Goal: Task Accomplishment & Management: Manage account settings

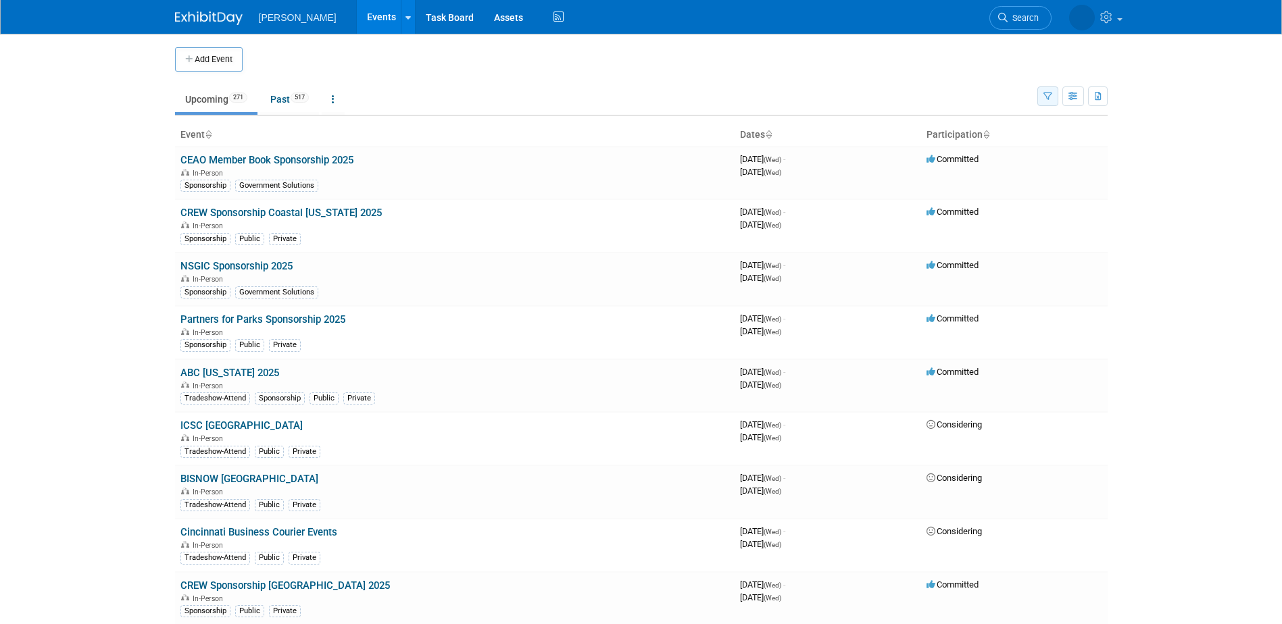
click at [1044, 100] on icon "button" at bounding box center [1047, 97] width 9 height 9
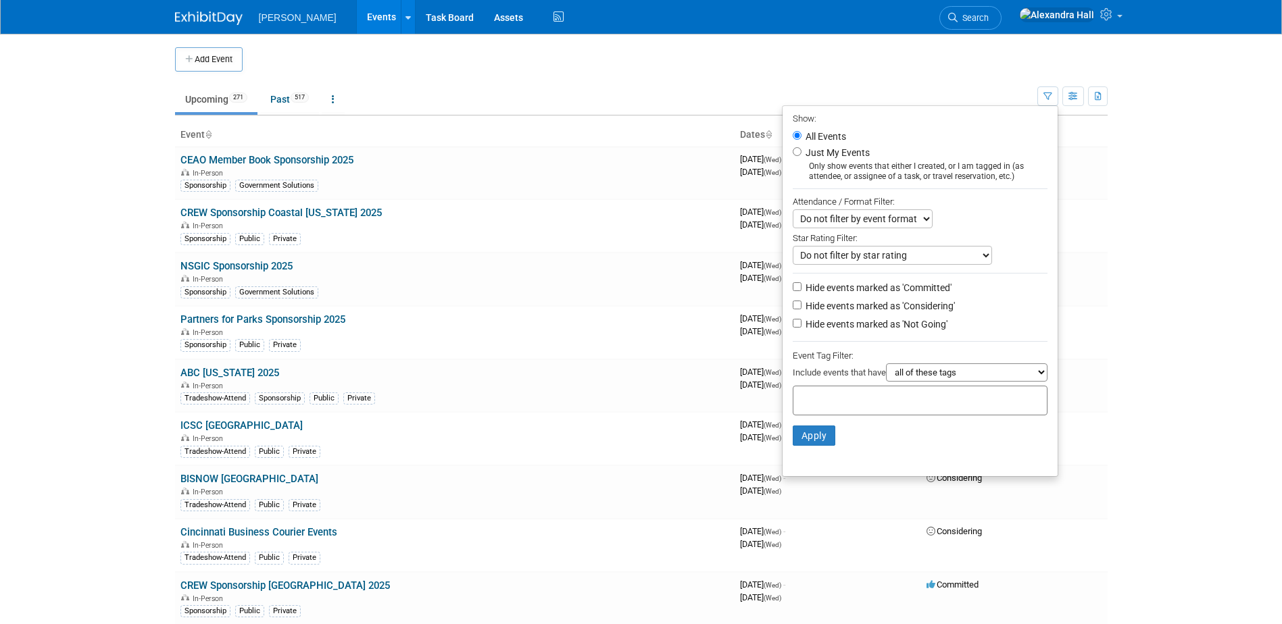
click at [846, 411] on div at bounding box center [919, 401] width 255 height 30
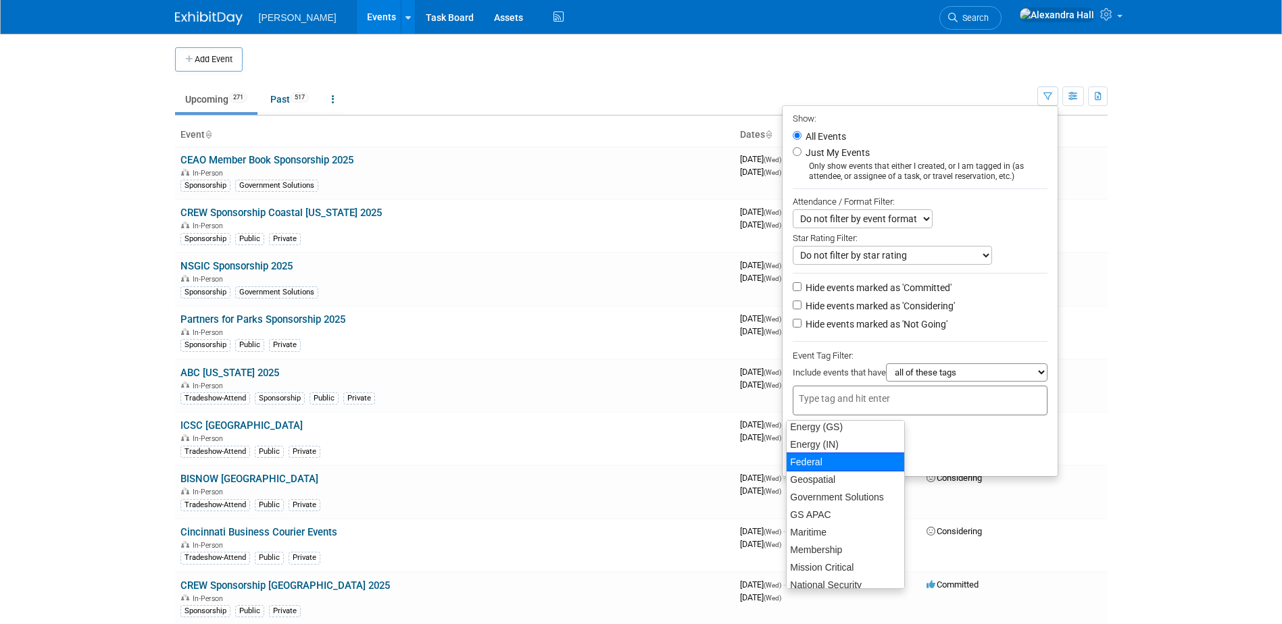
scroll to position [135, 0]
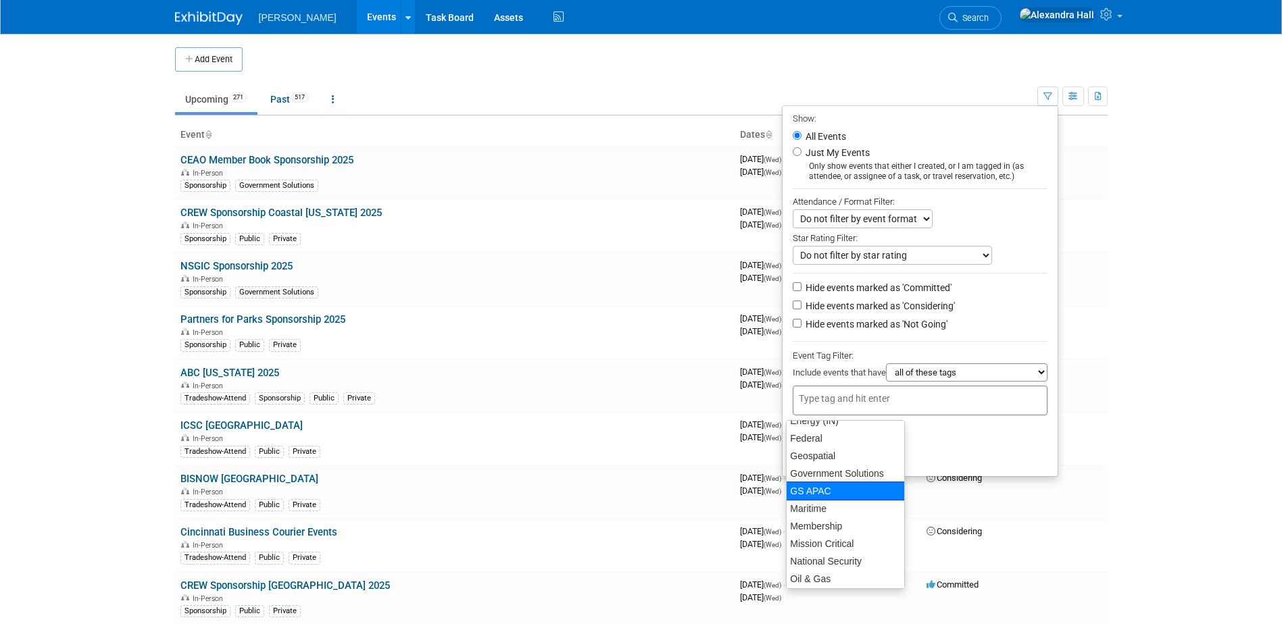
click at [825, 493] on div "GS APAC" at bounding box center [845, 491] width 119 height 19
type input "GS APAC"
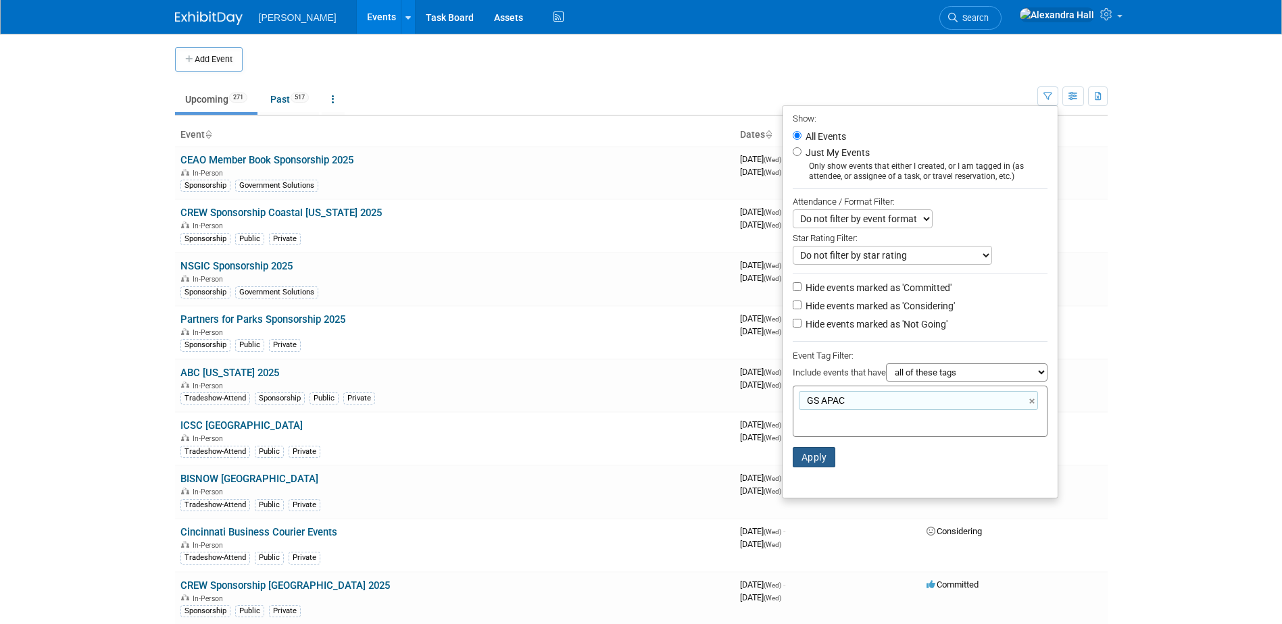
click at [808, 461] on button "Apply" at bounding box center [813, 457] width 43 height 20
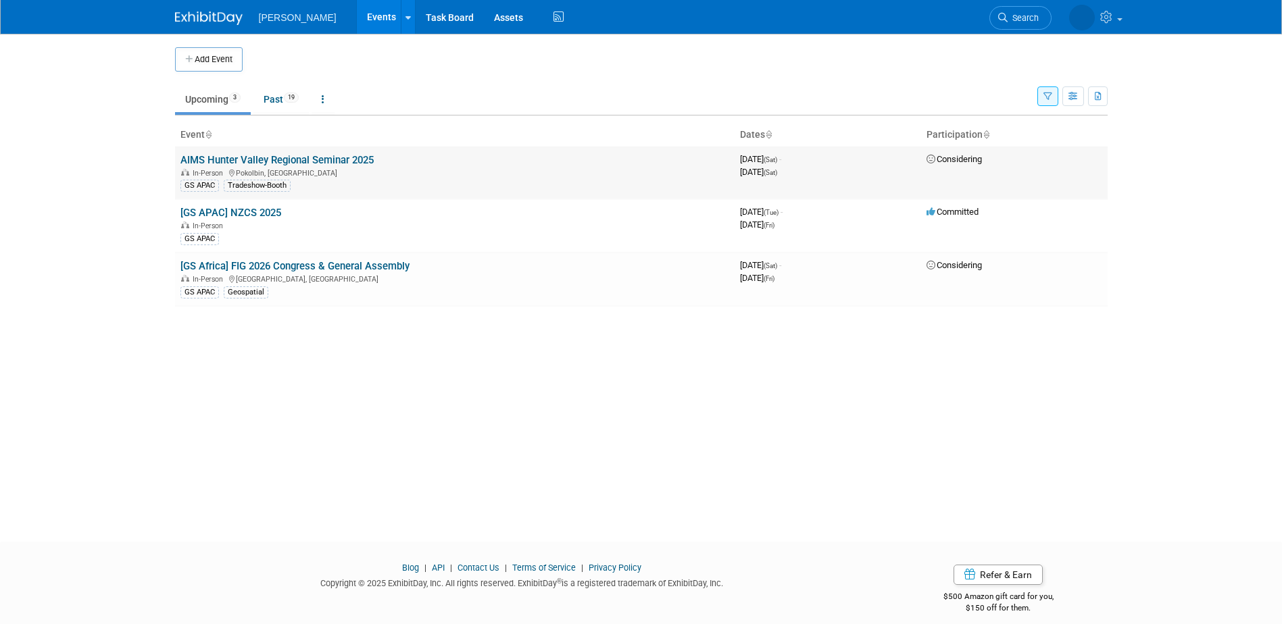
click at [448, 165] on td "AIMS Hunter Valley Regional Seminar 2025 In-Person Pokolbin, Australia GS APAC …" at bounding box center [454, 173] width 559 height 53
click at [343, 159] on link "AIMS Hunter Valley Regional Seminar 2025" at bounding box center [276, 160] width 193 height 12
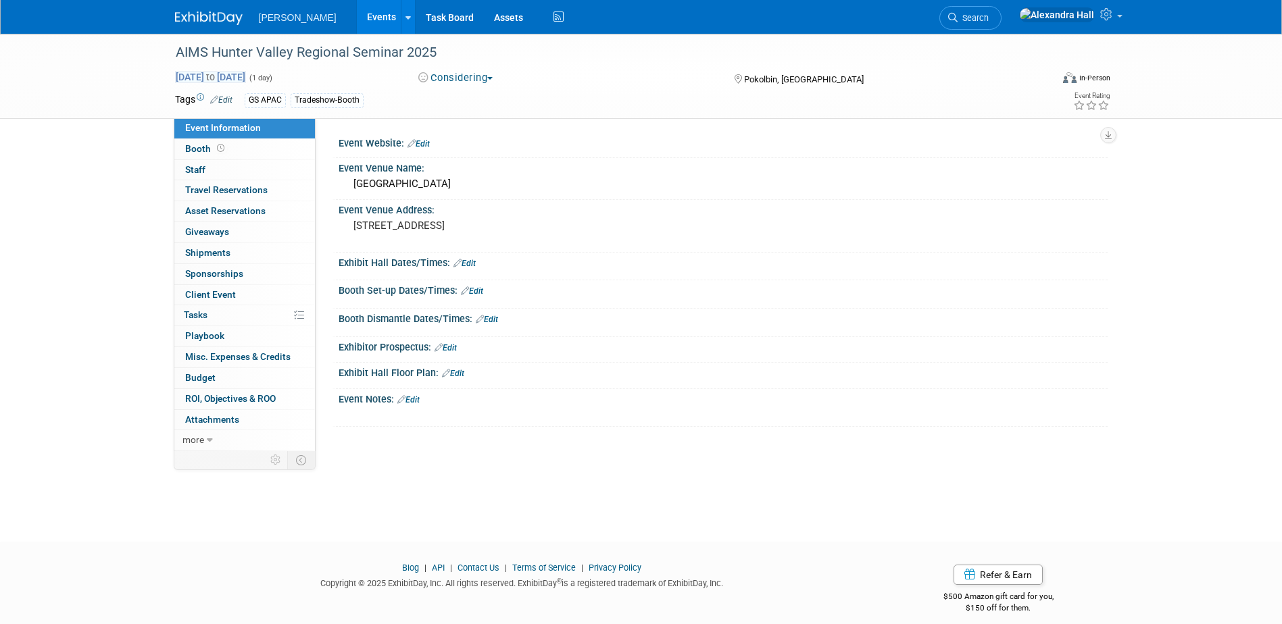
click at [207, 77] on span "Nov 1, 2025 to Nov 1, 2025" at bounding box center [210, 77] width 71 height 12
type input "Nov 1, 2025"
select select "10"
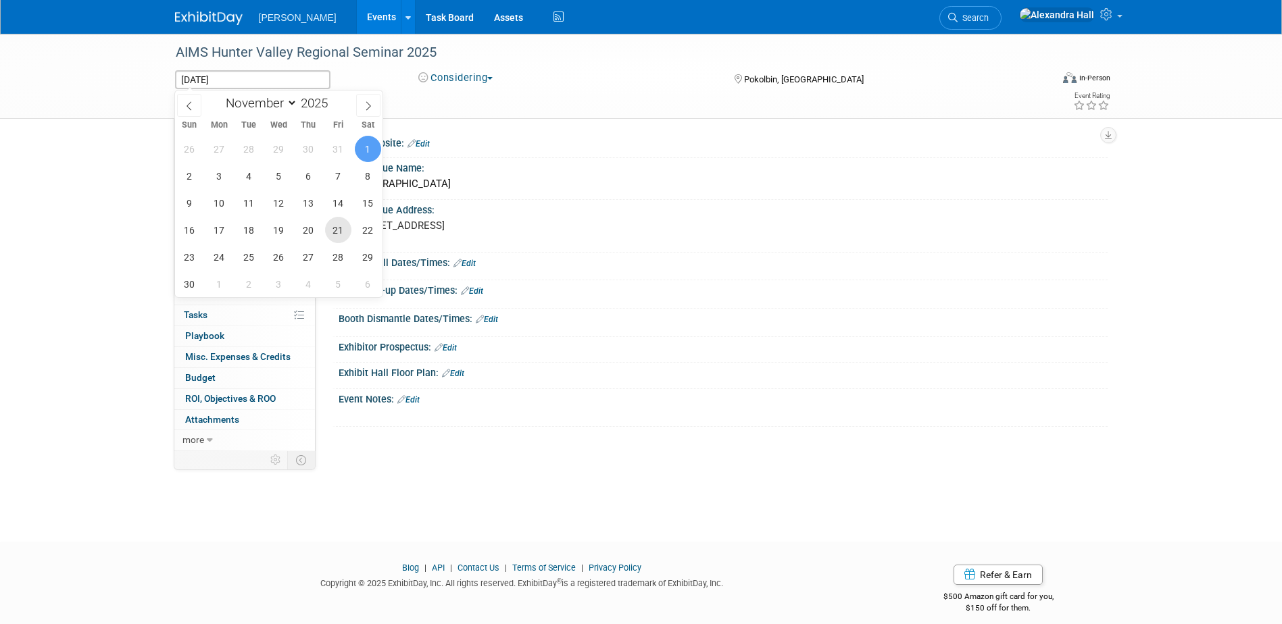
click at [330, 236] on span "21" at bounding box center [338, 230] width 26 height 26
type input "Nov 21, 2025"
click at [109, 189] on div "AIMS Hunter Valley Regional Seminar 2025 Nov 1, 2025 to Nov 1, 2025 (1 day) Con…" at bounding box center [641, 276] width 1282 height 484
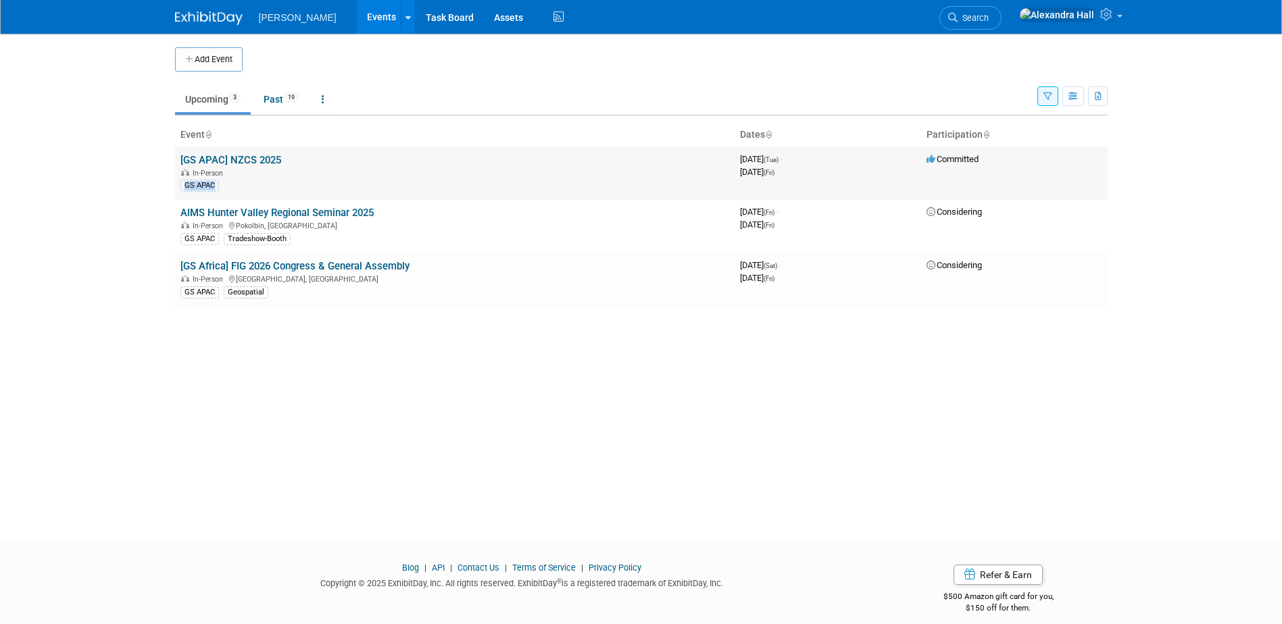
click at [261, 196] on td "[GS APAC] NZCS 2025 In-Person GS APAC" at bounding box center [454, 173] width 559 height 53
drag, startPoint x: 261, startPoint y: 196, endPoint x: 127, endPoint y: 209, distance: 135.1
click at [128, 209] on body "Woolpert Events Add Event Bulk Upload Events Shareable Event Boards Recently Vi…" at bounding box center [641, 312] width 1282 height 624
click at [255, 158] on link "[GS APAC] NZCS 2025" at bounding box center [230, 160] width 101 height 12
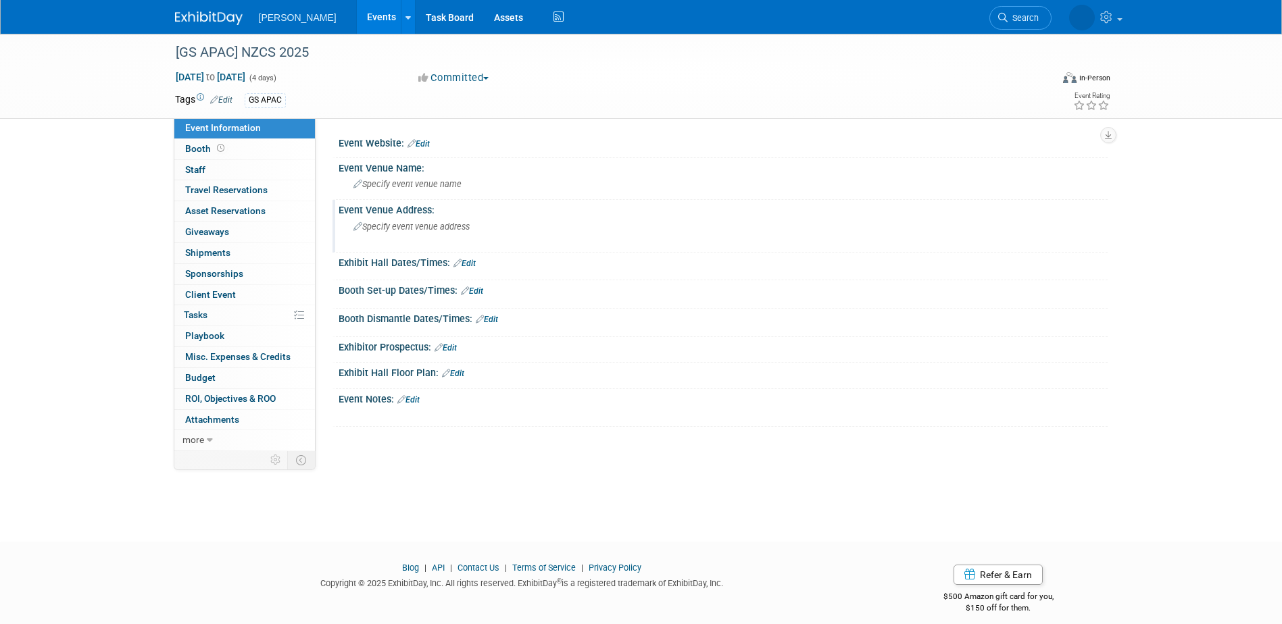
click at [403, 224] on span "Specify event venue address" at bounding box center [411, 227] width 116 height 10
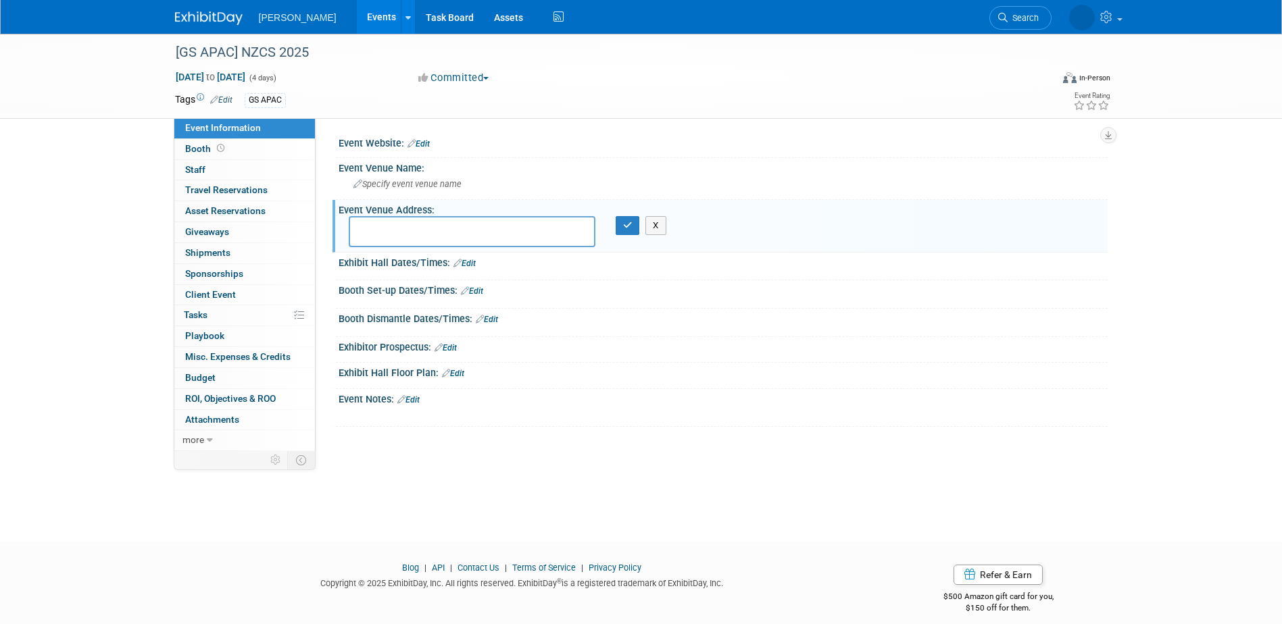
click at [413, 400] on link "Edit" at bounding box center [408, 399] width 22 height 9
click at [665, 408] on div at bounding box center [654, 415] width 609 height 14
click at [399, 398] on div "Event Notes: Edit" at bounding box center [722, 397] width 769 height 17
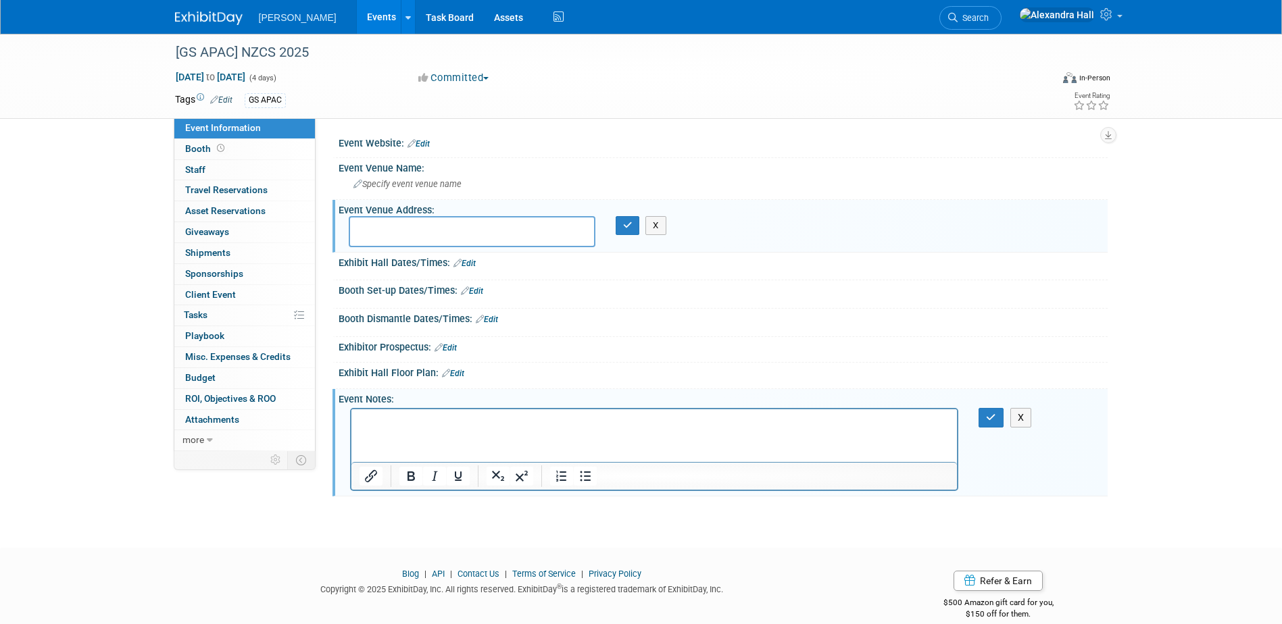
paste body "Rich Text Area. Press ALT-0 for help."
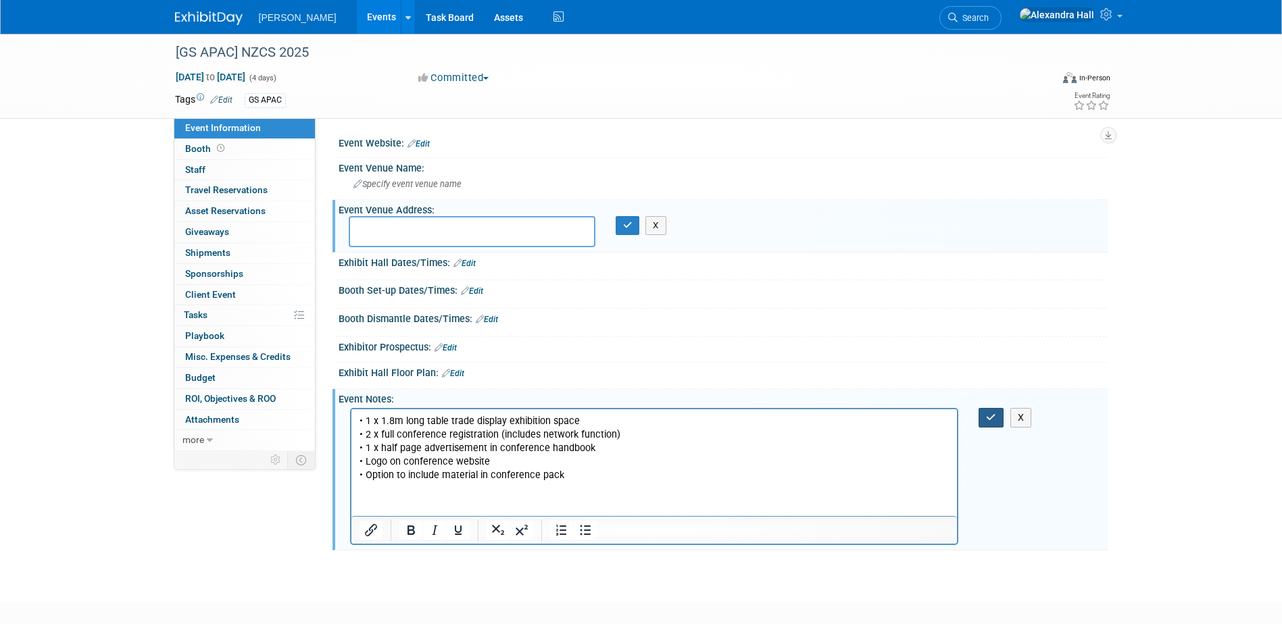
click at [981, 416] on button "button" at bounding box center [990, 418] width 25 height 20
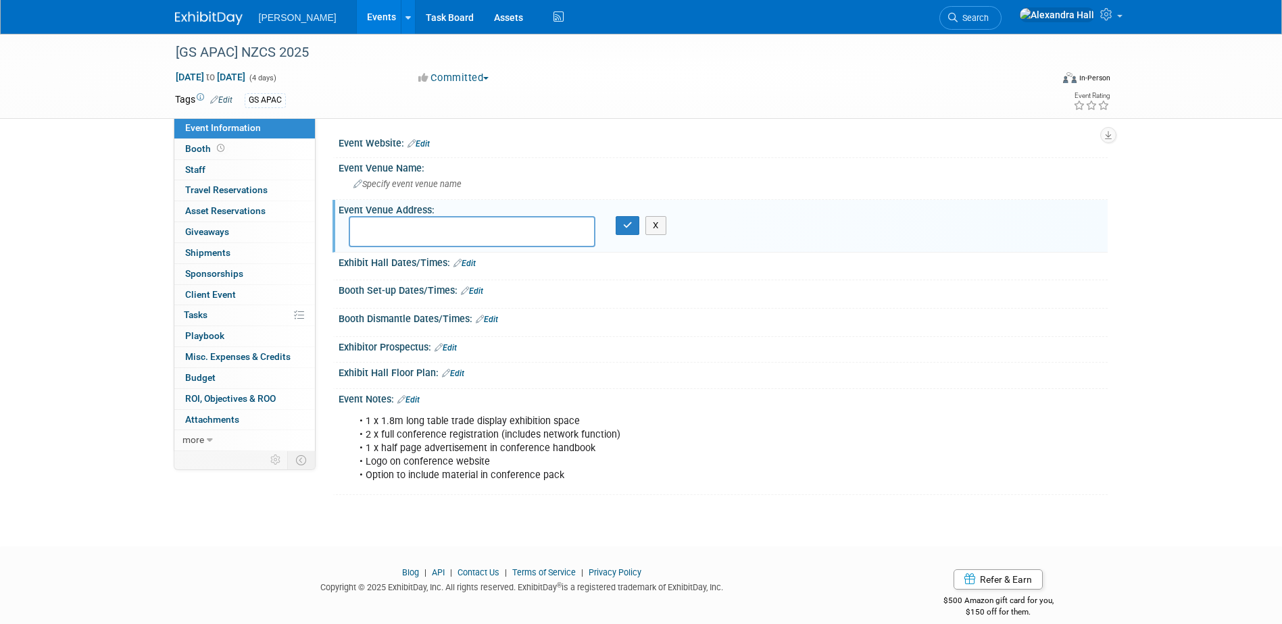
click at [487, 227] on textarea at bounding box center [472, 231] width 247 height 31
click at [422, 145] on link "Edit" at bounding box center [418, 143] width 22 height 9
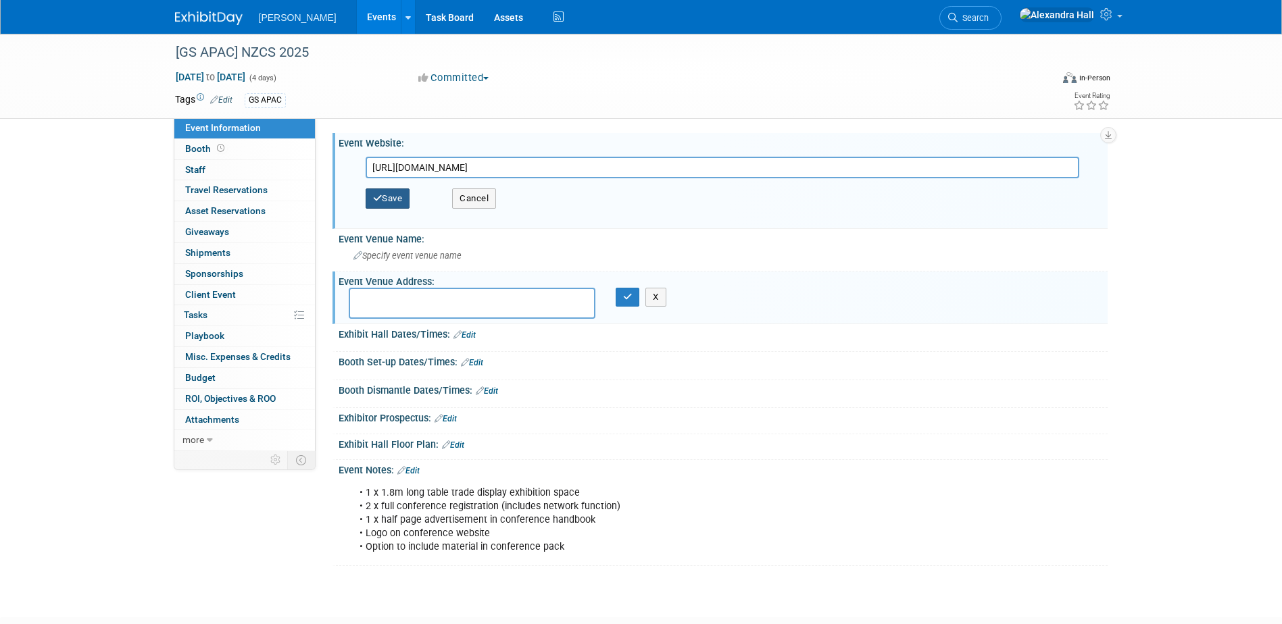
type input "https://www.coastalsociety.org.nz/conferences/2025/"
click at [378, 188] on button "Save" at bounding box center [387, 198] width 45 height 20
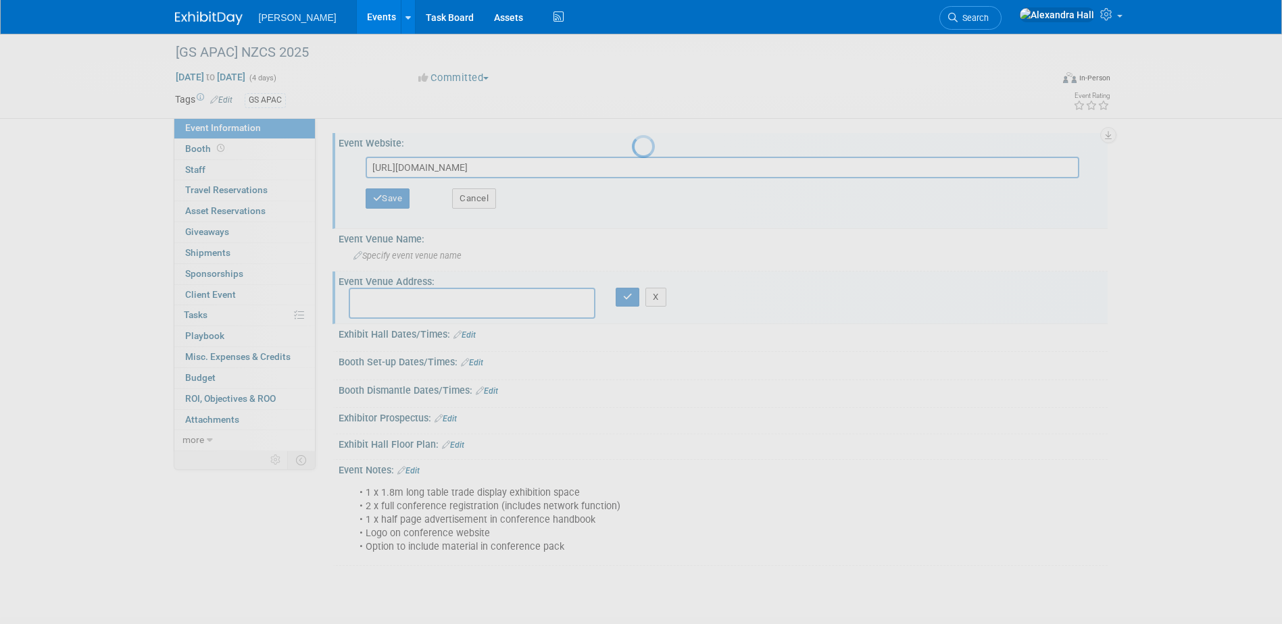
click at [632, 195] on div at bounding box center [641, 312] width 19 height 624
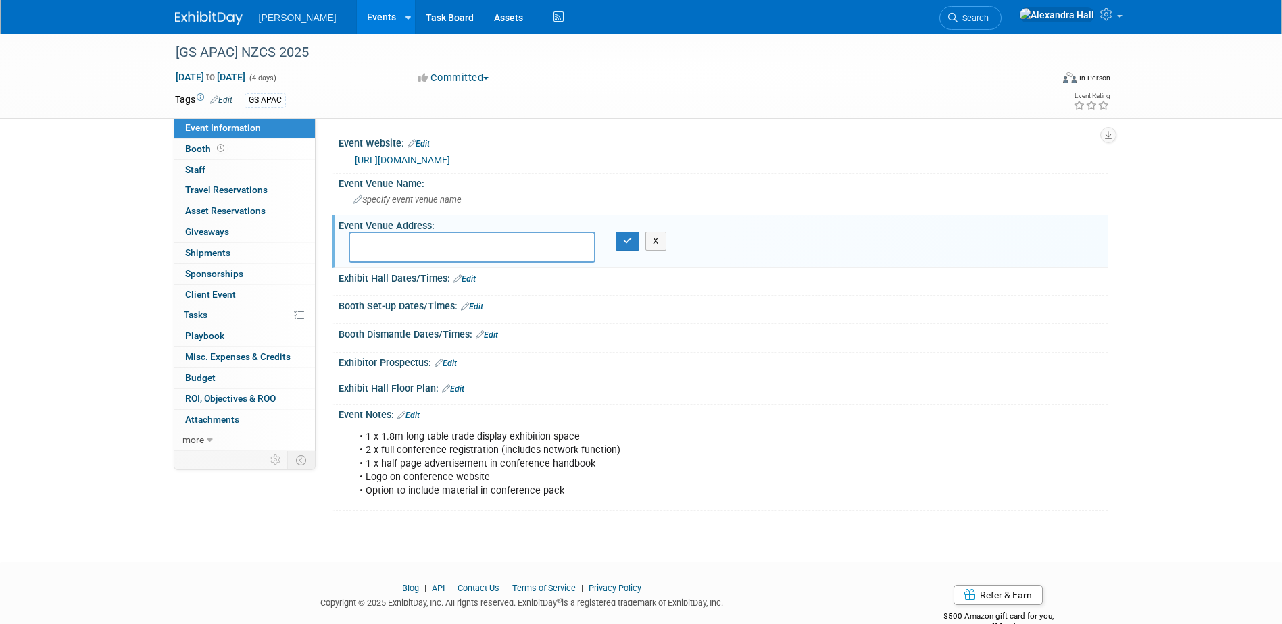
click at [451, 232] on textarea at bounding box center [472, 247] width 247 height 31
paste textarea "Napier War Memorial Centre 48 Marine Parade Napier, New Zealand"
type textarea "Napier War Memorial Centre 48 Marine Parade Napier, New Zealand"
click at [630, 240] on icon "button" at bounding box center [627, 240] width 9 height 9
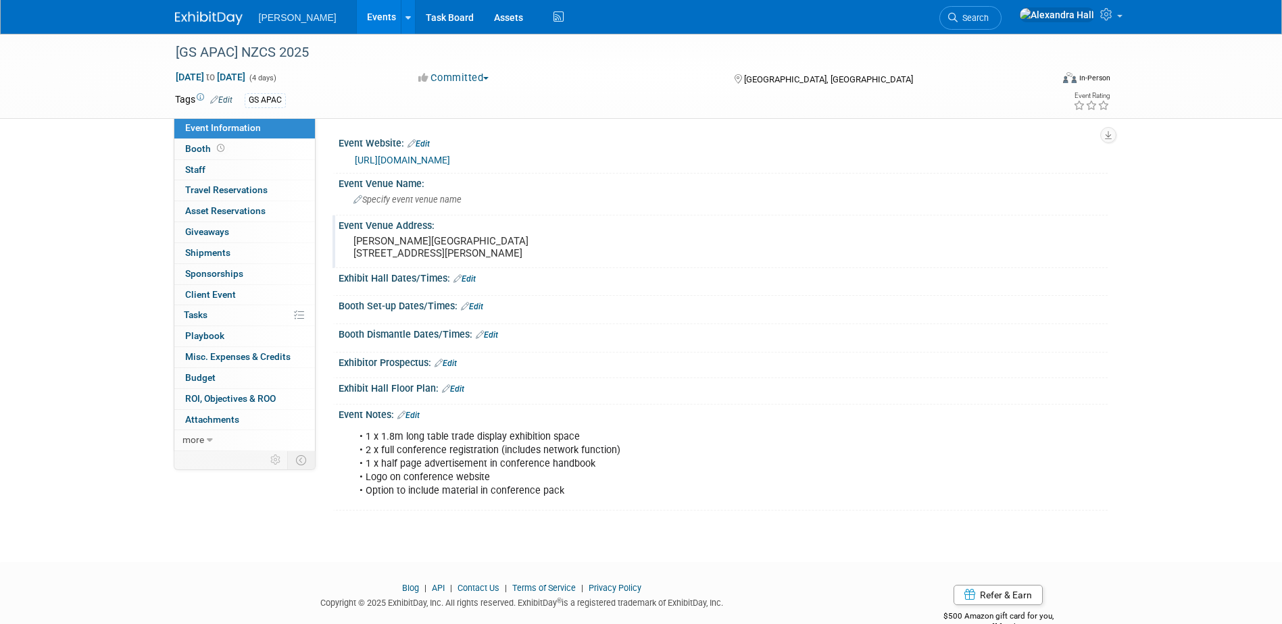
click at [417, 245] on pre "Napier War Memorial Centre 48 Marine Parade Napier, New Zealand" at bounding box center [498, 247] width 290 height 24
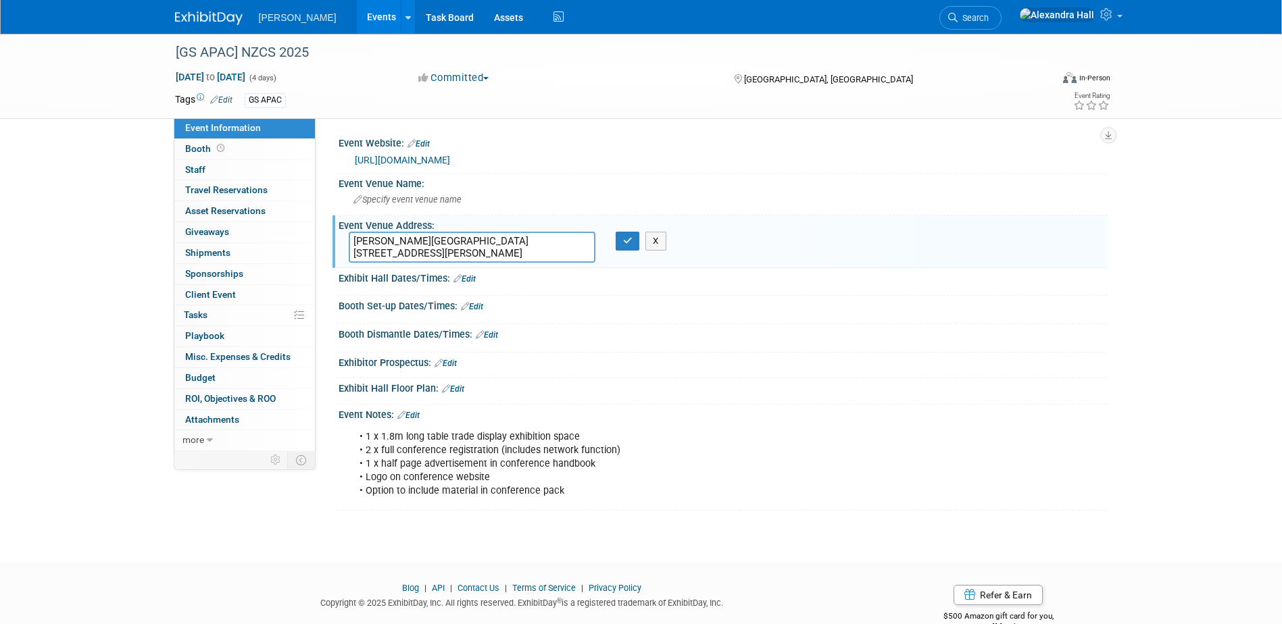
click at [443, 236] on textarea "Napier War Memorial Centre 48 Marine Parade Napier, New Zealand" at bounding box center [472, 247] width 247 height 31
type textarea "48 Marine Parade Napier, New Zealand"
click at [628, 240] on icon "button" at bounding box center [627, 240] width 9 height 9
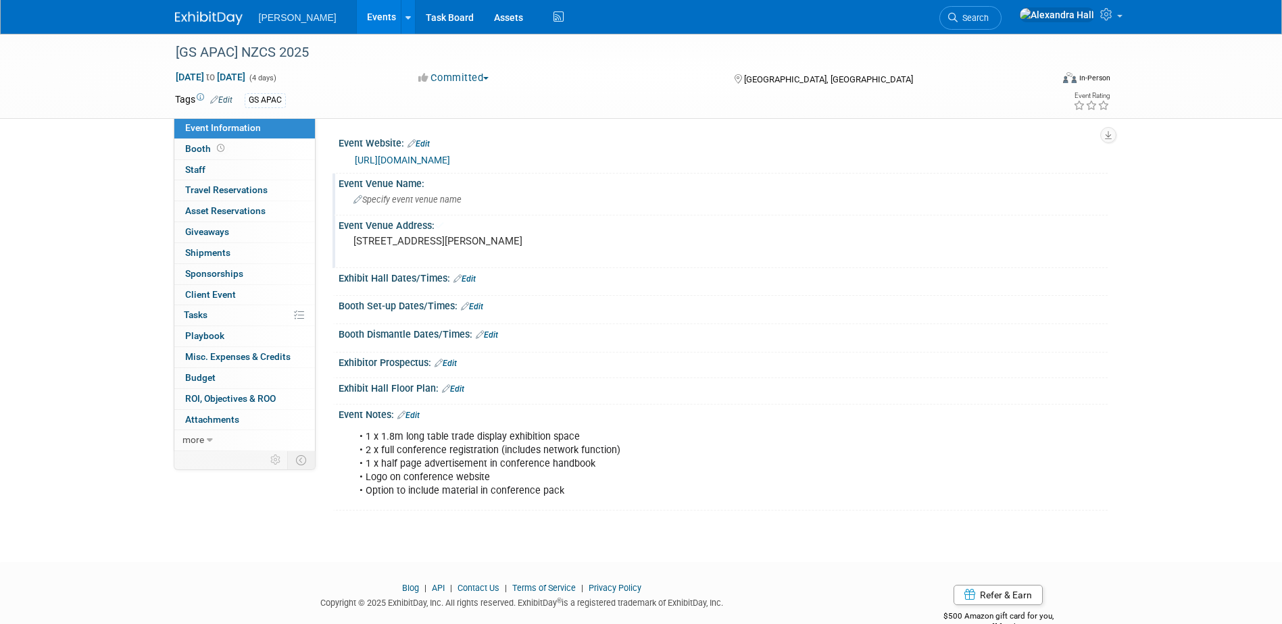
click at [413, 203] on span "Specify event venue name" at bounding box center [407, 200] width 108 height 10
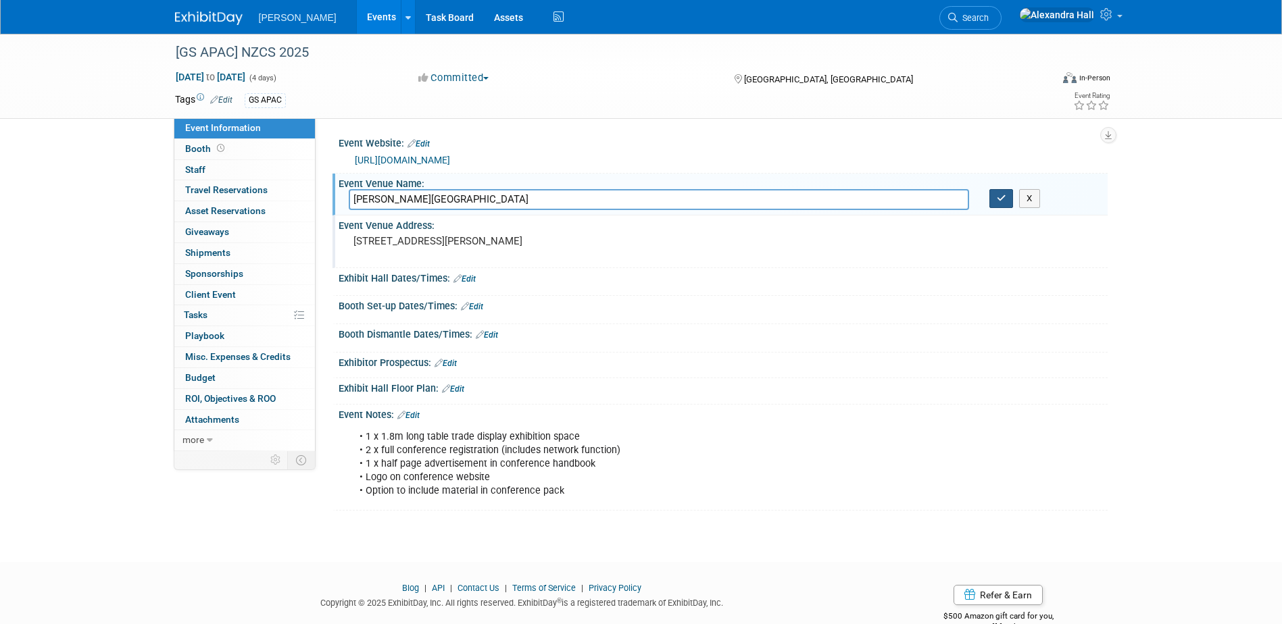
type input "Napier War Memorial Centre"
click at [994, 196] on button "button" at bounding box center [1001, 198] width 24 height 19
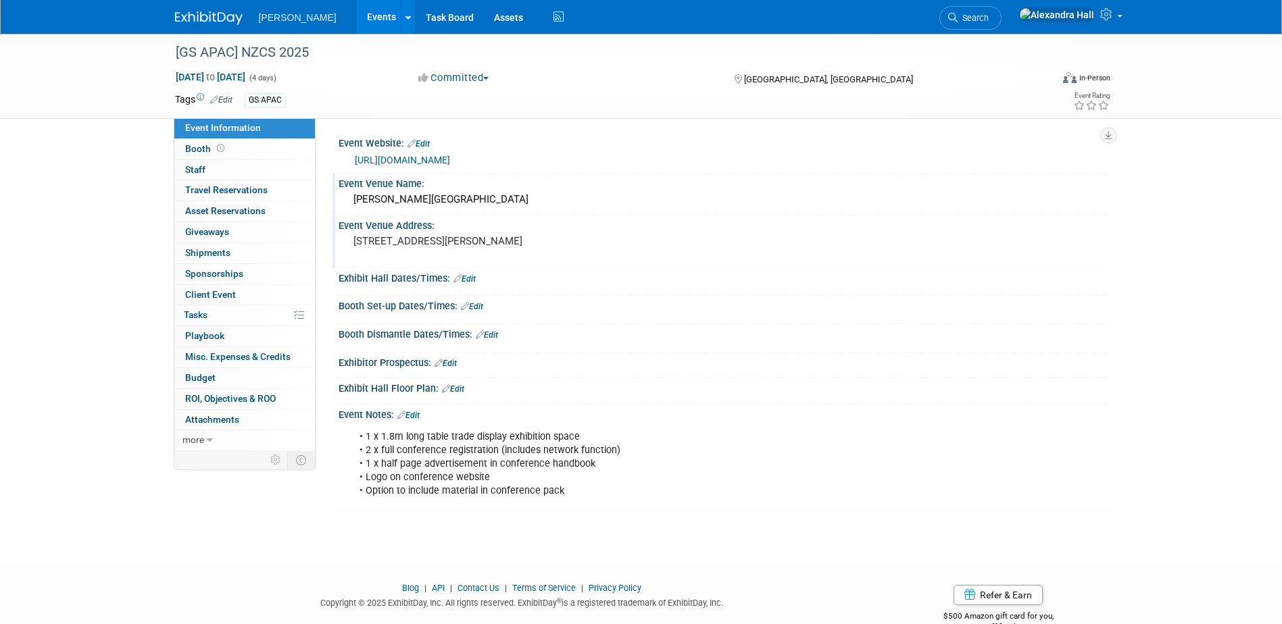
click at [170, 501] on div "Event Information Event Info Booth Booth 0 Staff 0 Staff 0 Travel Reservations …" at bounding box center [641, 272] width 953 height 477
click at [406, 442] on div "• 1 x 1.8m long table trade display exhibition space • 2 x full conference regi…" at bounding box center [654, 464] width 609 height 81
drag, startPoint x: 406, startPoint y: 442, endPoint x: 399, endPoint y: 540, distance: 97.5
click at [399, 540] on body "Woolpert Events Add Event Bulk Upload Events Shareable Event Boards Recently Vi…" at bounding box center [641, 312] width 1282 height 624
click at [410, 415] on link "Edit" at bounding box center [408, 415] width 22 height 9
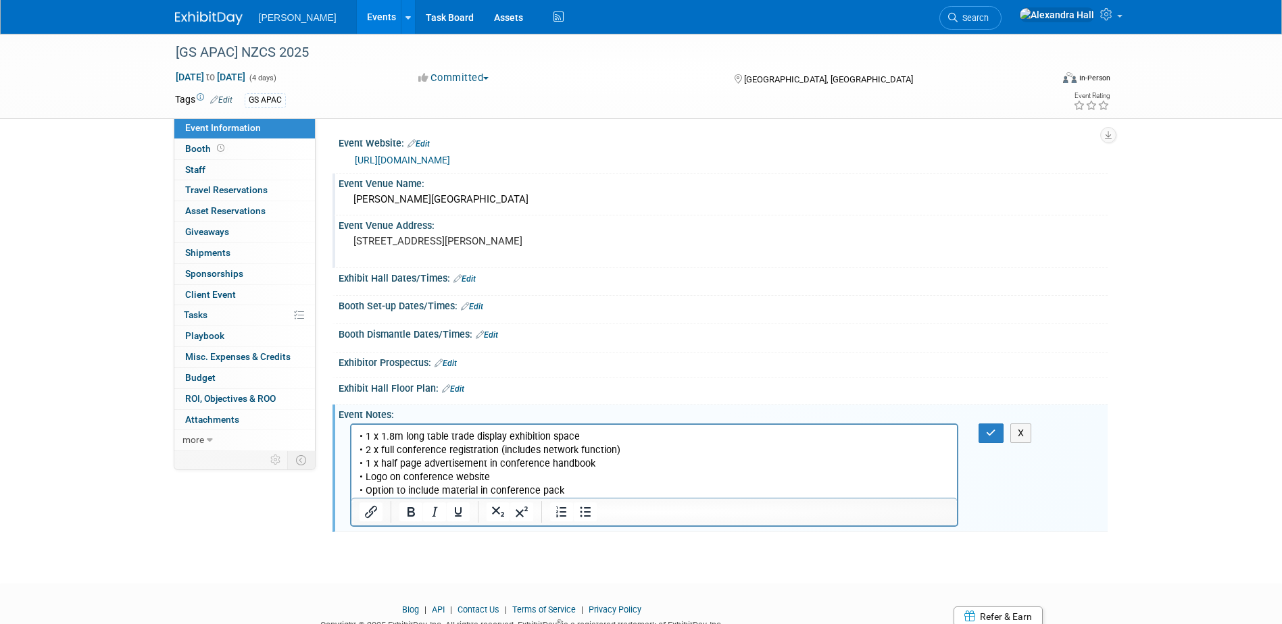
drag, startPoint x: 600, startPoint y: 493, endPoint x: 692, endPoint y: 844, distance: 362.4
click at [351, 427] on html "• 1 x 1.8m long table trade display exhibition space • 2 x full conference regi…" at bounding box center [654, 461] width 606 height 73
copy p "• 1 x 1.8m long table trade display exhibition space • 2 x full conference regi…"
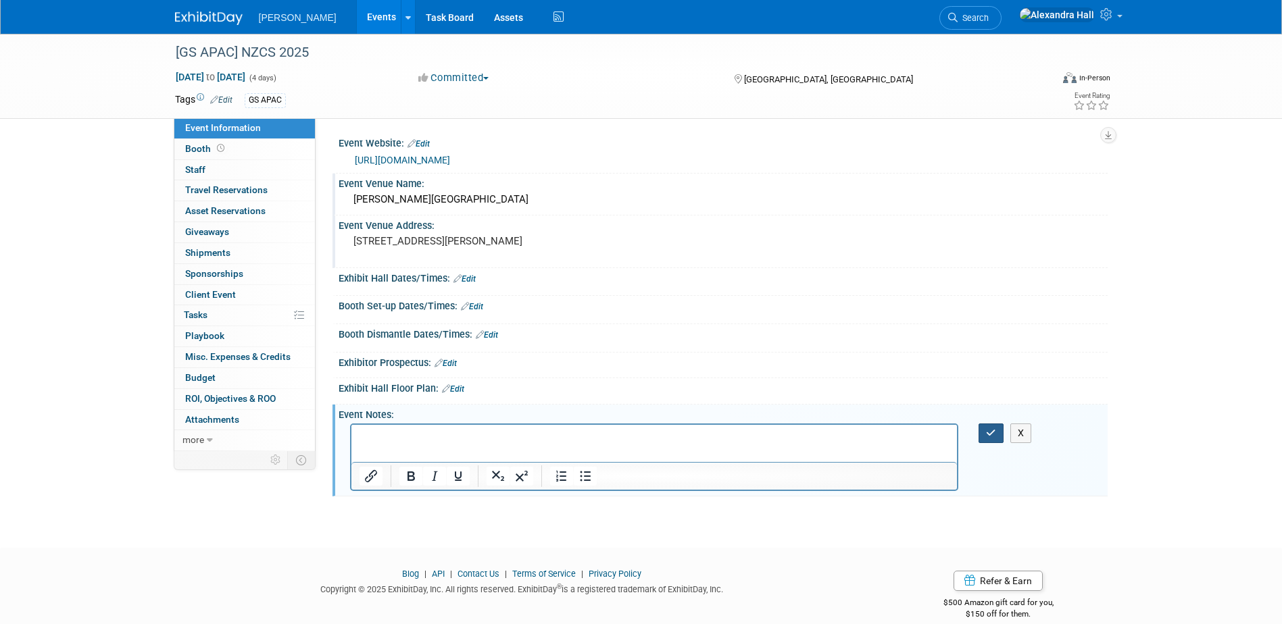
click at [986, 424] on button "button" at bounding box center [990, 434] width 25 height 20
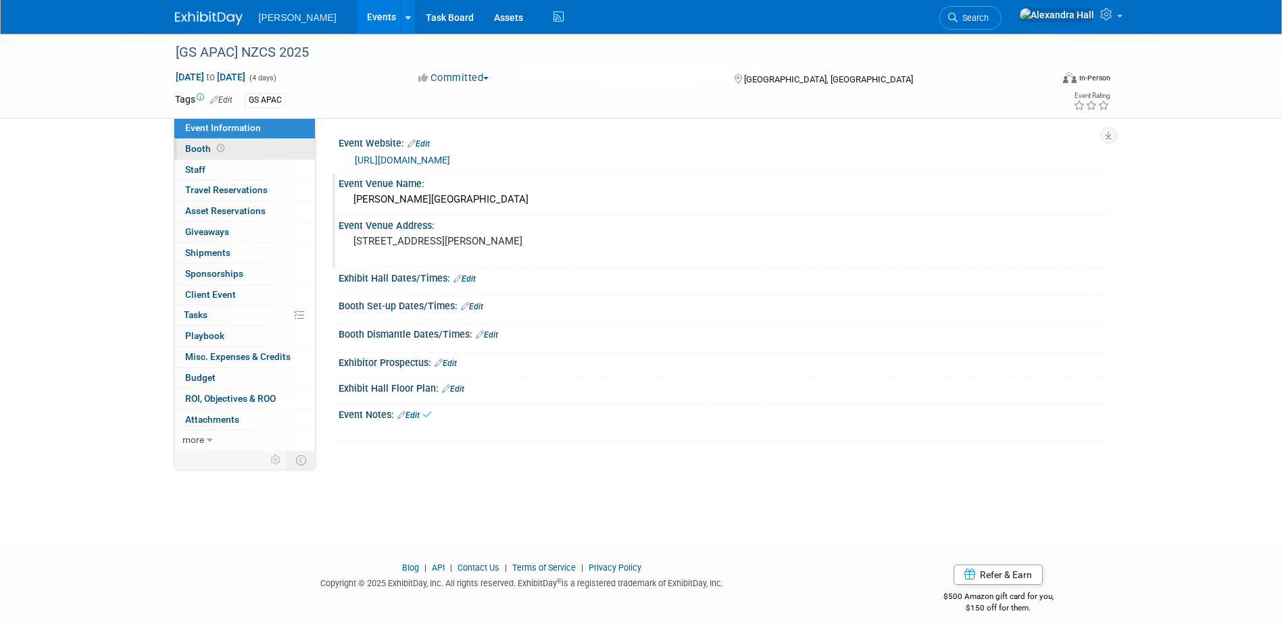
click at [234, 149] on link "Booth" at bounding box center [244, 149] width 141 height 20
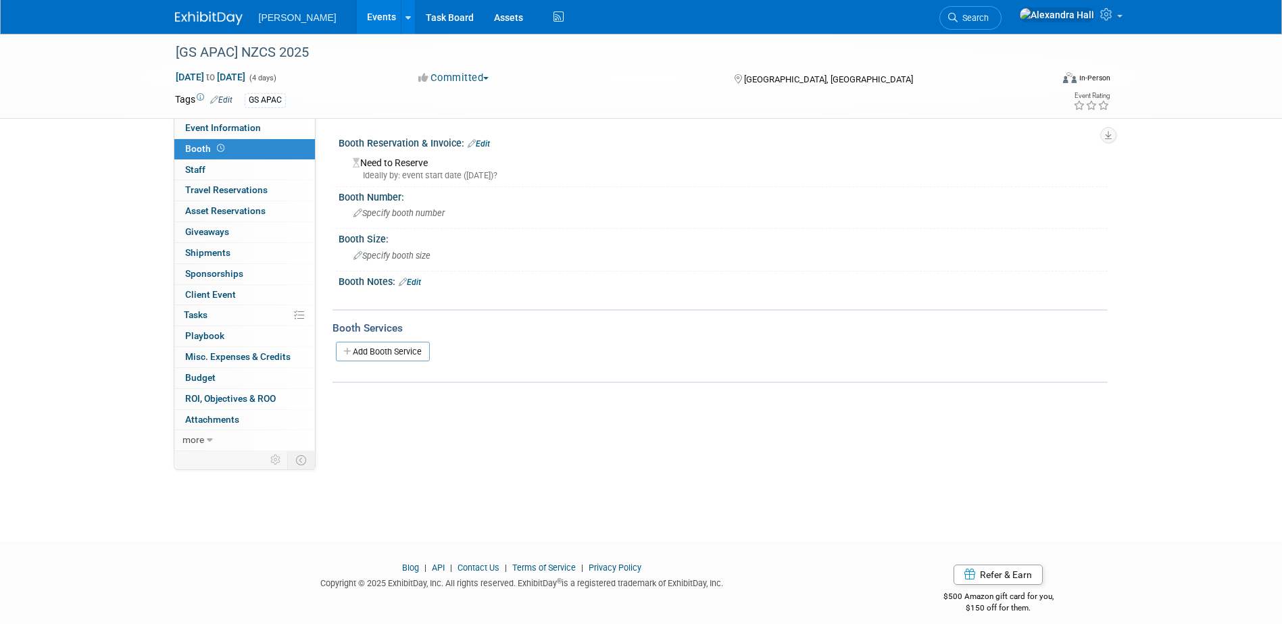
click at [416, 281] on link "Edit" at bounding box center [410, 282] width 22 height 9
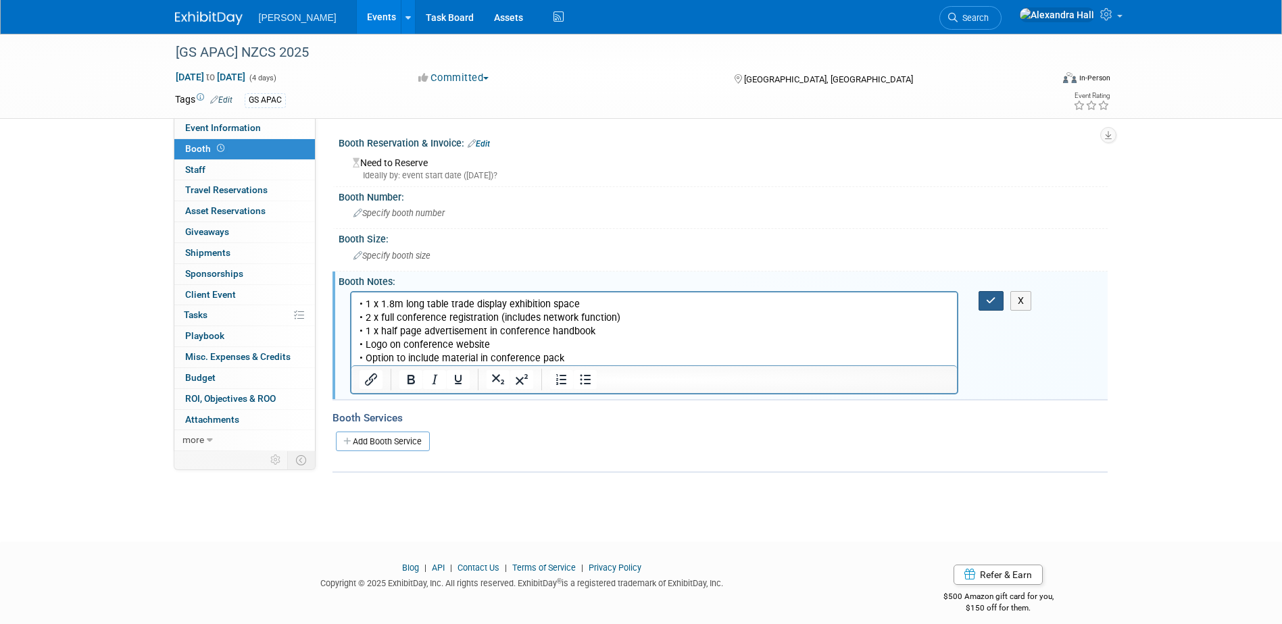
click at [980, 301] on button "button" at bounding box center [990, 301] width 25 height 20
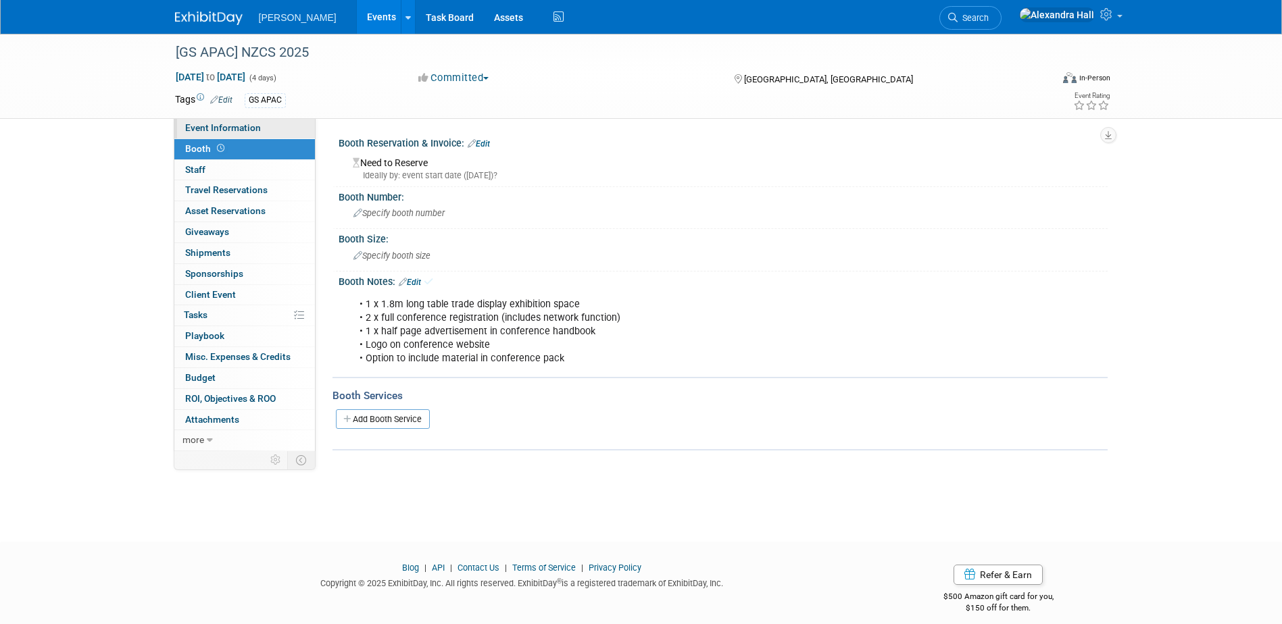
click at [202, 127] on span "Event Information" at bounding box center [223, 127] width 76 height 11
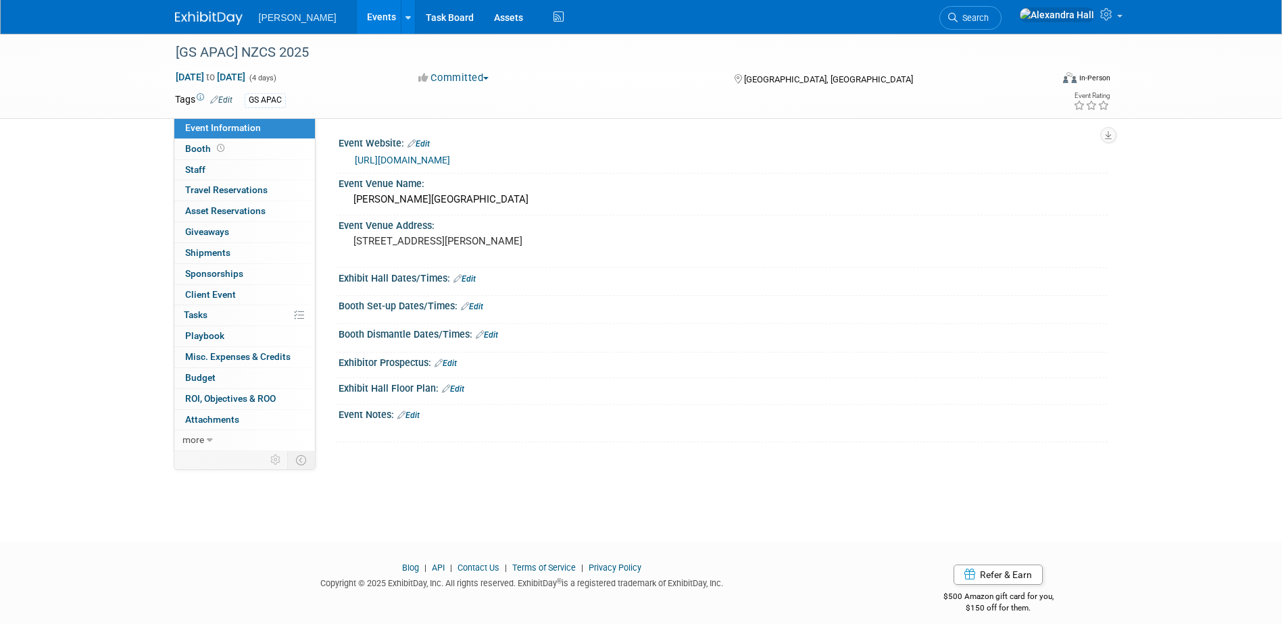
click at [411, 415] on link "Edit" at bounding box center [408, 415] width 22 height 9
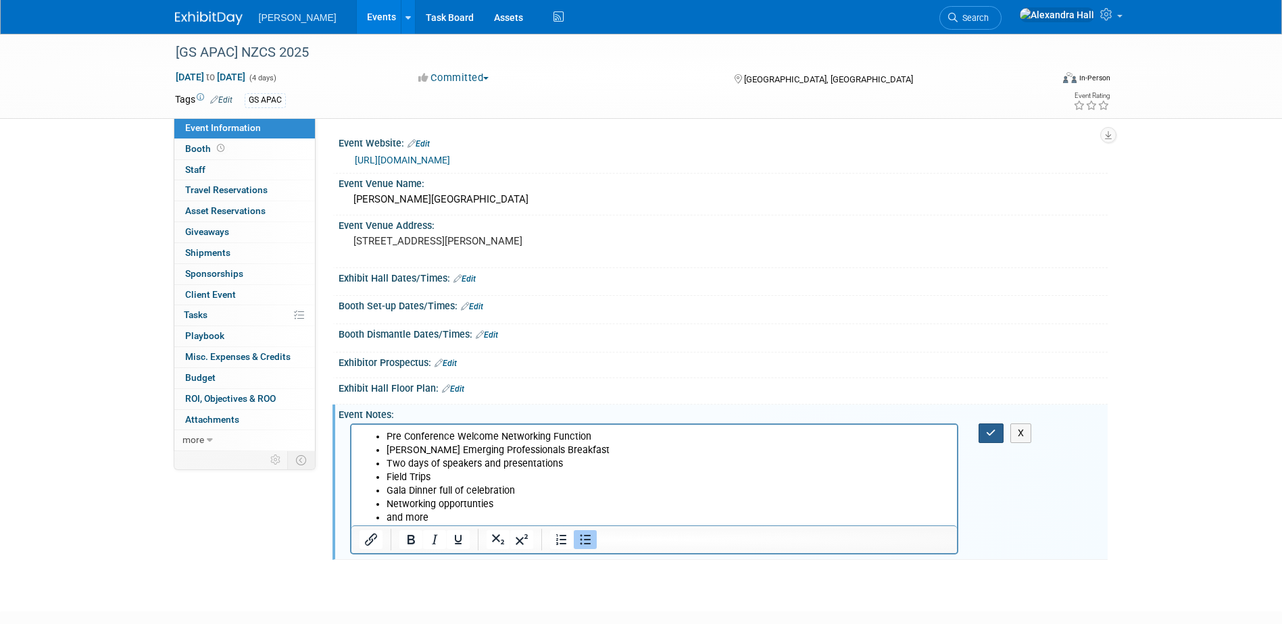
click at [988, 436] on icon "button" at bounding box center [991, 432] width 10 height 9
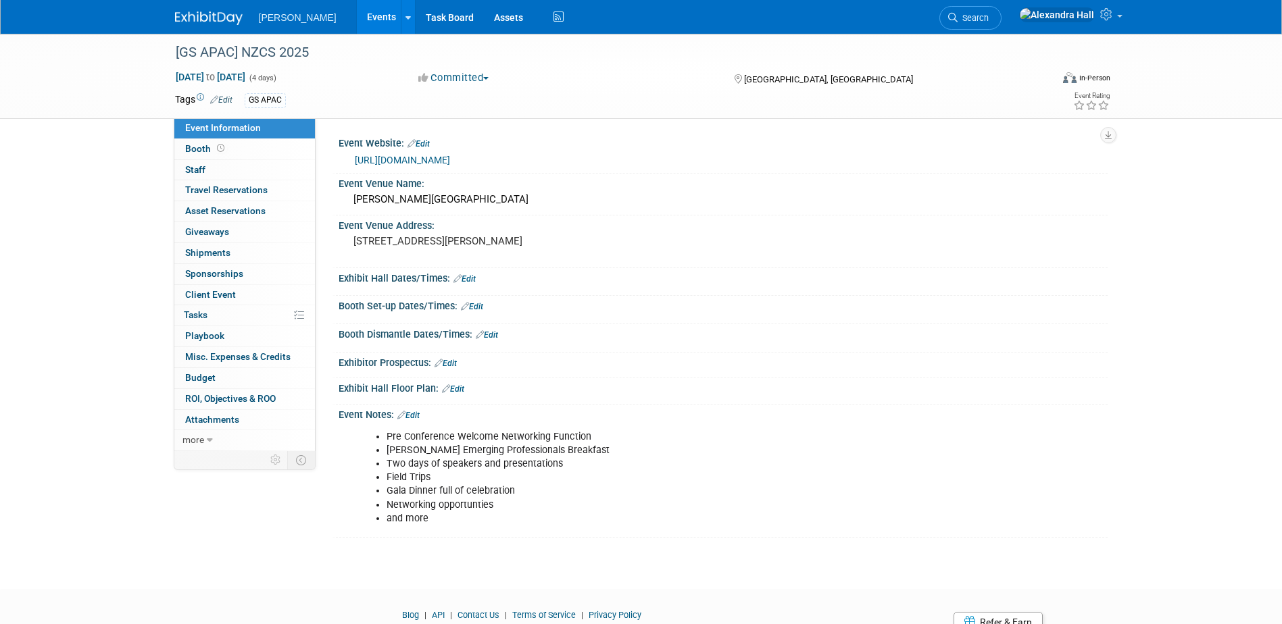
click at [451, 359] on link "Edit" at bounding box center [445, 363] width 22 height 9
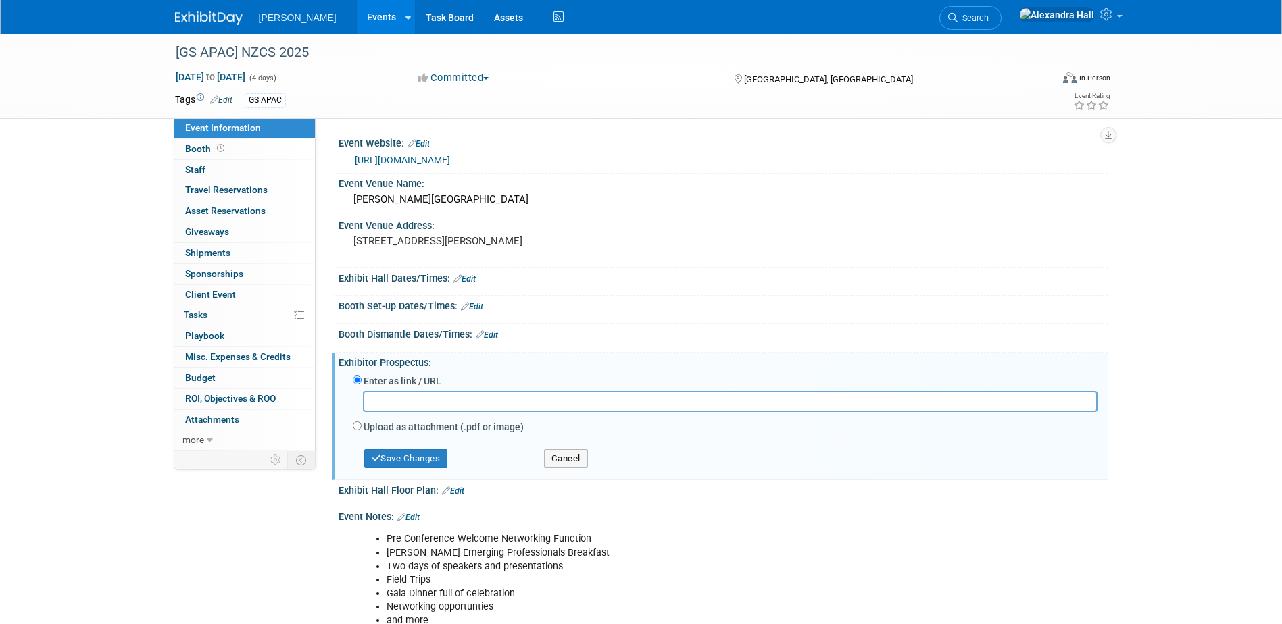
click at [1055, 550] on div "Pre Conference Welcome Networking Function Eric Verstappen Emerging Professiona…" at bounding box center [722, 578] width 769 height 113
click at [562, 452] on button "Cancel" at bounding box center [566, 458] width 44 height 19
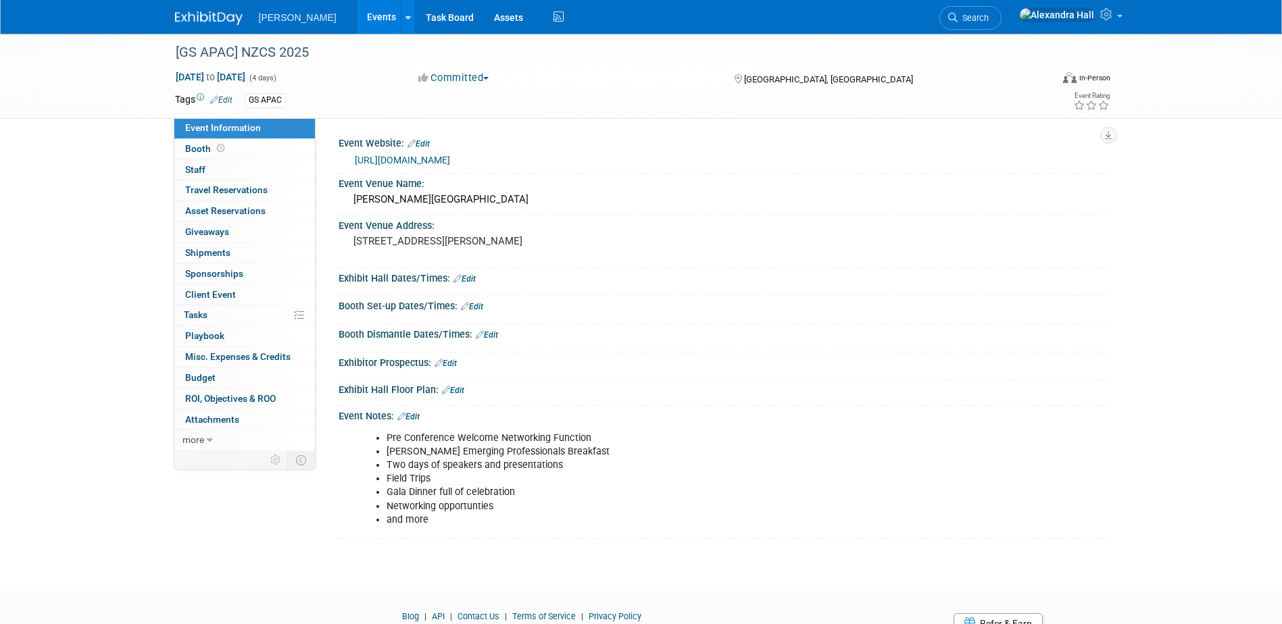
click at [445, 365] on link "Edit" at bounding box center [445, 363] width 22 height 9
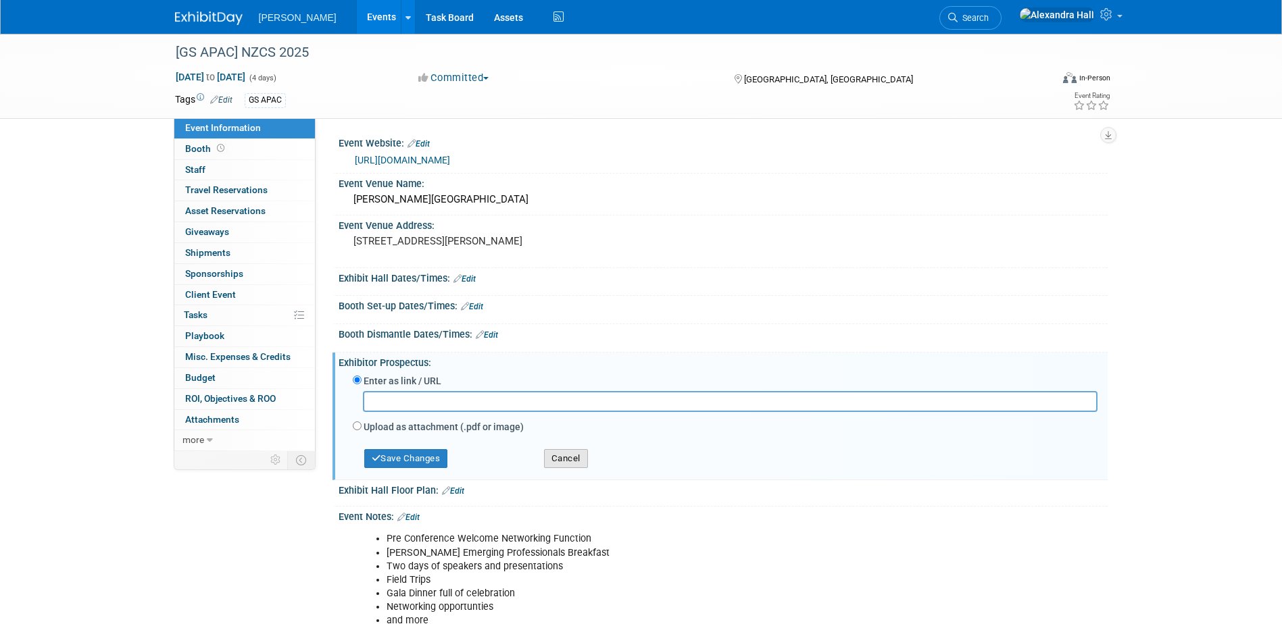
click at [578, 465] on button "Cancel" at bounding box center [566, 458] width 44 height 19
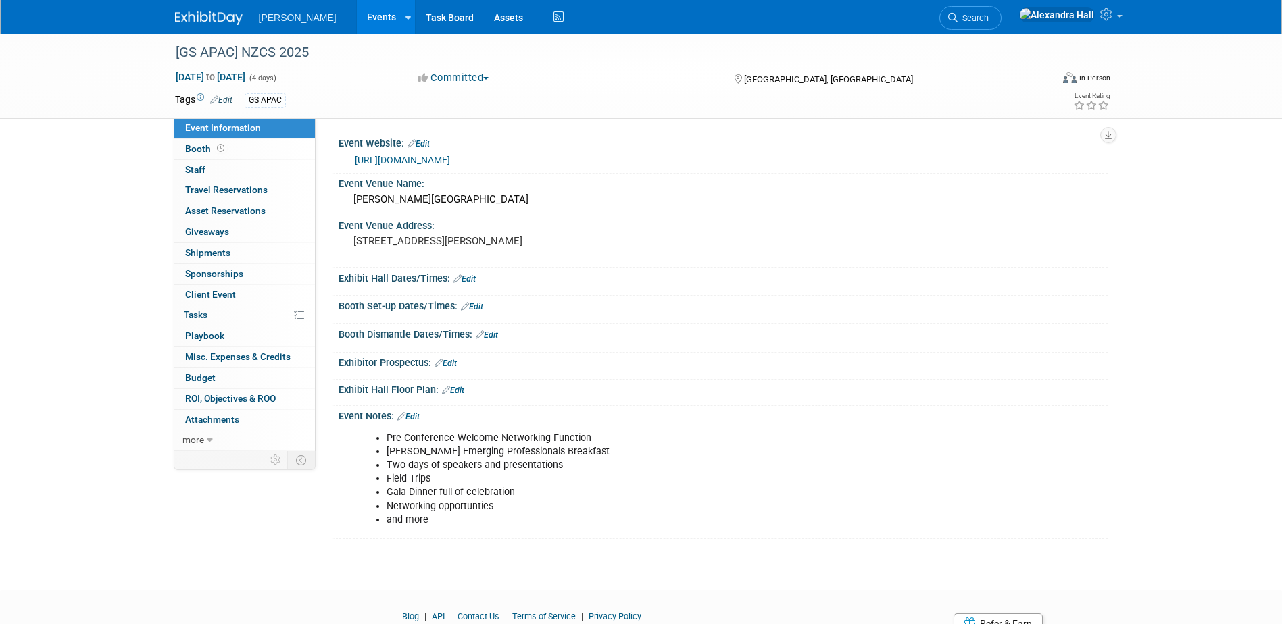
click at [413, 418] on link "Edit" at bounding box center [408, 416] width 22 height 9
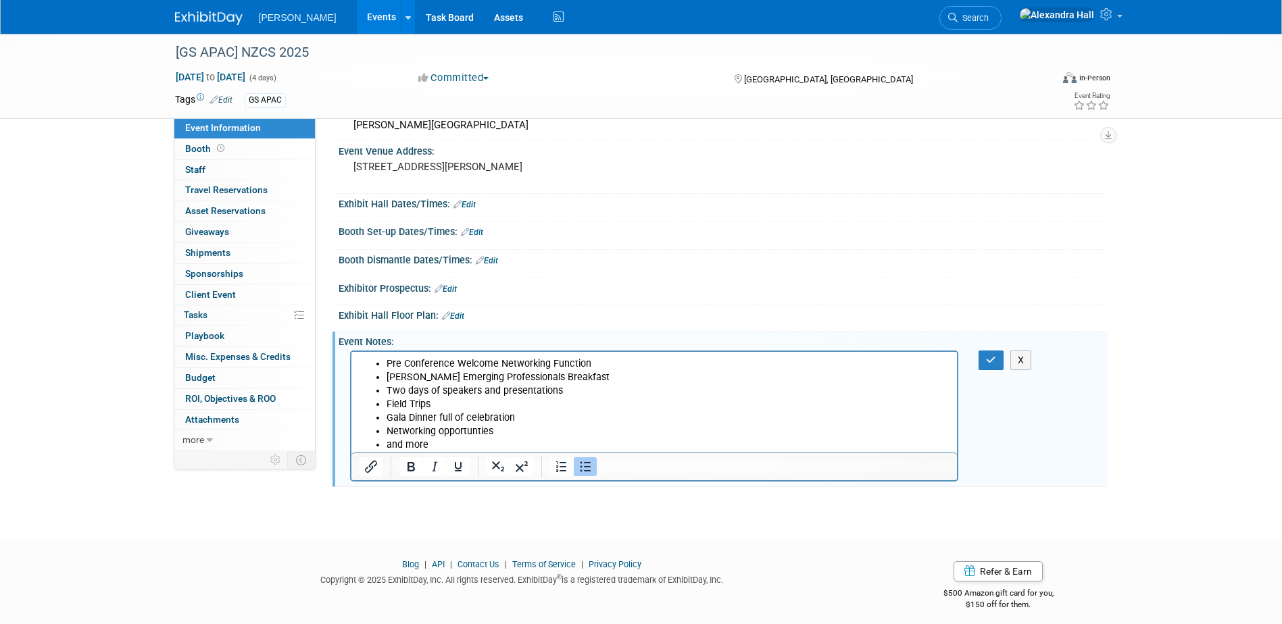
scroll to position [83, 0]
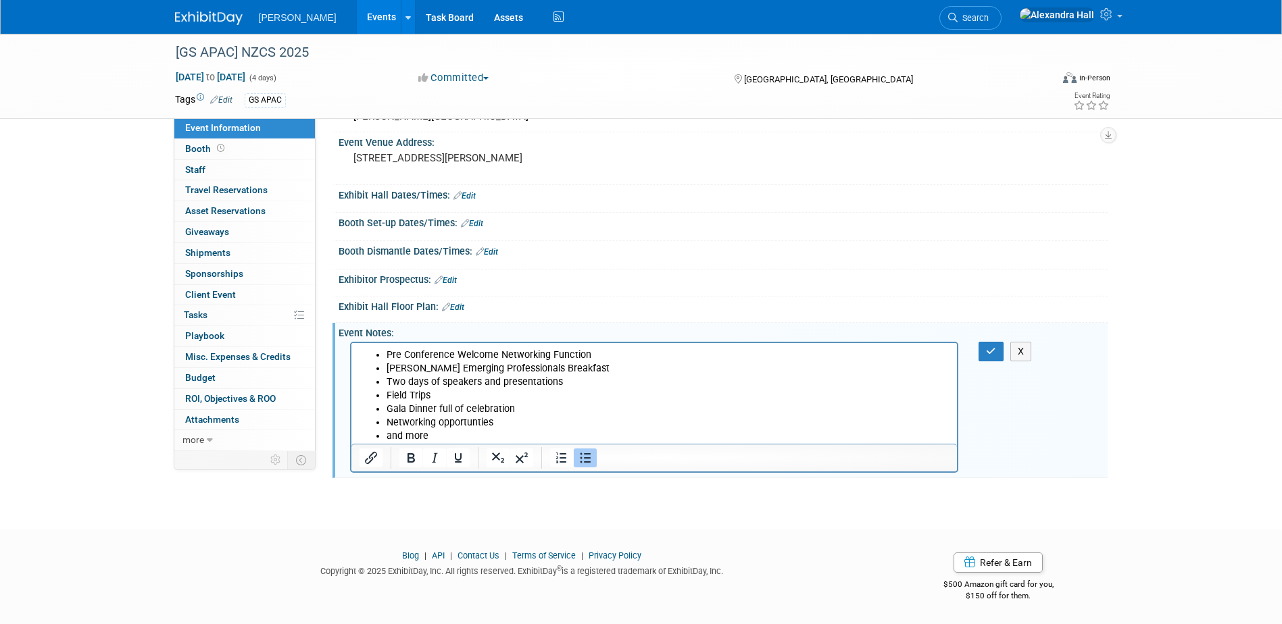
click at [456, 433] on li "and more" at bounding box center [667, 437] width 563 height 14
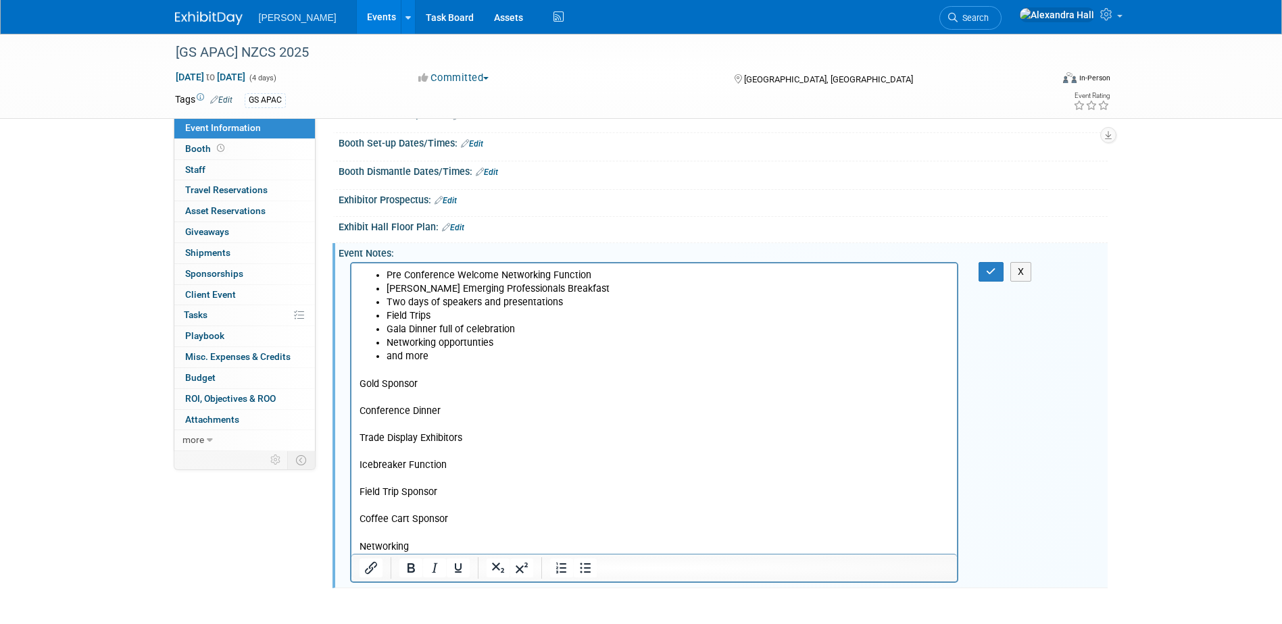
scroll to position [273, 0]
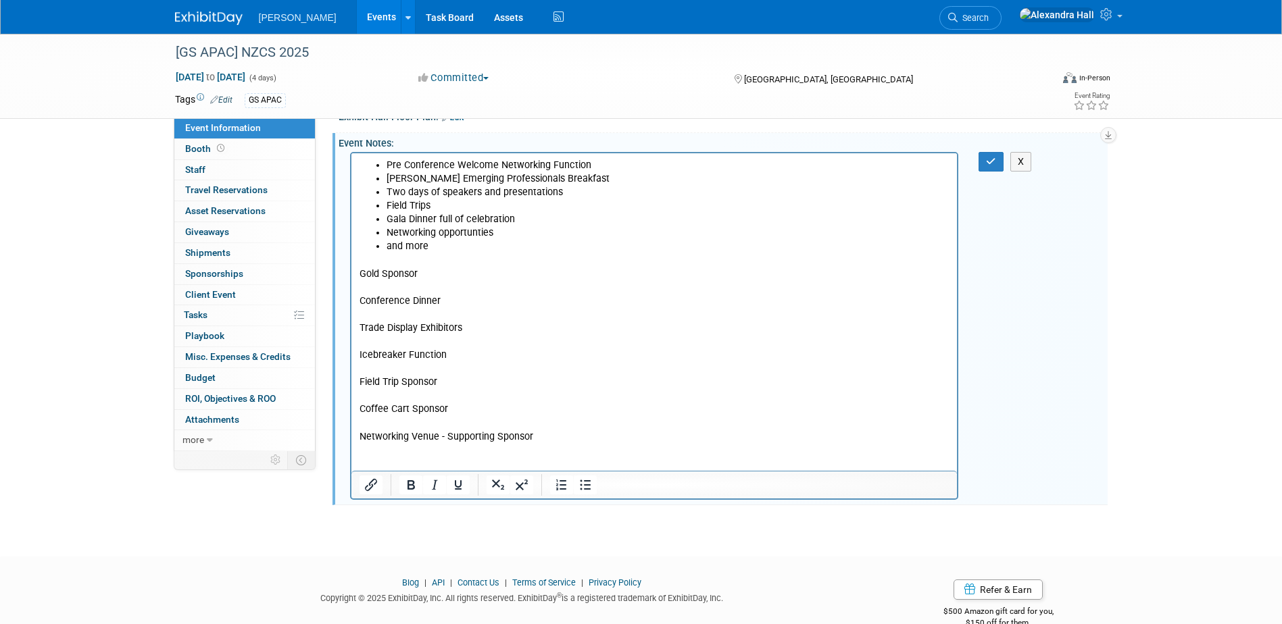
click at [445, 274] on p "Gold Sponsor" at bounding box center [654, 275] width 590 height 14
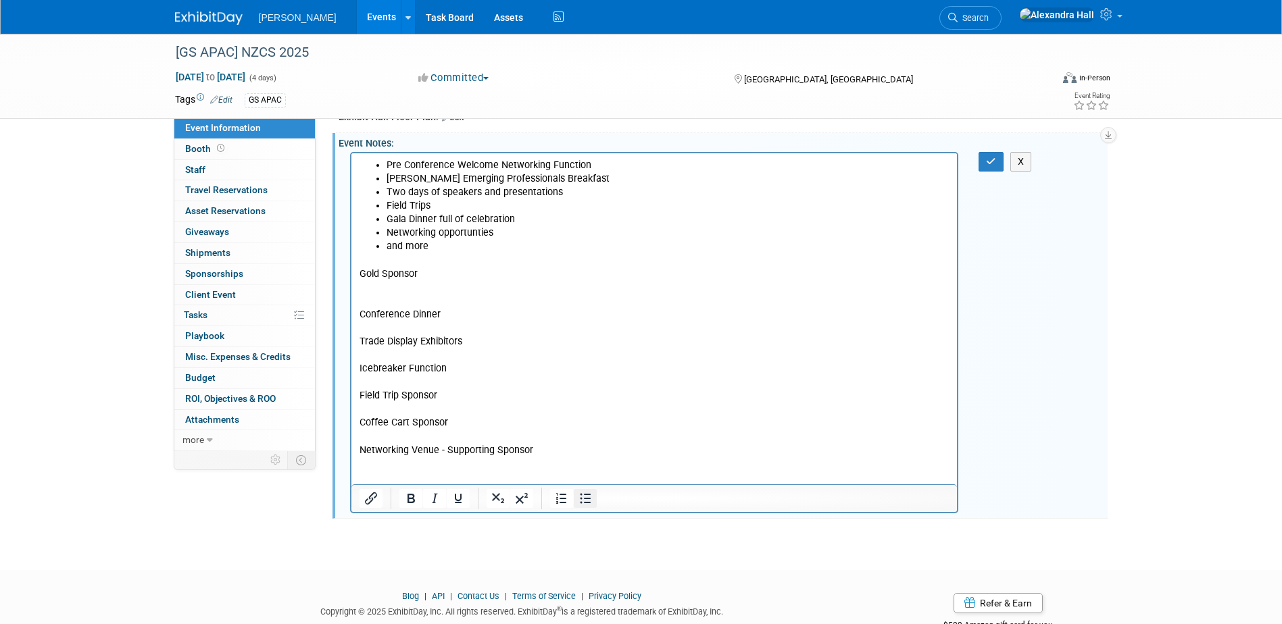
click at [576, 502] on button "Bullet list" at bounding box center [585, 498] width 23 height 19
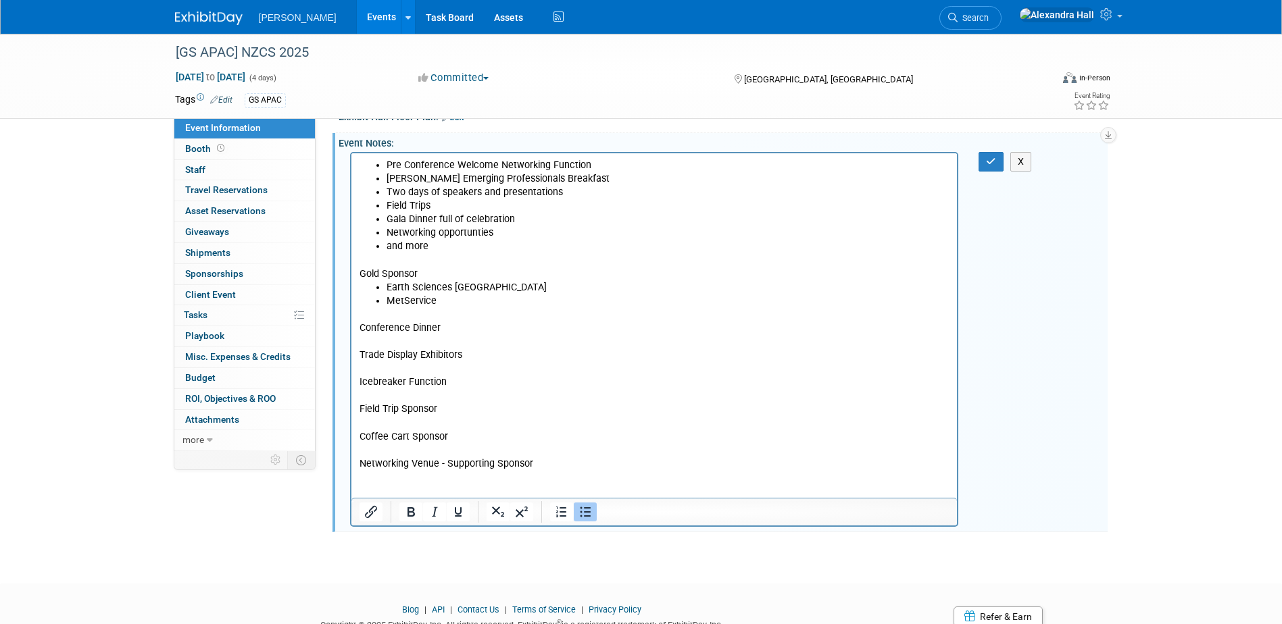
click at [459, 336] on p "Rich Text Area. Press ALT-0 for help." at bounding box center [654, 342] width 590 height 14
click at [455, 322] on p "Conference Dinner" at bounding box center [654, 329] width 590 height 14
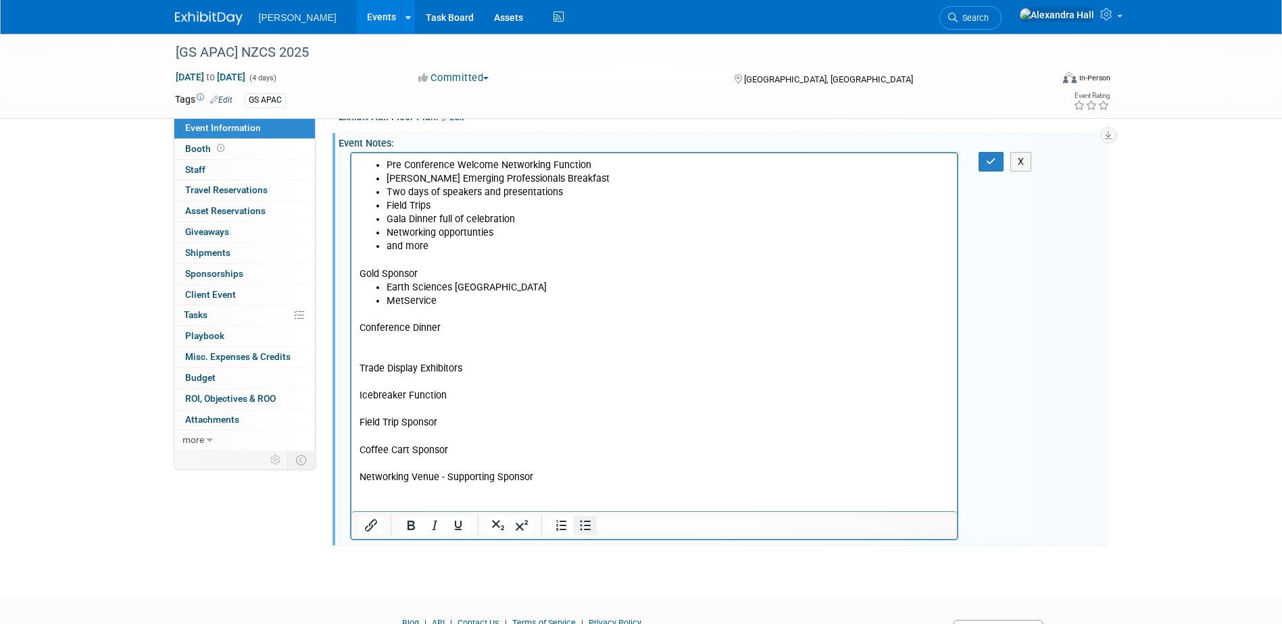
click at [582, 523] on icon "Bullet list" at bounding box center [585, 525] width 16 height 16
click at [507, 373] on p "Trade Display Exhibitors" at bounding box center [654, 369] width 590 height 14
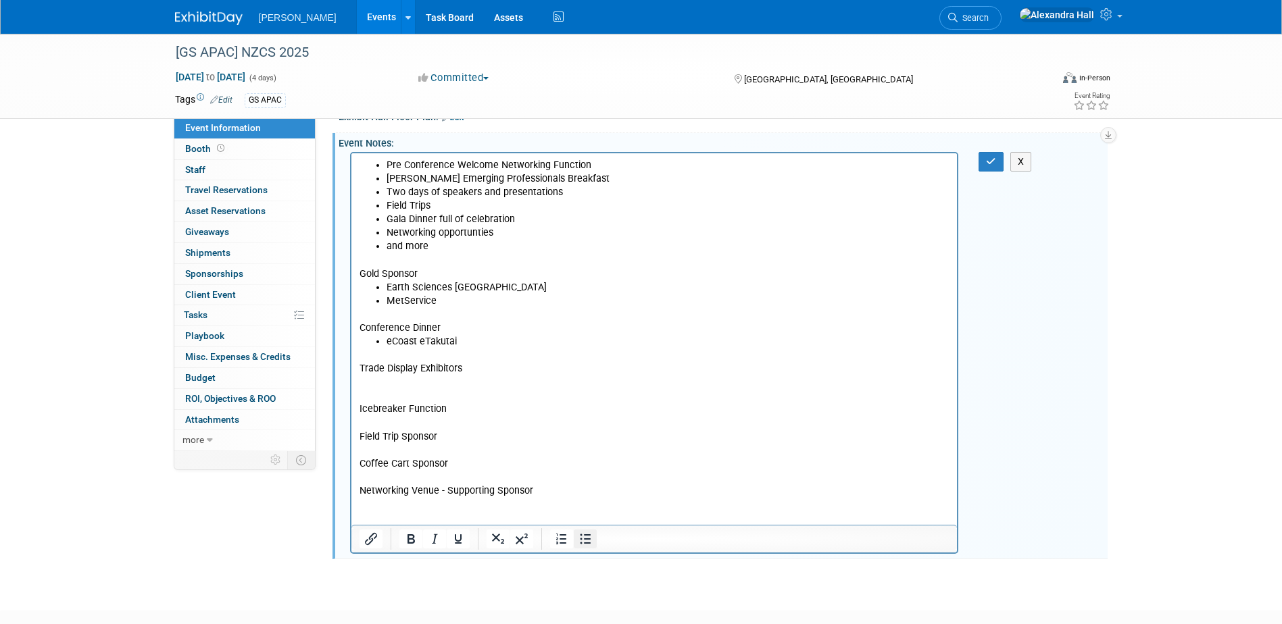
click at [585, 542] on icon "Bullet list" at bounding box center [585, 539] width 16 height 16
click at [434, 379] on li "EcoReef" at bounding box center [667, 383] width 563 height 14
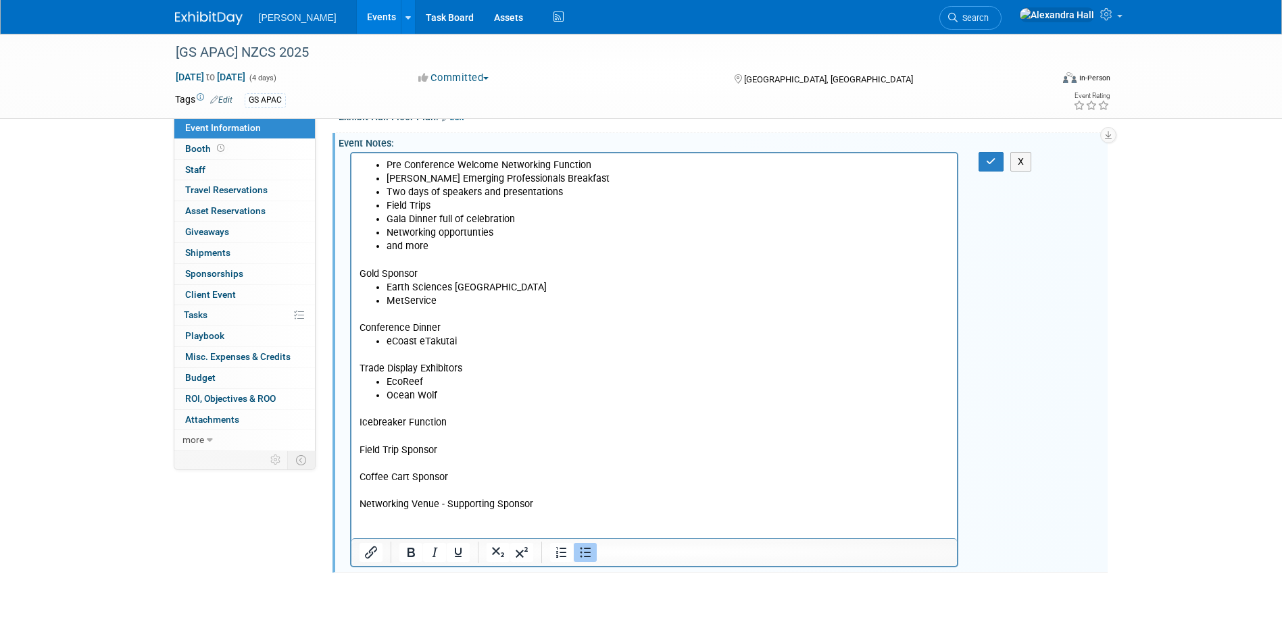
click at [440, 396] on li "Ocean Wolf" at bounding box center [667, 396] width 563 height 14
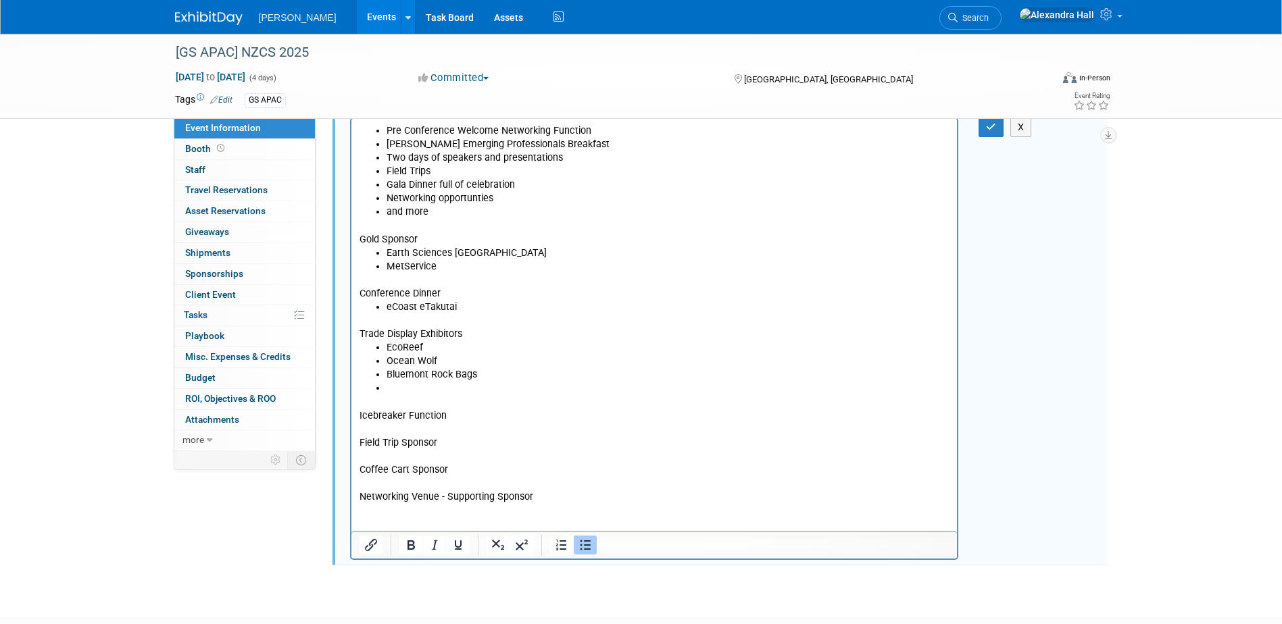
scroll to position [340, 0]
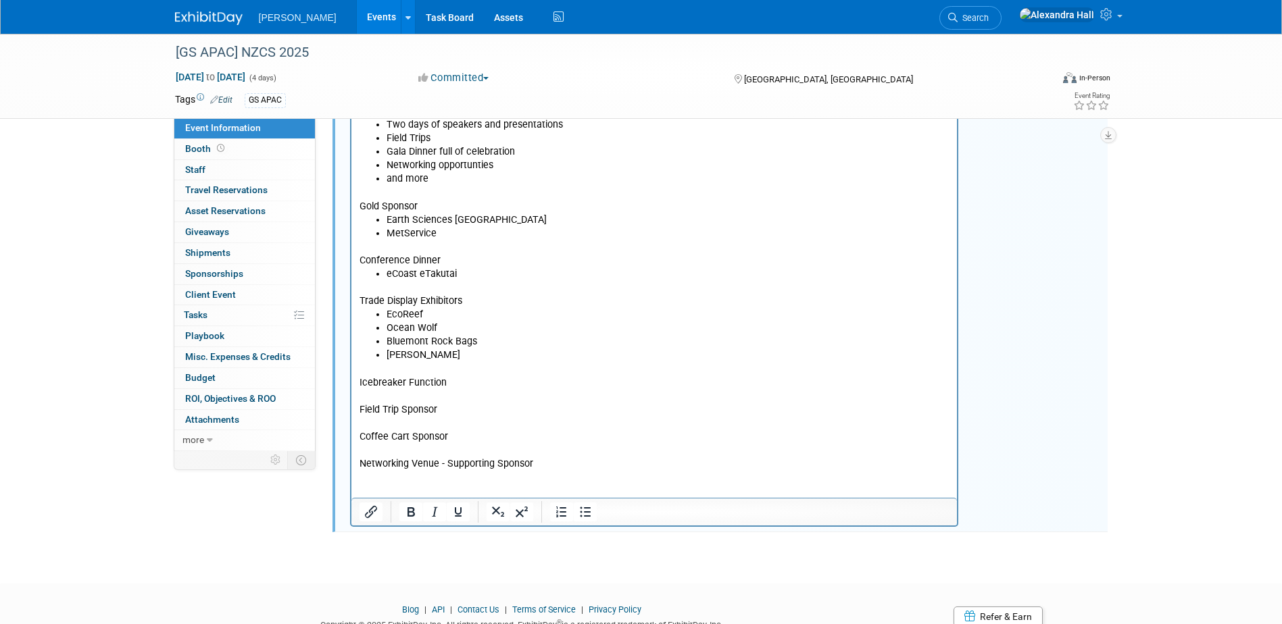
click at [480, 388] on p "Icebreaker Function" at bounding box center [654, 383] width 590 height 14
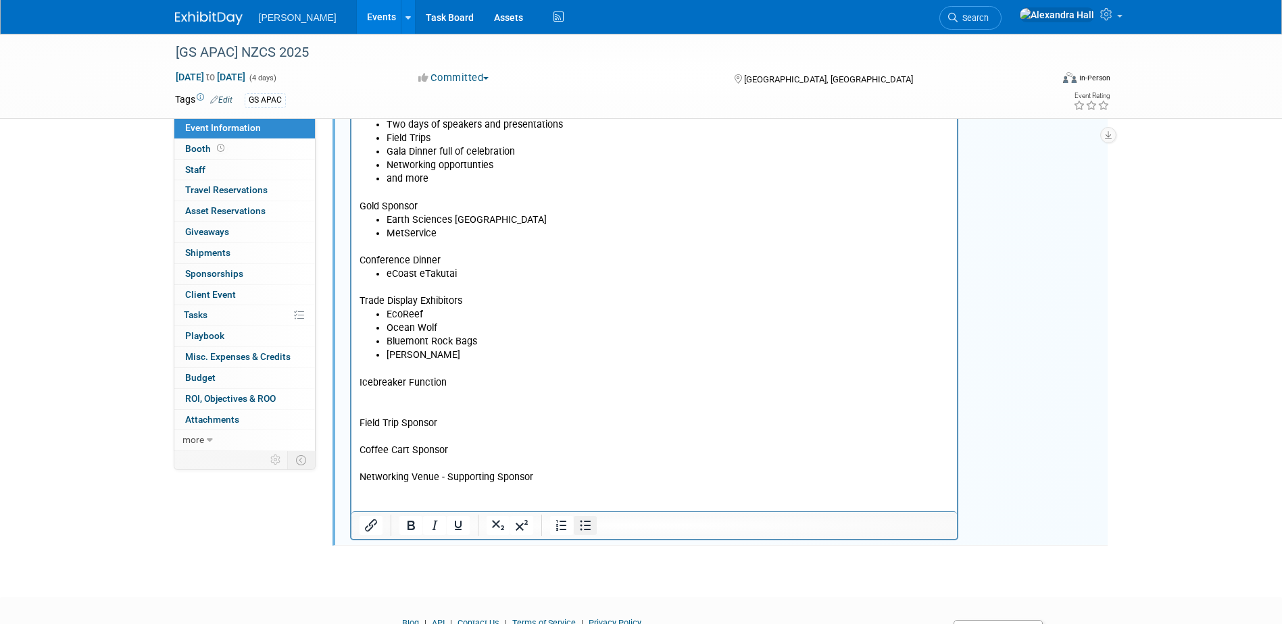
click at [585, 522] on icon "Bullet list" at bounding box center [585, 526] width 11 height 10
click at [562, 427] on p "Field Trip Sponsor" at bounding box center [654, 424] width 590 height 14
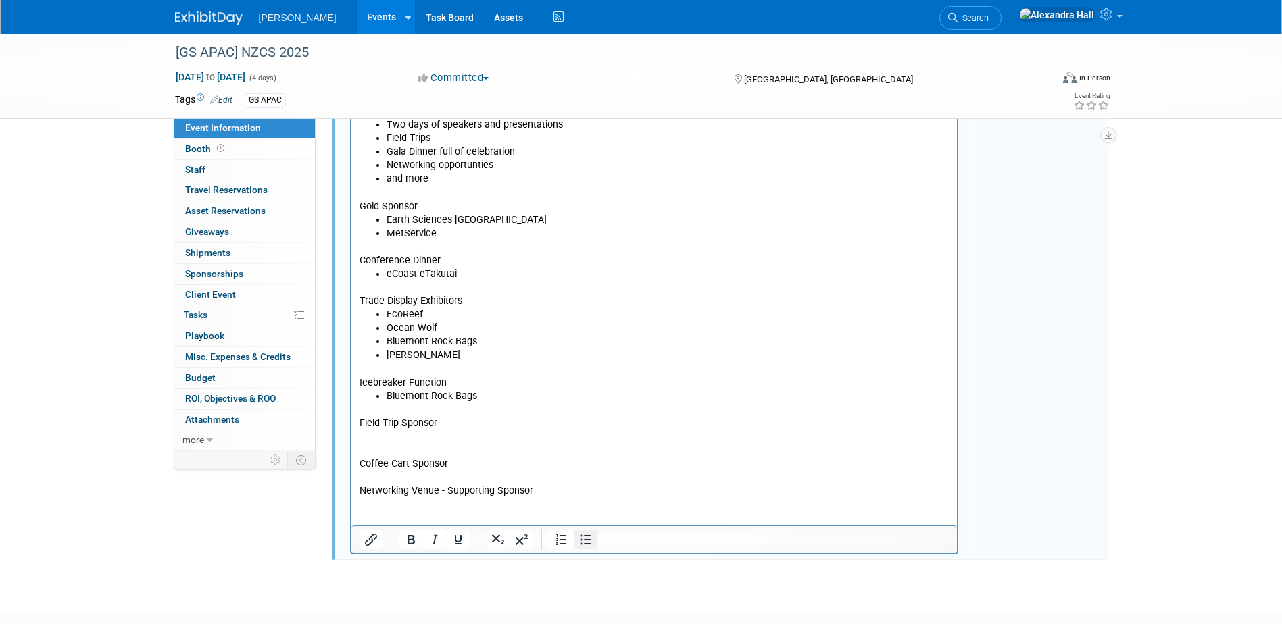
click at [584, 544] on icon "Bullet list" at bounding box center [585, 540] width 11 height 10
click at [503, 476] on p "Rich Text Area. Press ALT-0 for help." at bounding box center [654, 478] width 590 height 14
click at [472, 467] on p "Coffee Cart Sponsor" at bounding box center [654, 464] width 590 height 14
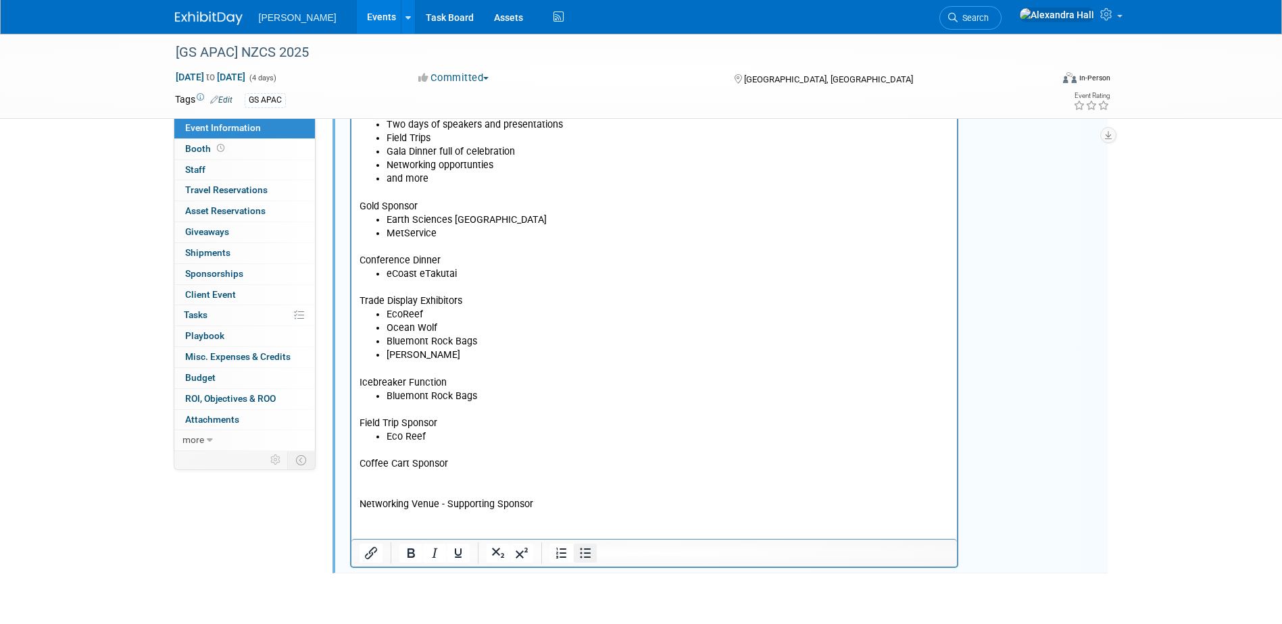
click at [592, 555] on icon "Bullet list" at bounding box center [585, 553] width 16 height 16
click at [424, 483] on li "Rich Text Area. Press ALT-0 for help." at bounding box center [667, 478] width 563 height 14
click at [617, 499] on p "Networking Venue - Supporting Sponsor" at bounding box center [654, 505] width 590 height 14
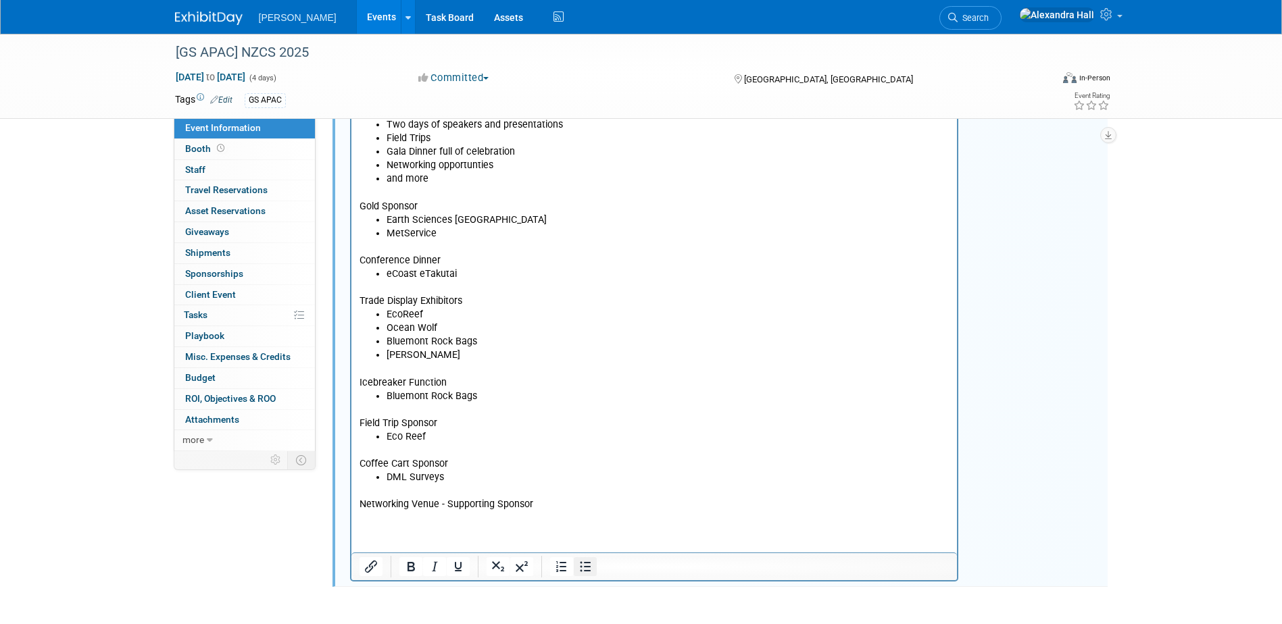
click at [585, 568] on icon "Bullet list" at bounding box center [585, 567] width 16 height 16
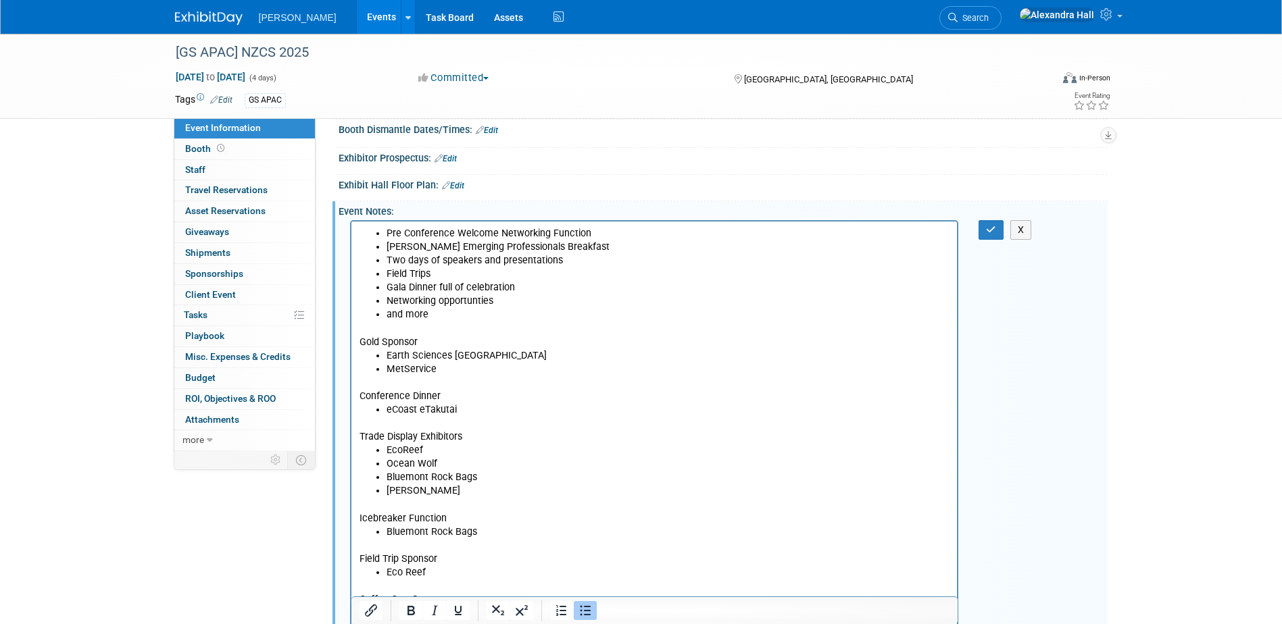
scroll to position [3, 0]
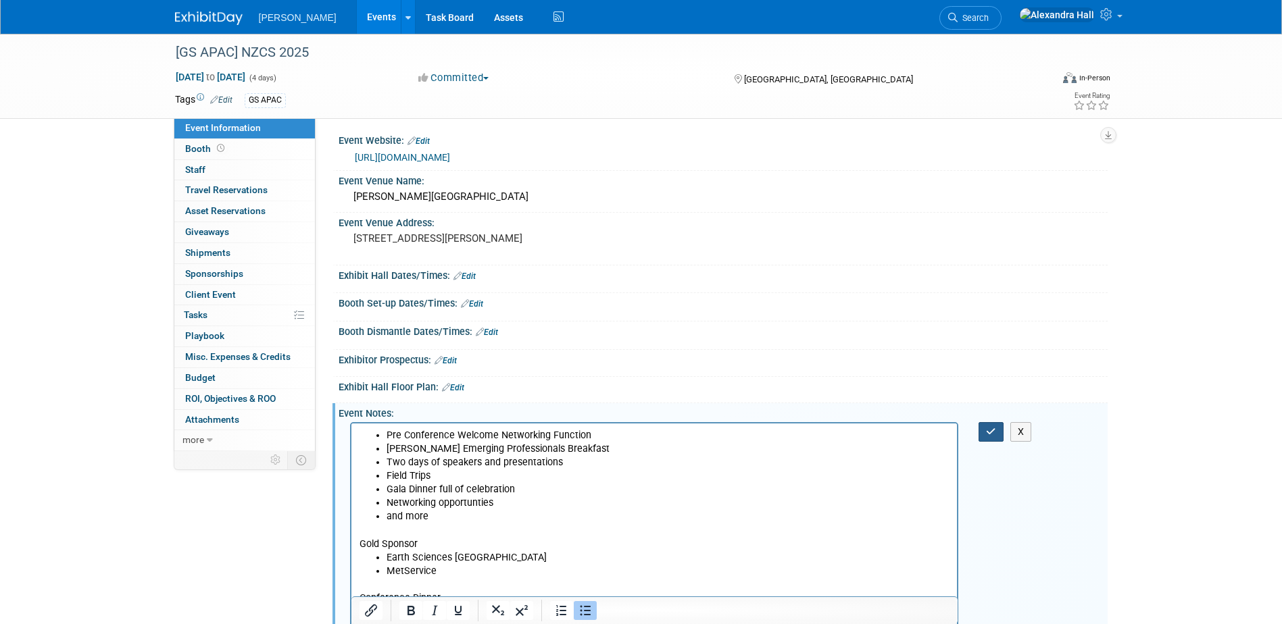
click at [982, 435] on button "button" at bounding box center [990, 432] width 25 height 20
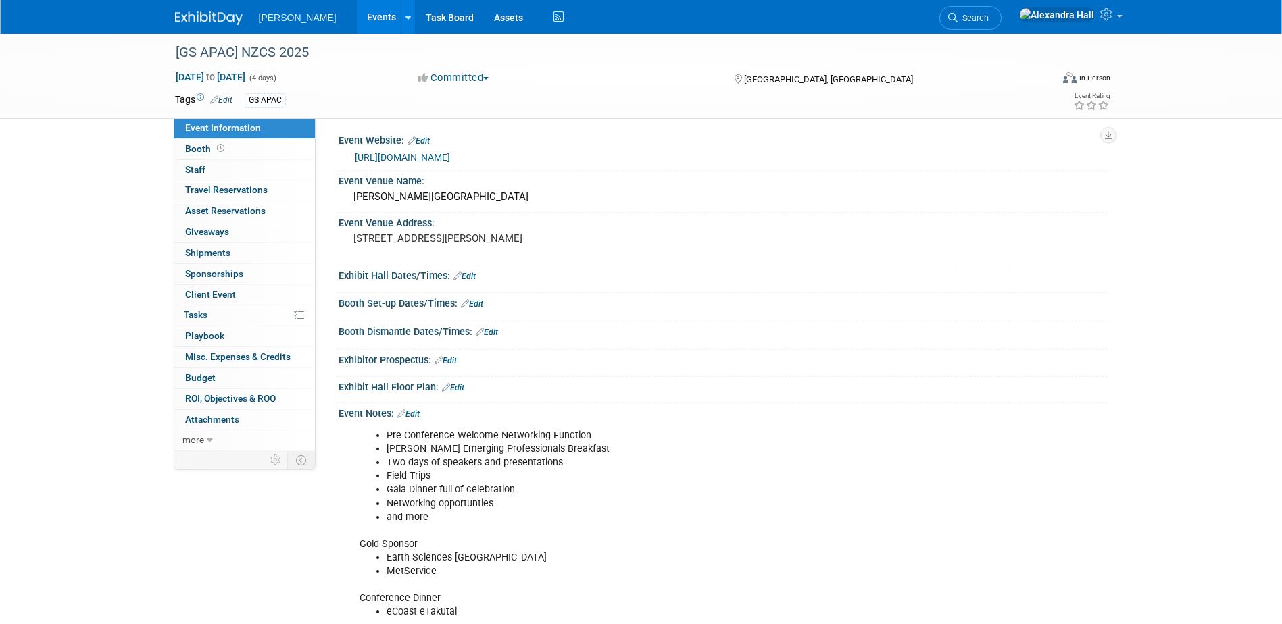
click at [453, 361] on link "Edit" at bounding box center [445, 360] width 22 height 9
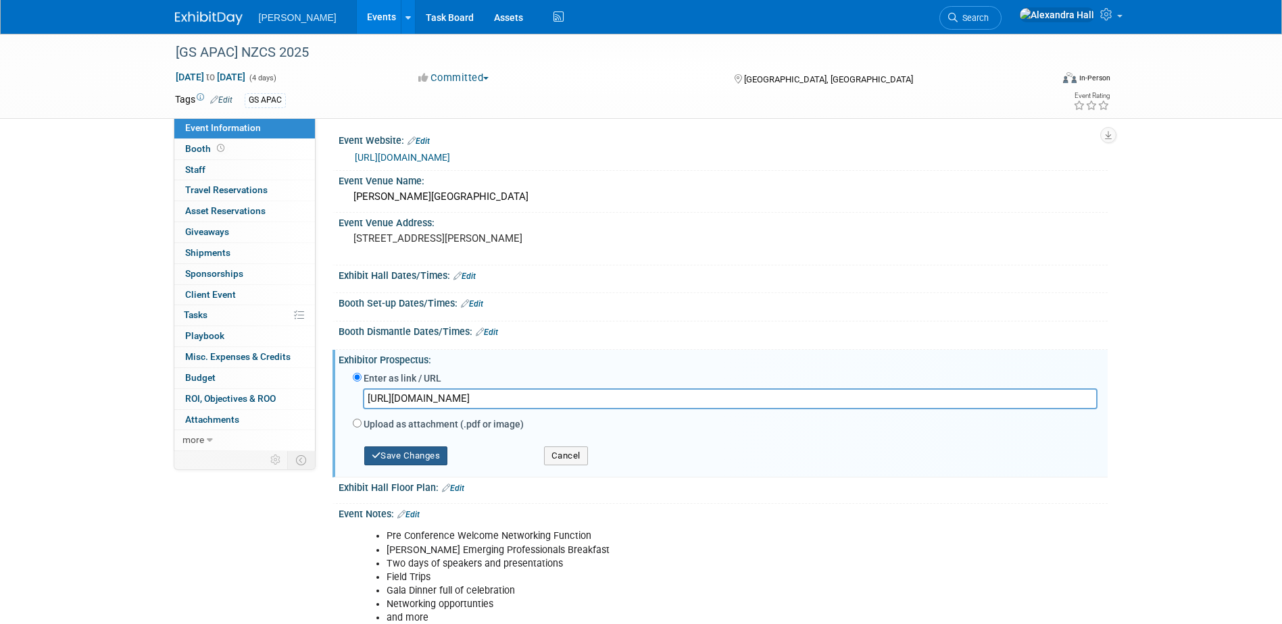
type input "https://d2rjvl4n5h2b61.cloudfront.net/media/documents/Sponsor_Opportunity_Flyer…"
click at [428, 457] on button "Save Changes" at bounding box center [406, 456] width 84 height 19
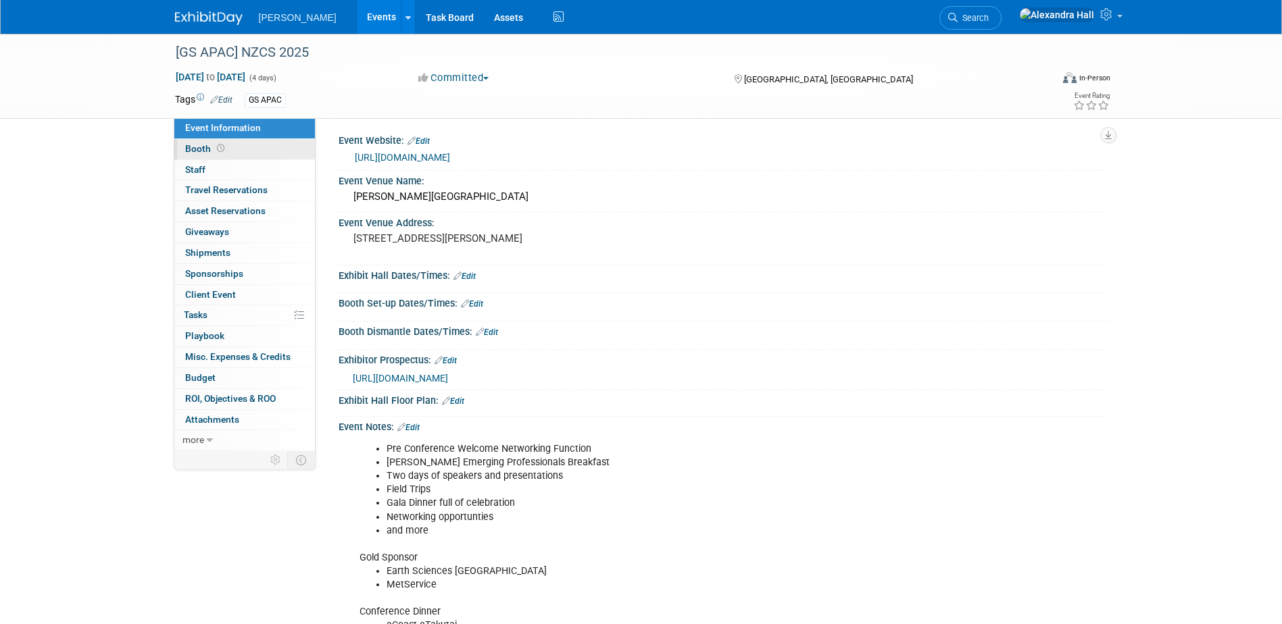
click at [232, 148] on link "Booth" at bounding box center [244, 149] width 141 height 20
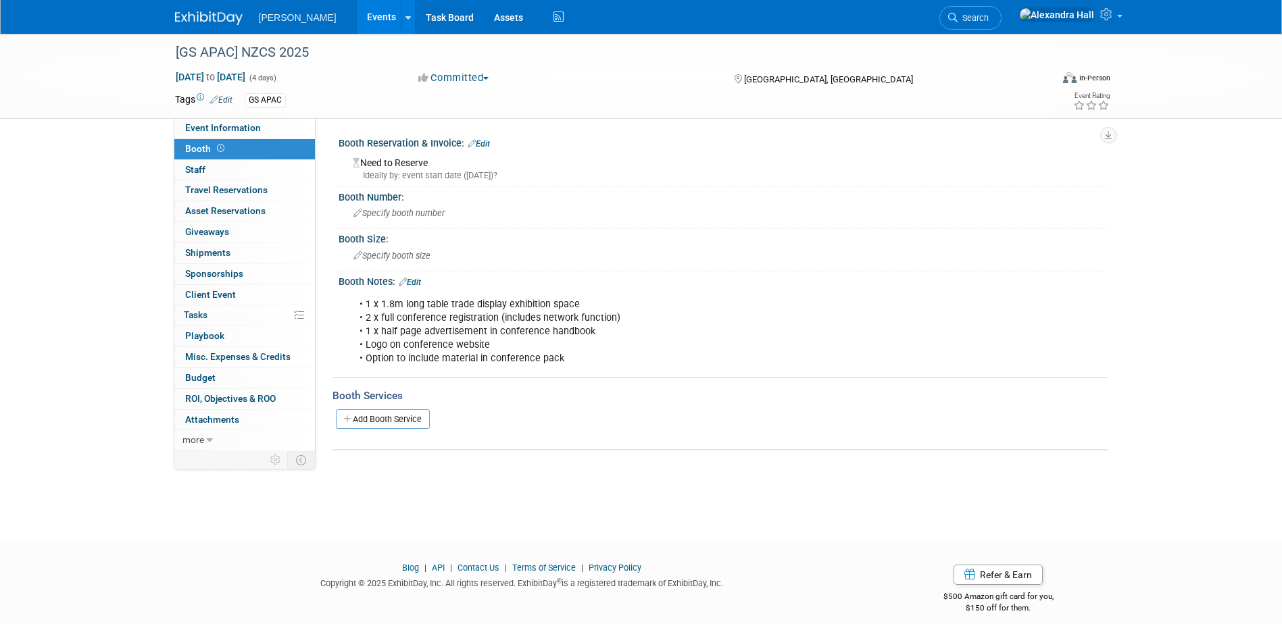
click at [482, 144] on link "Edit" at bounding box center [478, 143] width 22 height 9
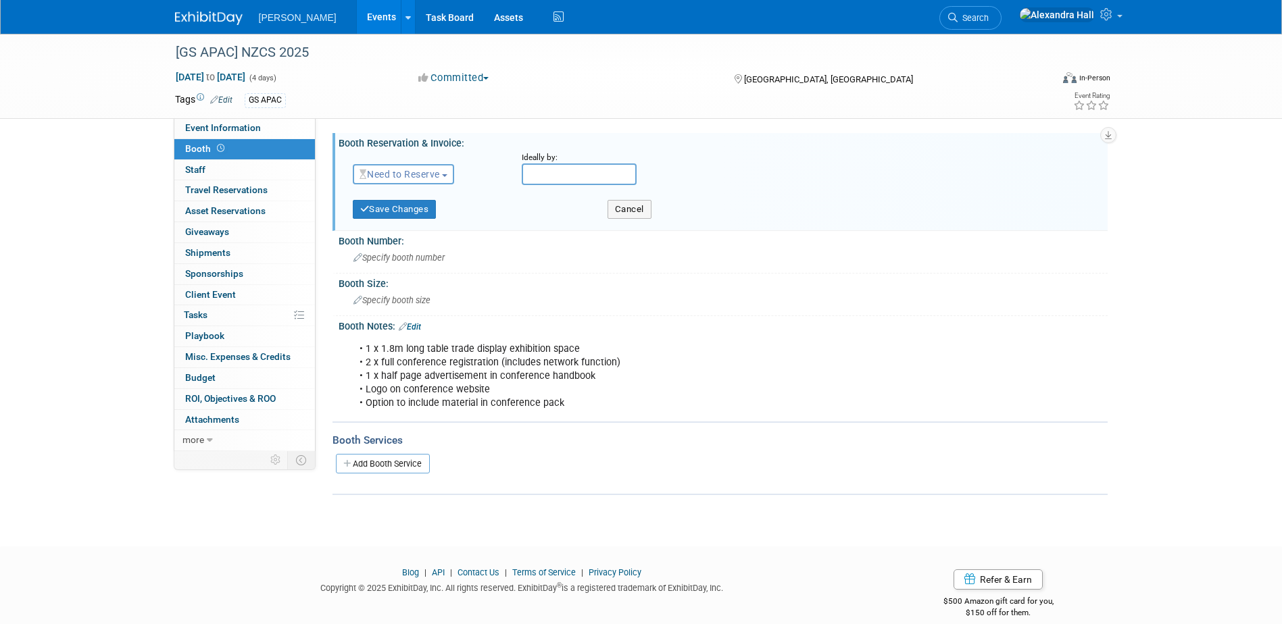
click at [434, 176] on span "Need to Reserve" at bounding box center [399, 174] width 80 height 11
click at [439, 213] on link "Reserved" at bounding box center [425, 216] width 145 height 19
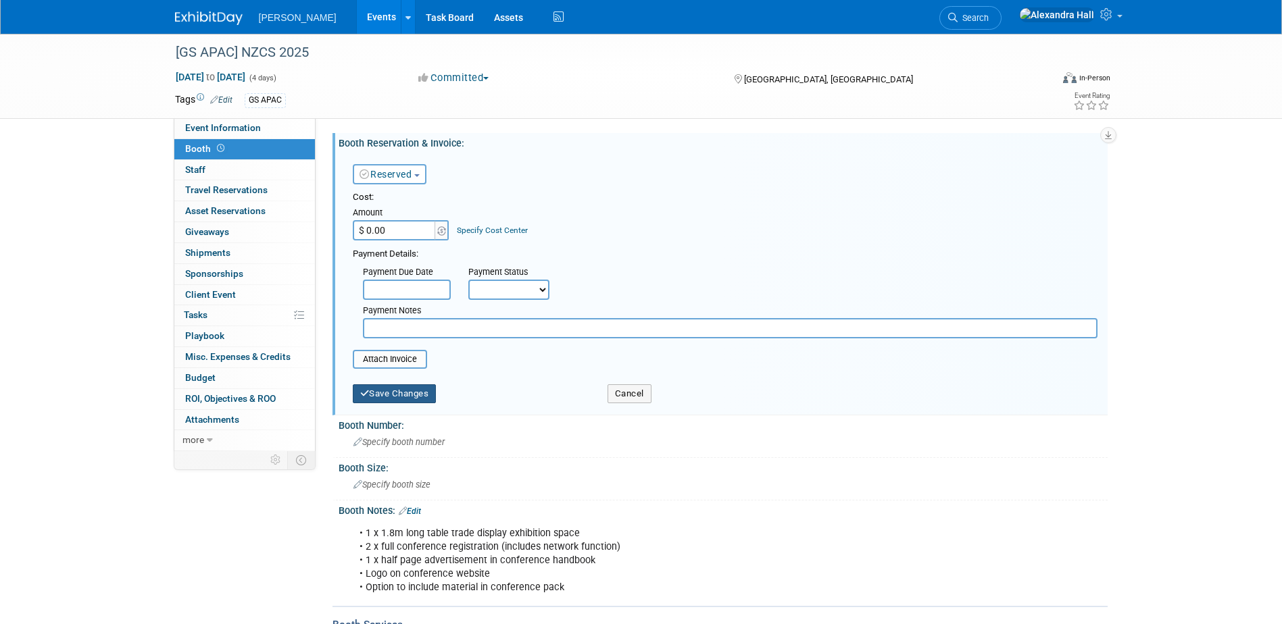
click at [420, 387] on button "Save Changes" at bounding box center [395, 393] width 84 height 19
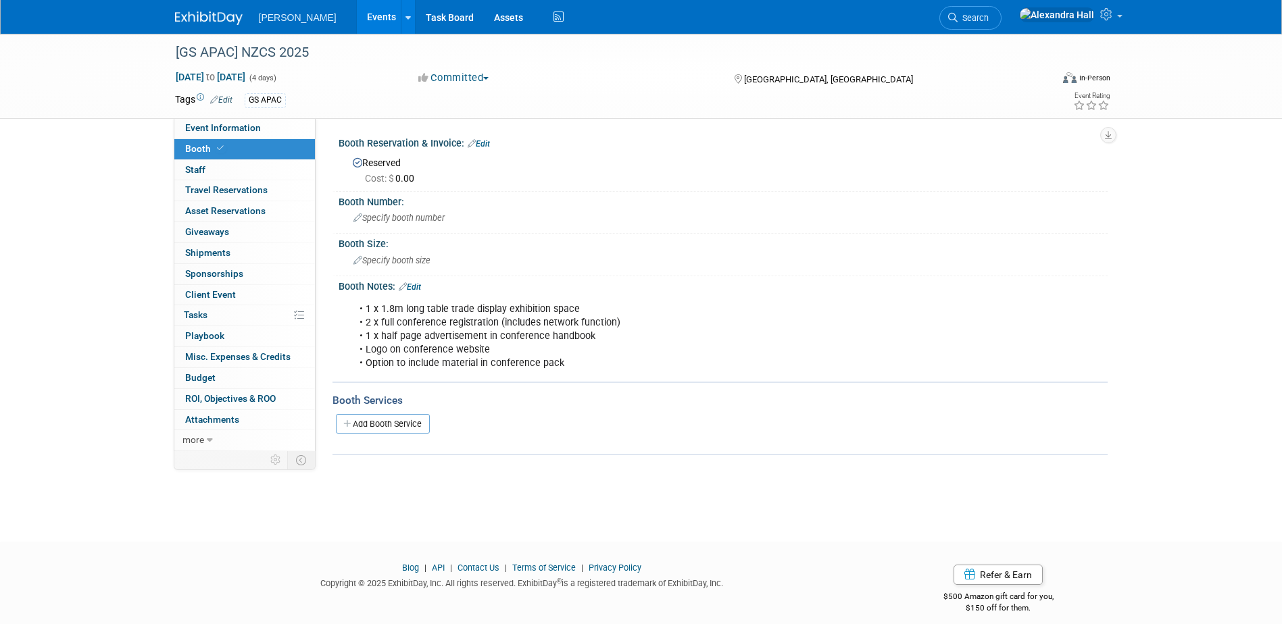
click at [400, 173] on span "Cost: $ 0.00" at bounding box center [392, 178] width 55 height 11
click at [479, 145] on link "Edit" at bounding box center [478, 143] width 22 height 9
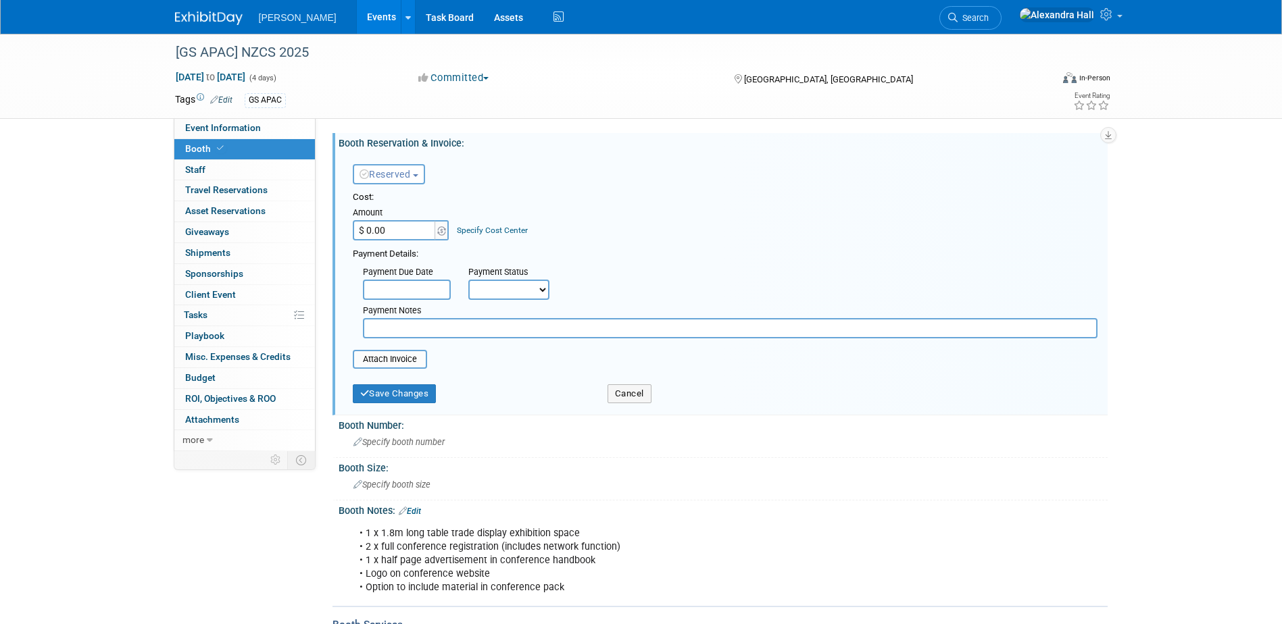
click at [413, 224] on input "$ 0.00" at bounding box center [395, 230] width 84 height 20
paste input "1,728.6"
type input "$ 1,728.60"
click at [407, 386] on button "Save Changes" at bounding box center [395, 393] width 84 height 19
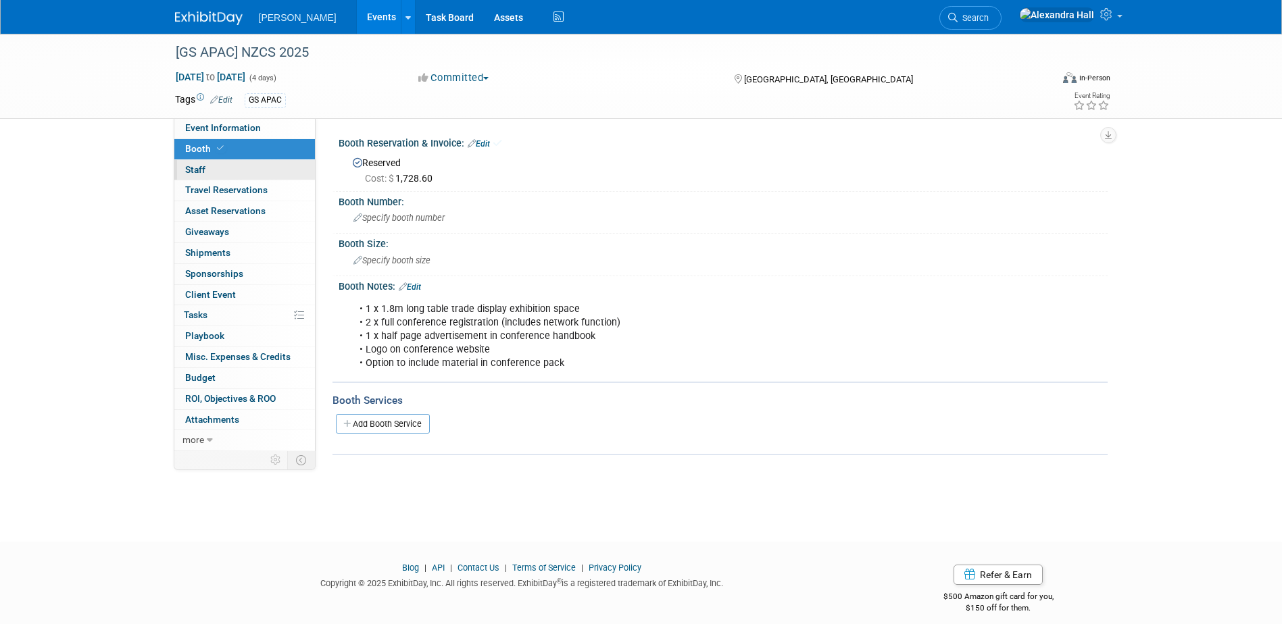
click at [262, 170] on link "0 Staff 0" at bounding box center [244, 170] width 141 height 20
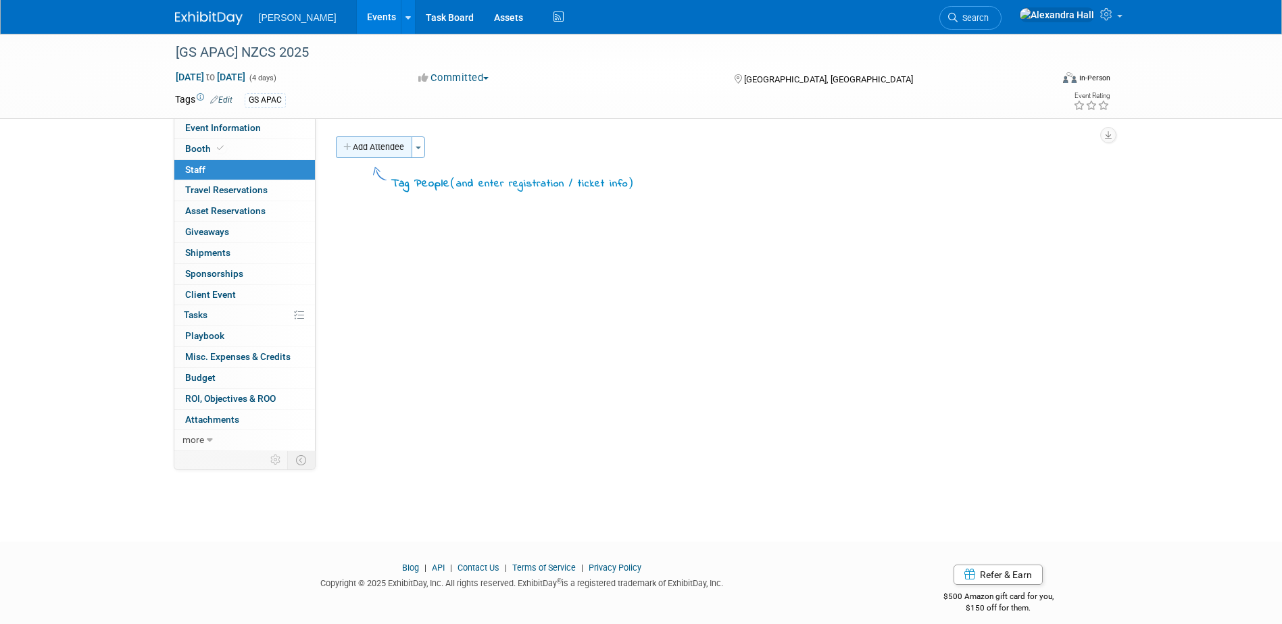
click at [393, 142] on button "Add Attendee" at bounding box center [374, 147] width 76 height 22
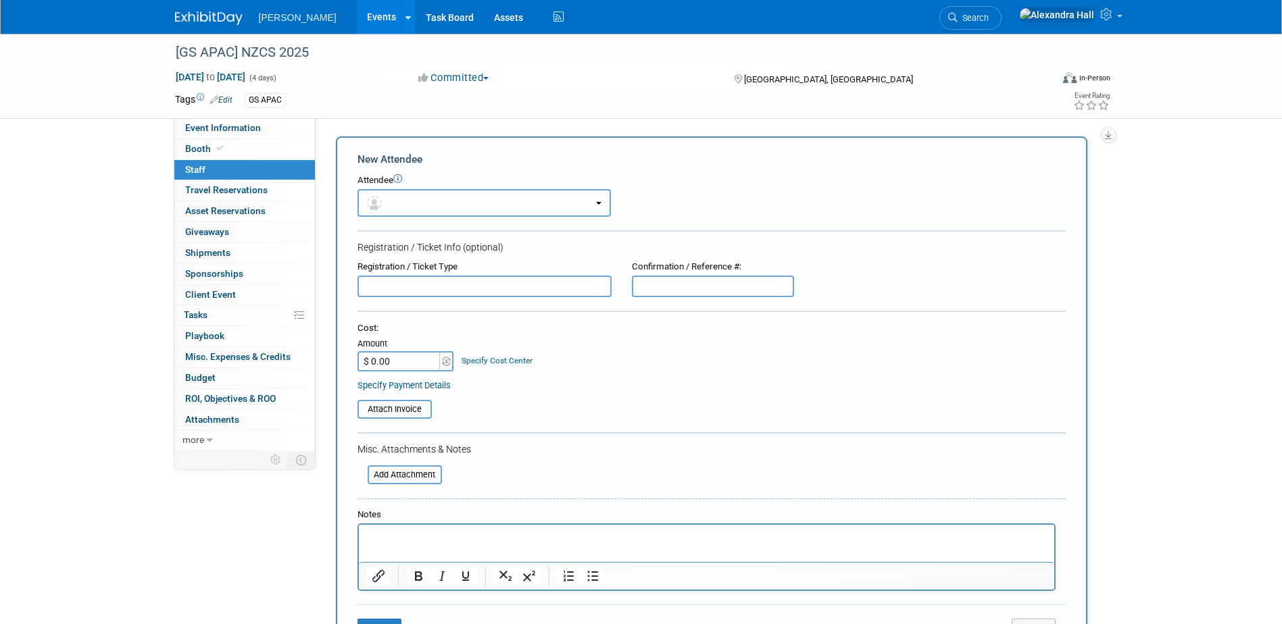
click at [423, 200] on button "button" at bounding box center [483, 203] width 253 height 28
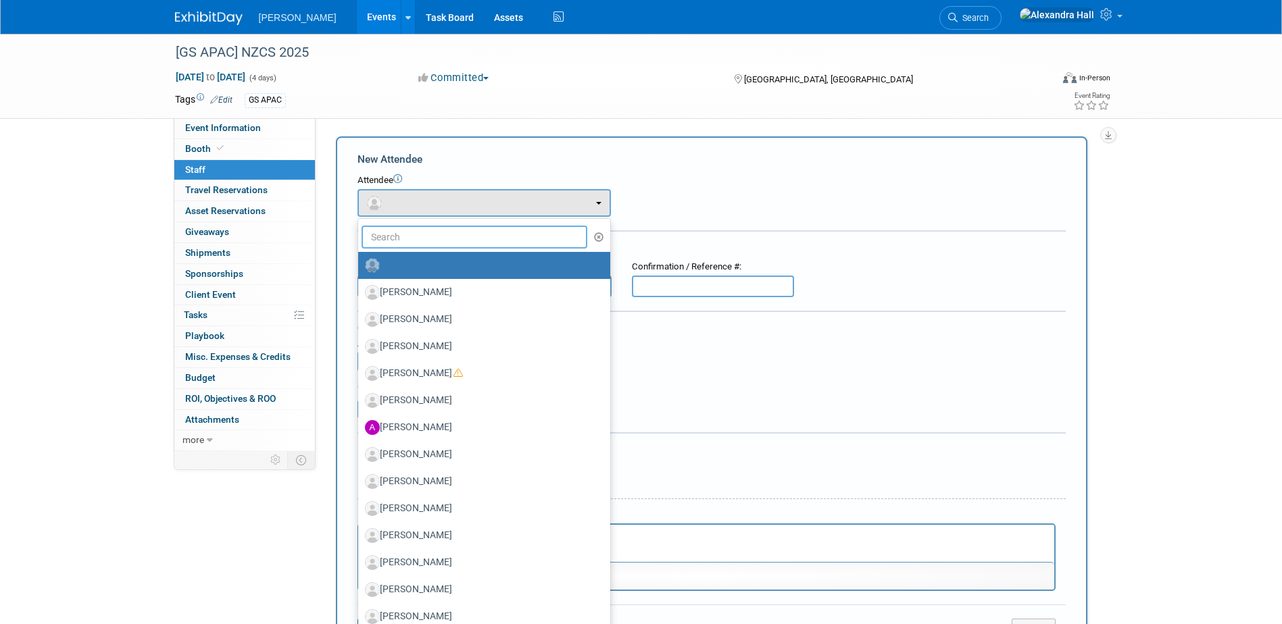
click at [422, 230] on input "text" at bounding box center [474, 237] width 226 height 23
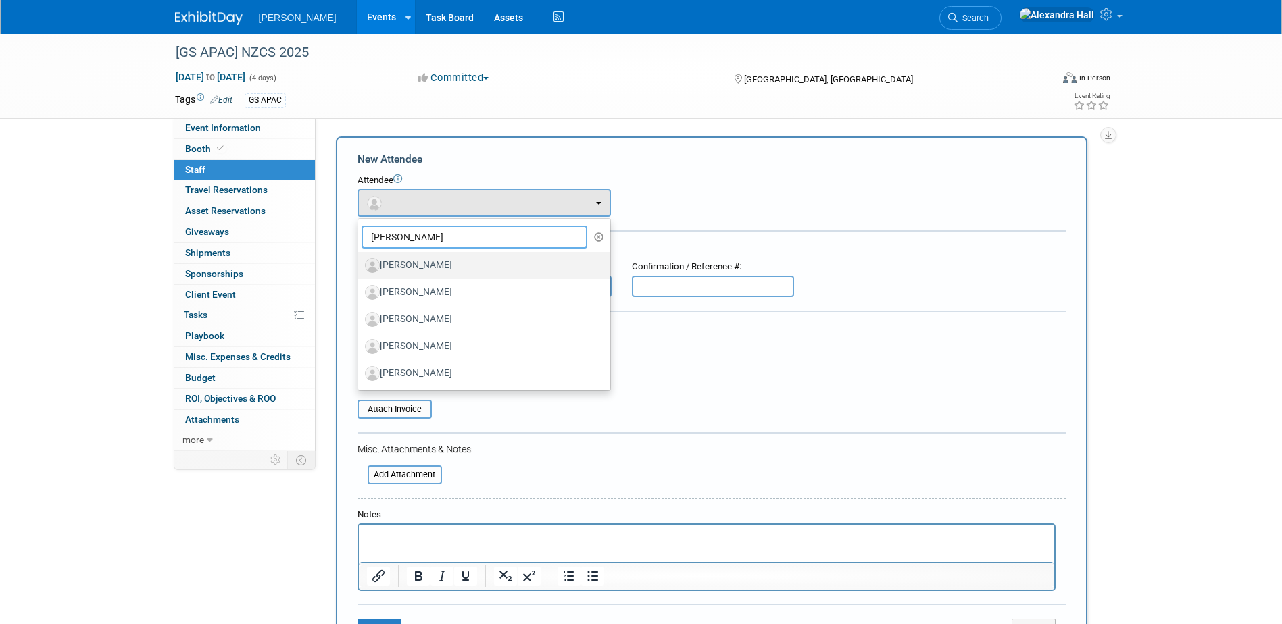
type input "DANIEL"
click at [437, 268] on label "[PERSON_NAME]" at bounding box center [481, 266] width 232 height 22
click at [360, 268] on input "[PERSON_NAME]" at bounding box center [355, 263] width 9 height 9
select select "d3c13421-925c-4eab-aaa1-4320e08fda31"
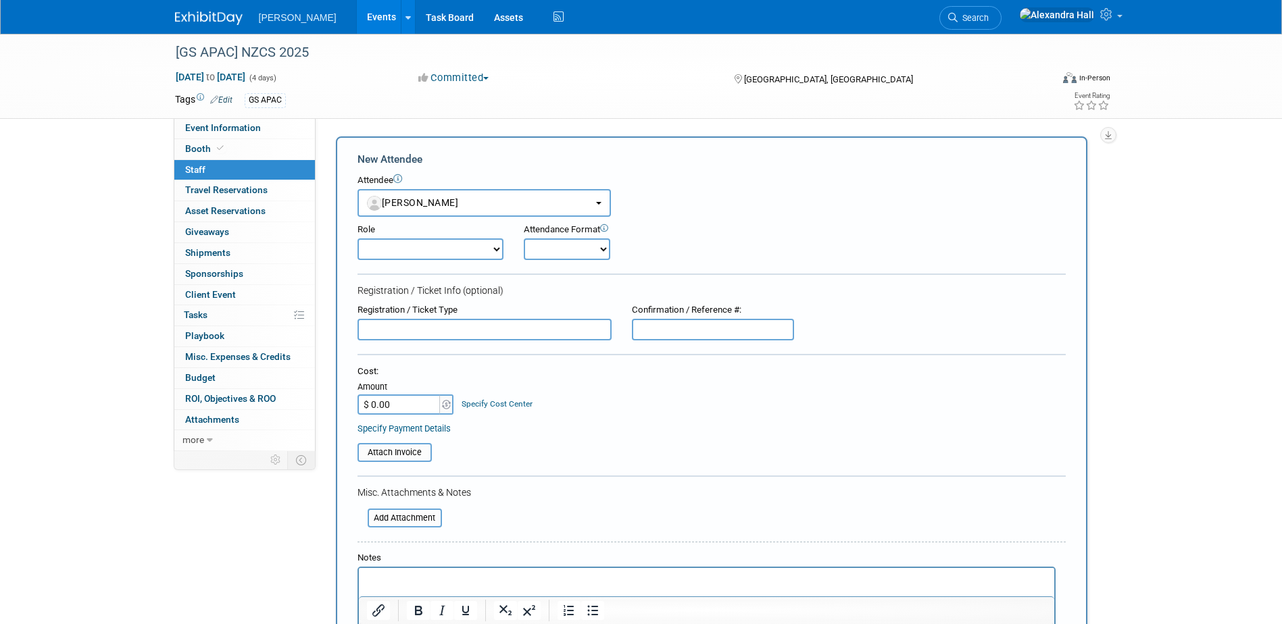
click at [479, 247] on select "Demonstrator Host Planner Presenter Sales Representative Set-up/Dismantle Crew …" at bounding box center [430, 249] width 146 height 22
select select "2"
click at [357, 238] on select "Demonstrator Host Planner Presenter Sales Representative Set-up/Dismantle Crew …" at bounding box center [430, 249] width 146 height 22
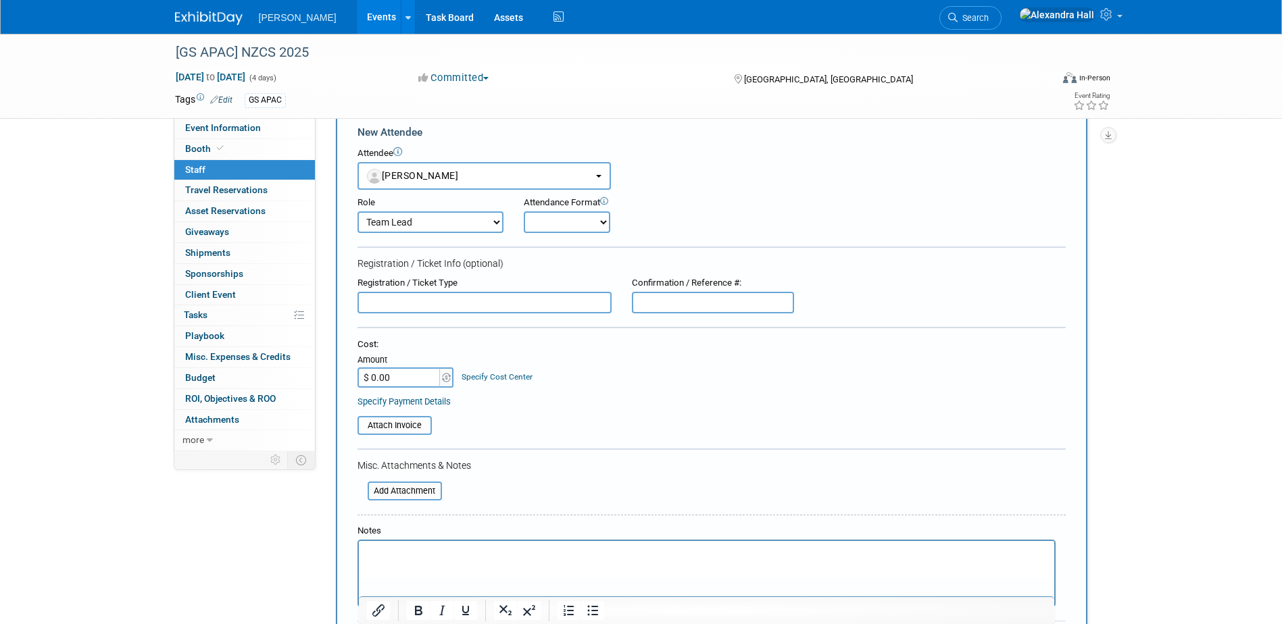
scroll to position [243, 0]
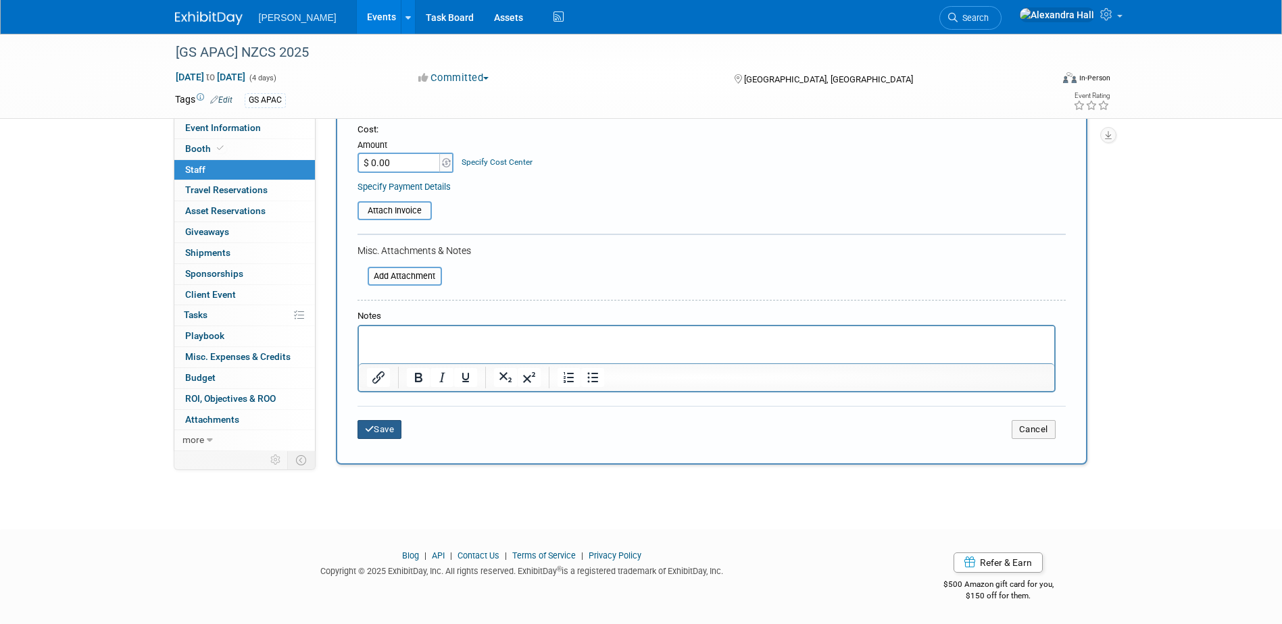
click at [392, 426] on button "Save" at bounding box center [379, 429] width 45 height 19
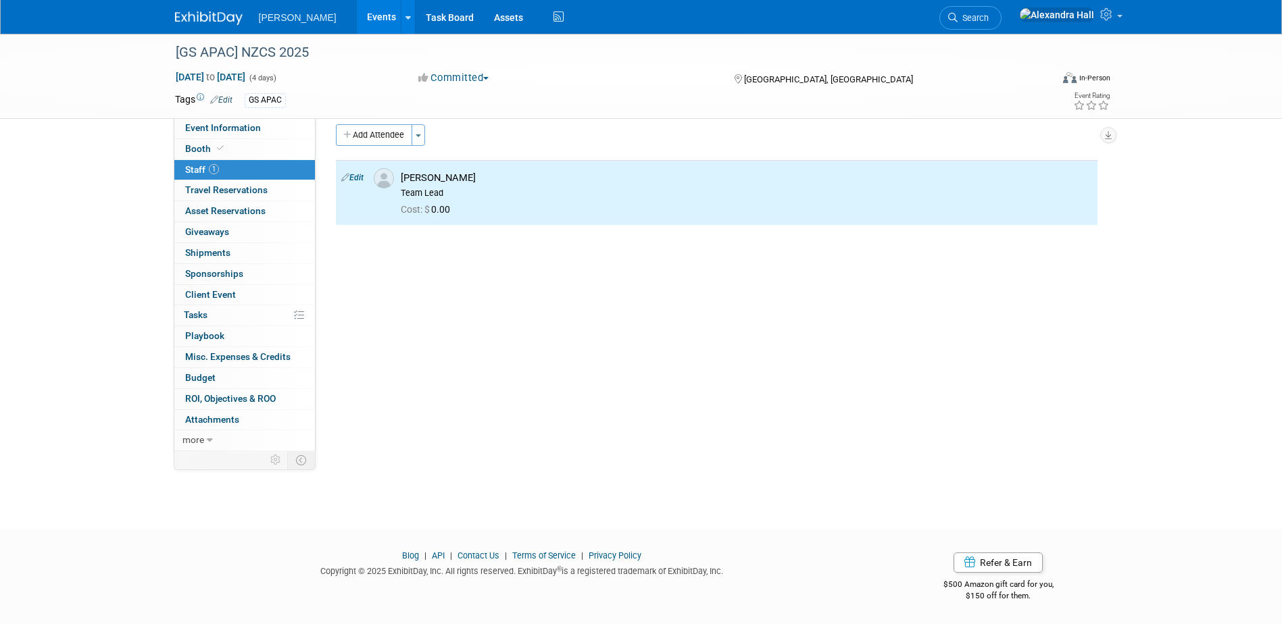
scroll to position [0, 0]
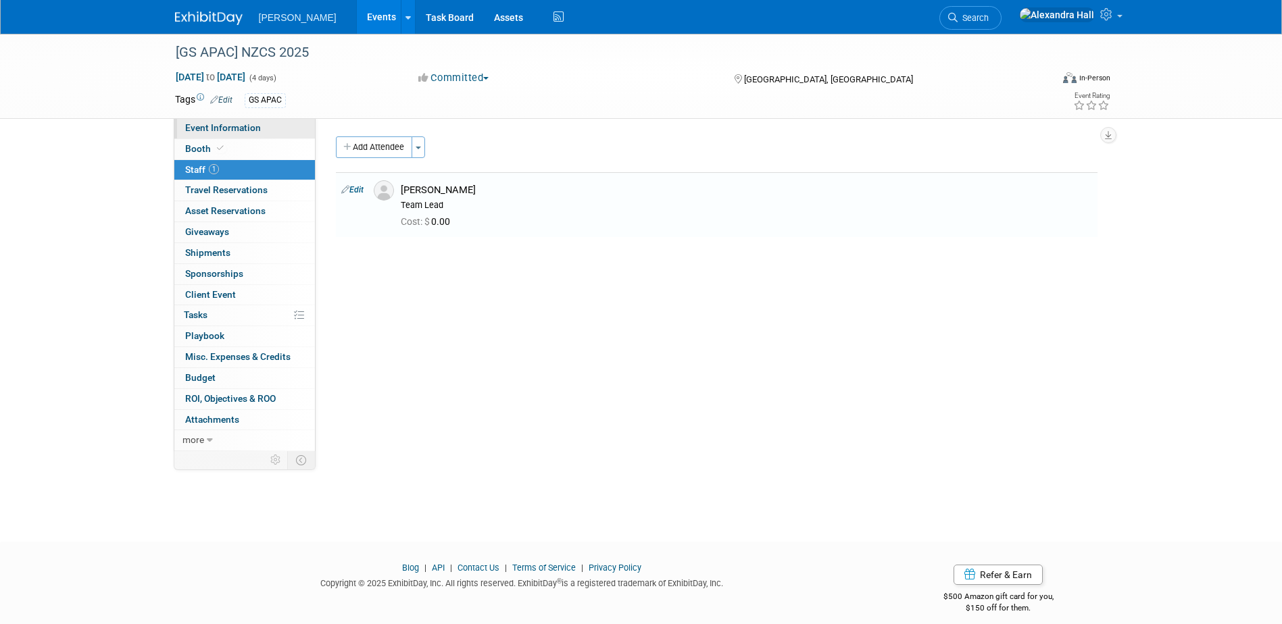
click at [229, 126] on span "Event Information" at bounding box center [223, 127] width 76 height 11
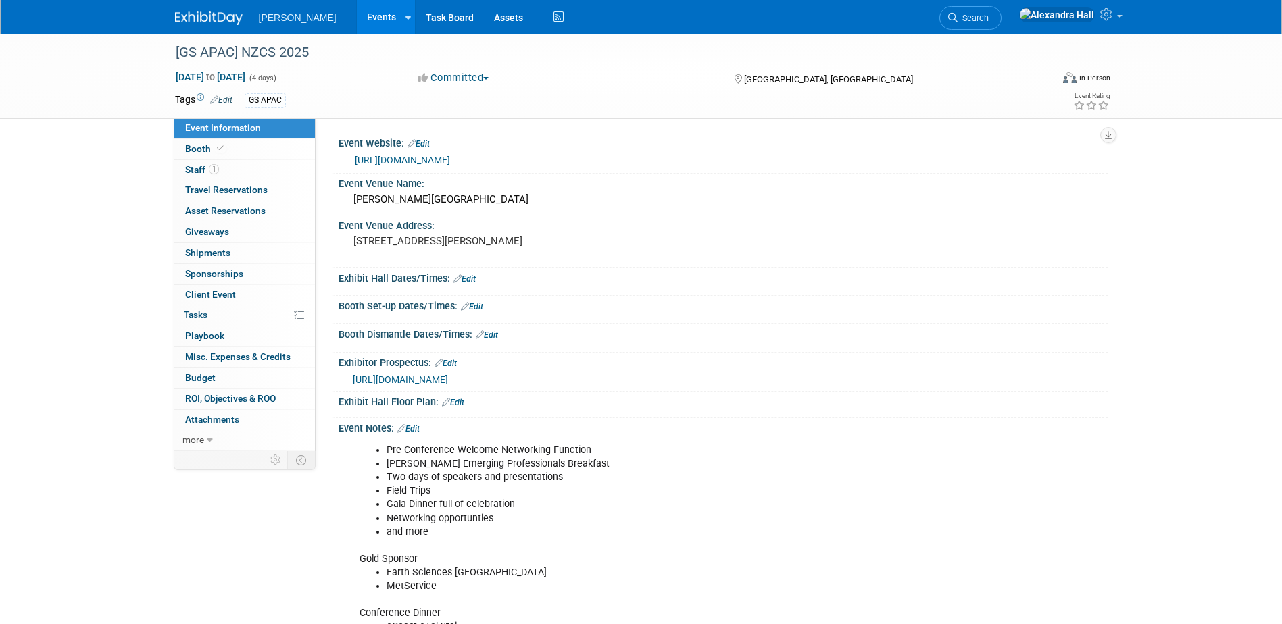
click at [219, 15] on img at bounding box center [209, 18] width 68 height 14
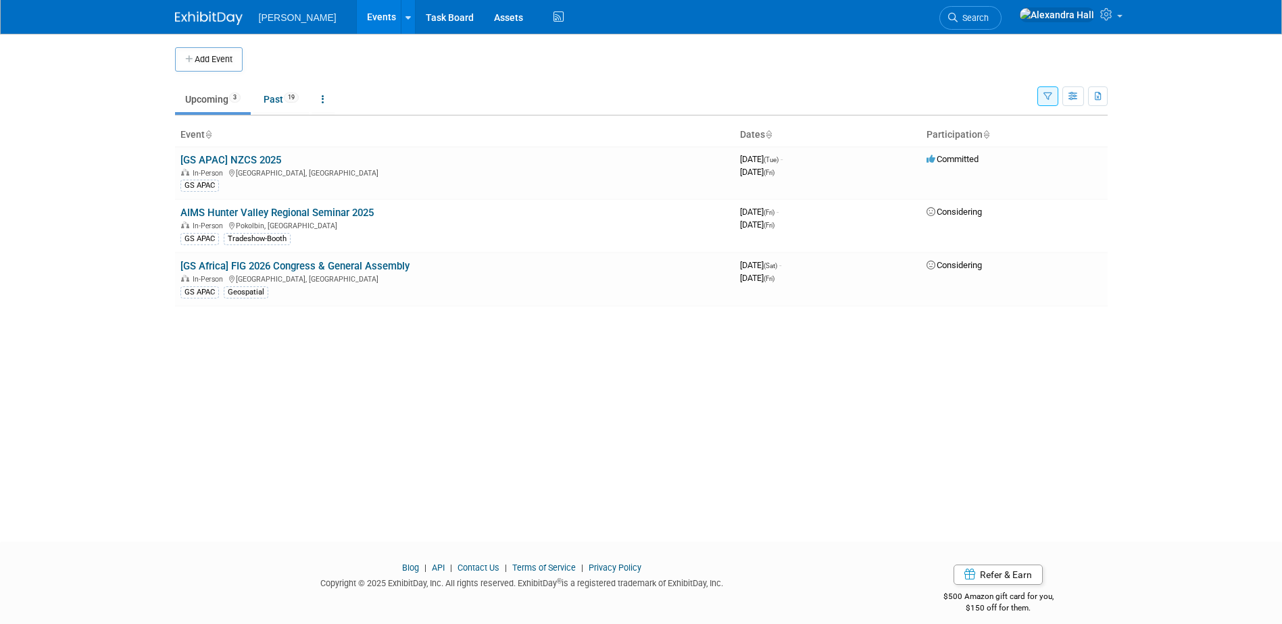
click at [1042, 96] on button "button" at bounding box center [1047, 96] width 21 height 20
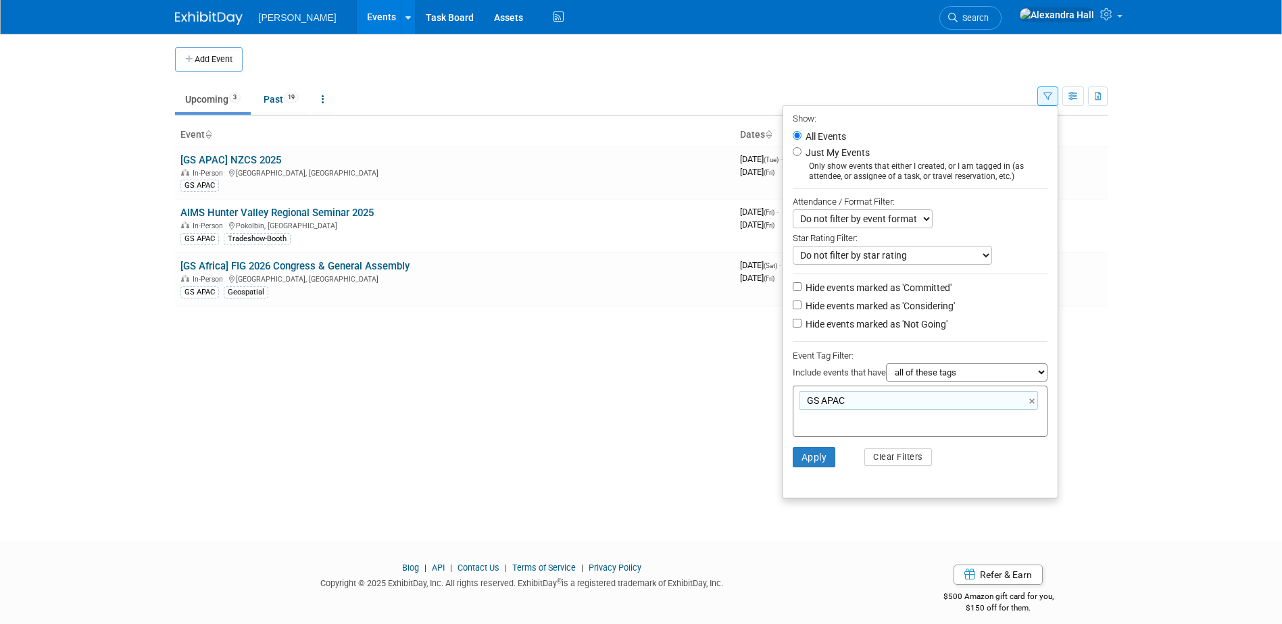
click at [376, 360] on div "Add Event New Event Duplicate Event Warning There is another event in your work…" at bounding box center [641, 276] width 953 height 484
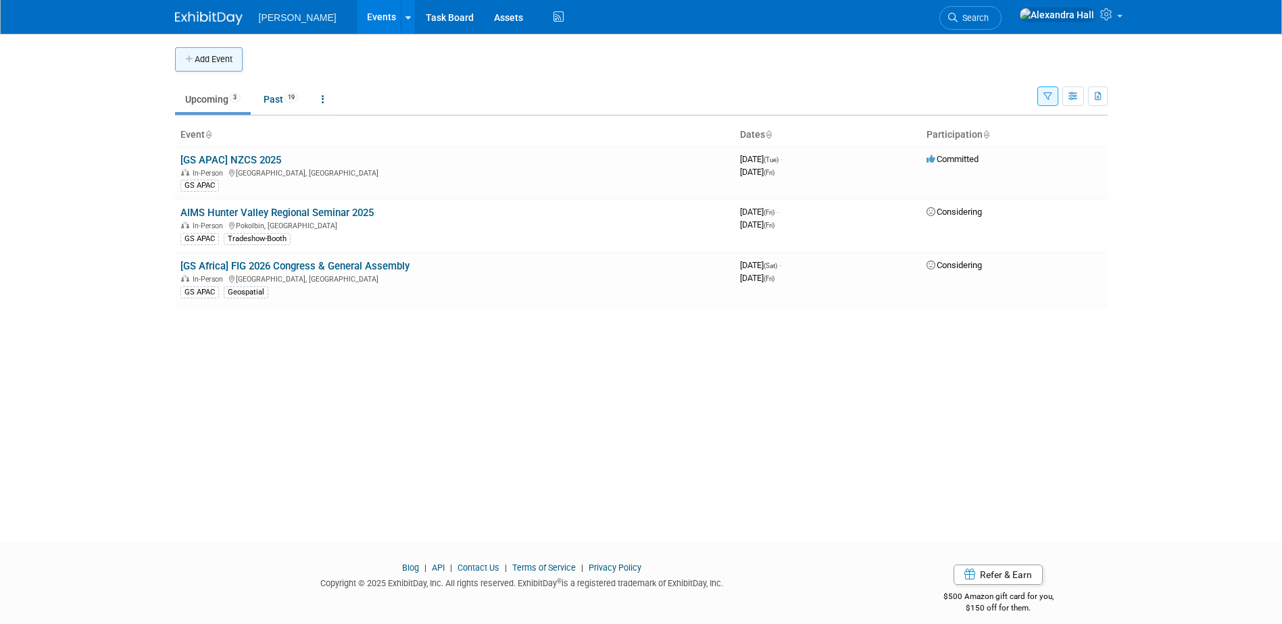
click at [210, 54] on button "Add Event" at bounding box center [209, 59] width 68 height 24
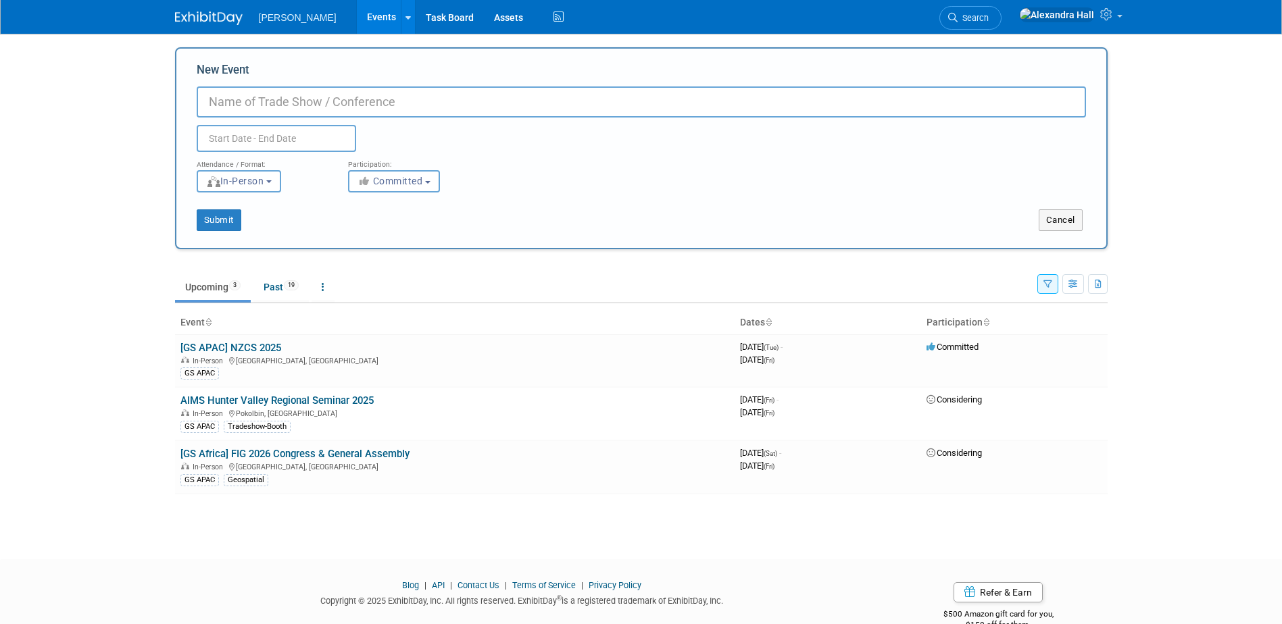
click at [428, 101] on input "New Event" at bounding box center [641, 101] width 889 height 31
type input "[GS APAC] Hydrospatial 2026"
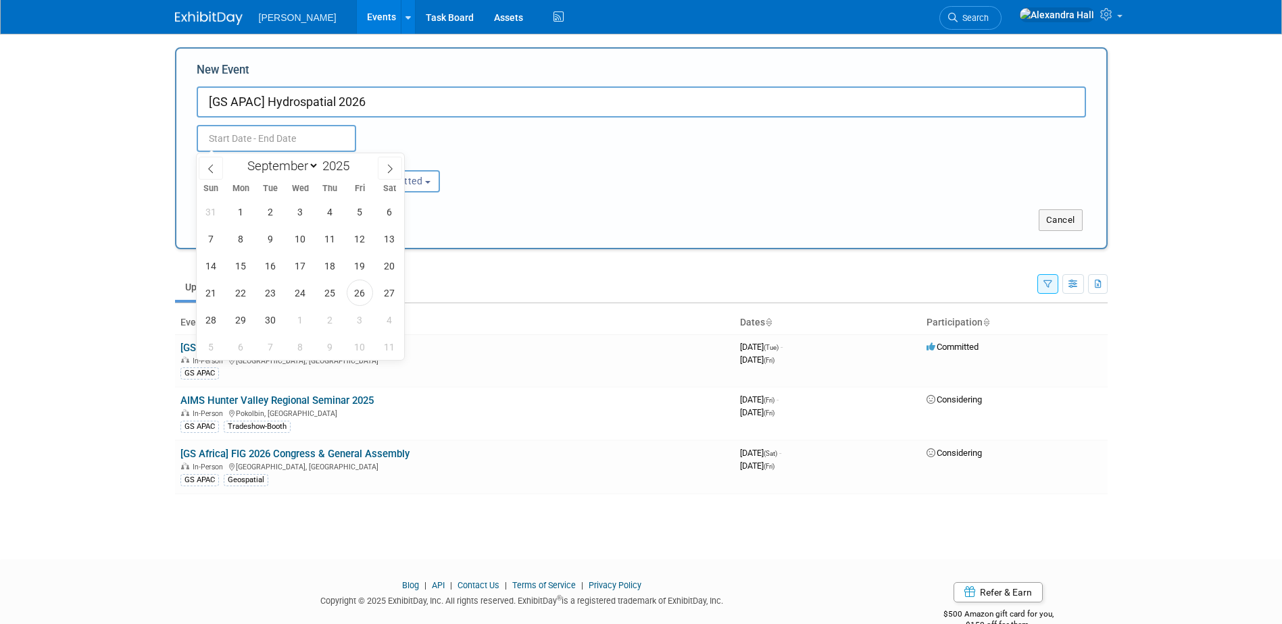
click at [294, 129] on input "text" at bounding box center [276, 138] width 159 height 27
click at [386, 171] on icon at bounding box center [389, 168] width 9 height 9
select select "11"
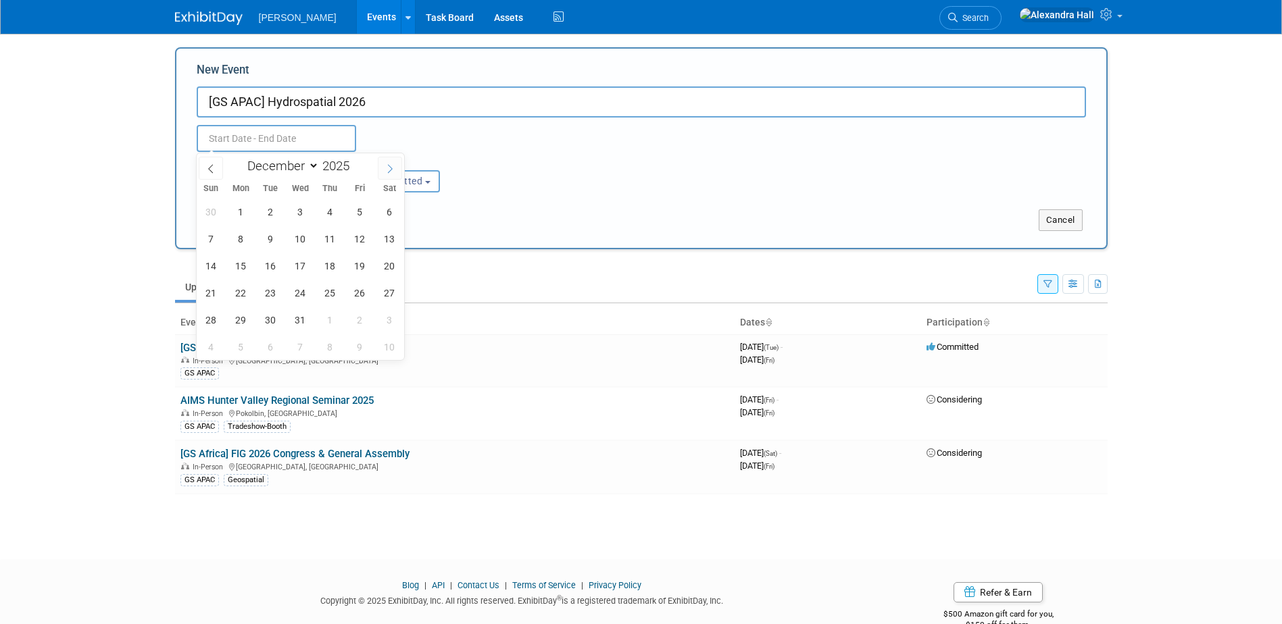
click at [386, 171] on icon at bounding box center [389, 168] width 9 height 9
type input "2026"
click at [386, 171] on icon at bounding box center [389, 168] width 9 height 9
select select "2"
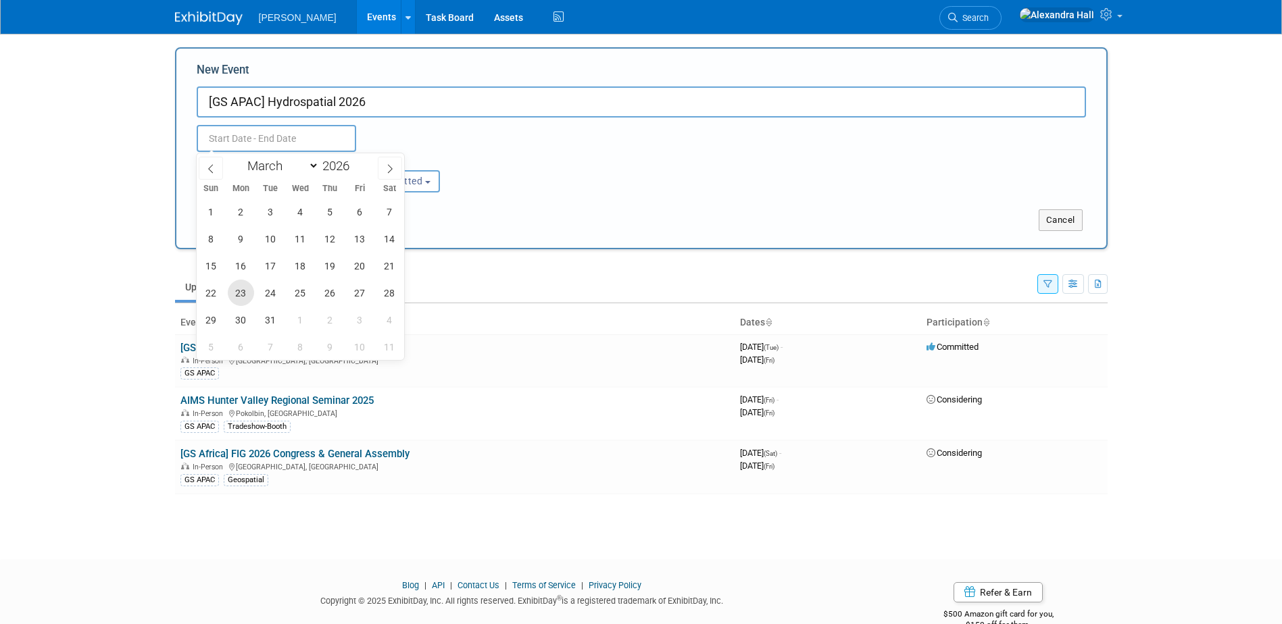
click at [239, 291] on span "23" at bounding box center [241, 293] width 26 height 26
click at [325, 290] on span "26" at bounding box center [330, 293] width 26 height 26
type input "[DATE] to [DATE]"
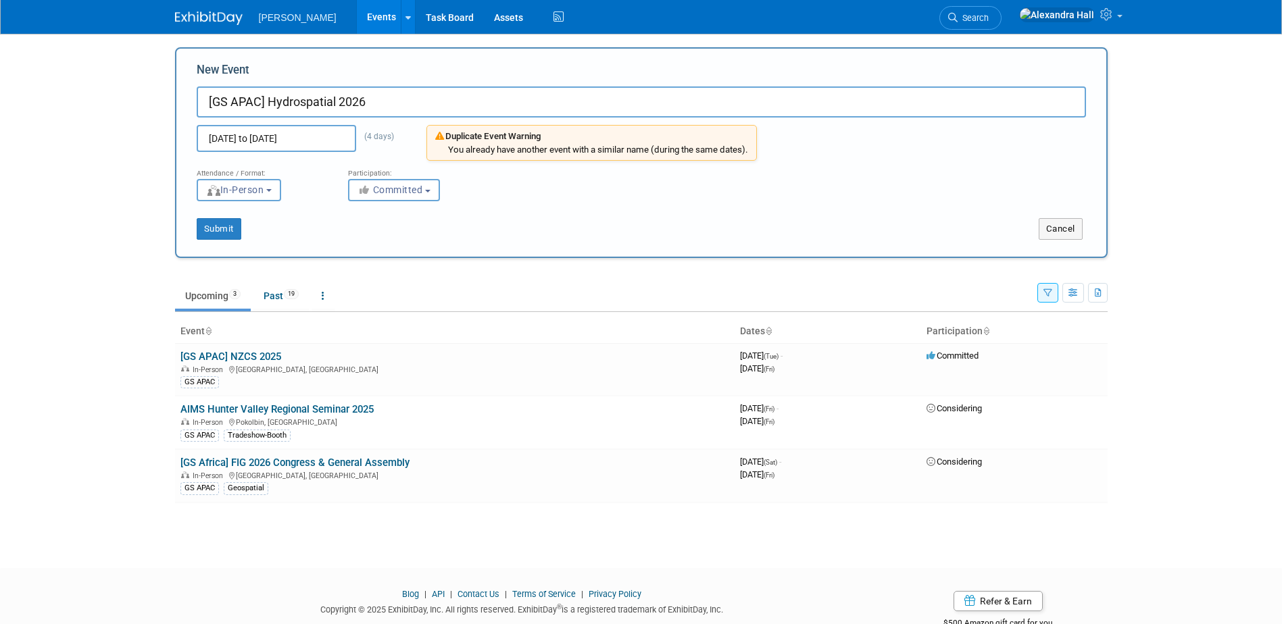
click at [459, 138] on div "Duplicate Event Warning" at bounding box center [591, 136] width 313 height 13
click at [1074, 232] on button "Cancel" at bounding box center [1060, 229] width 44 height 22
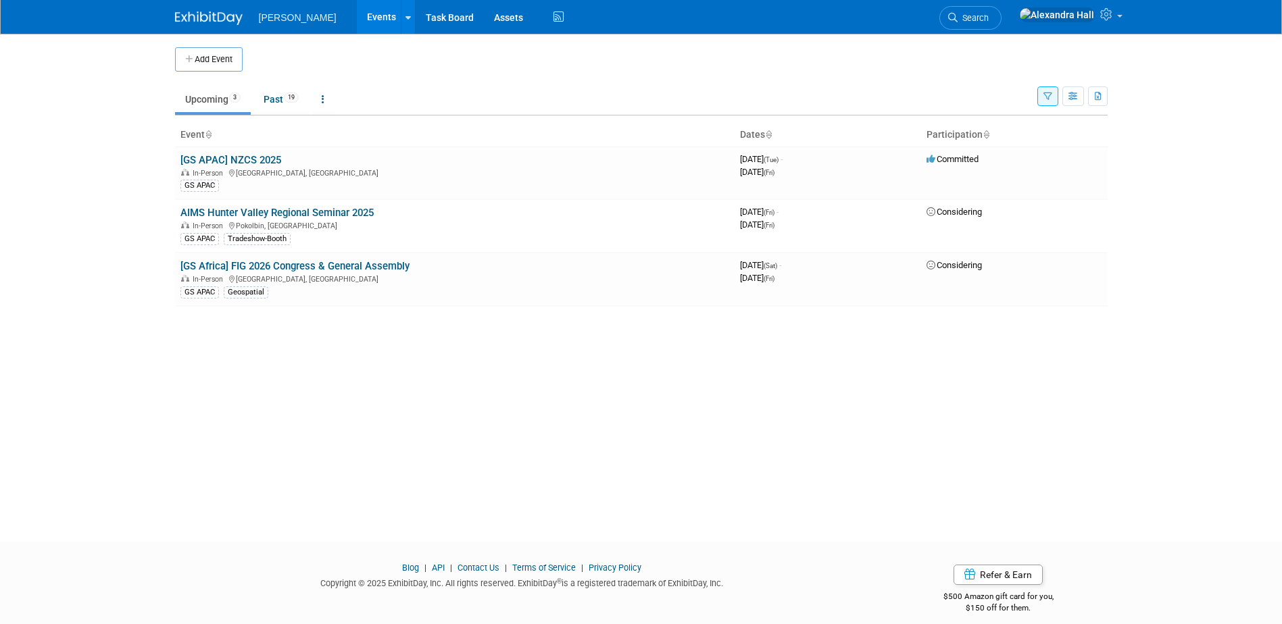
click at [1049, 91] on button "button" at bounding box center [1047, 96] width 21 height 20
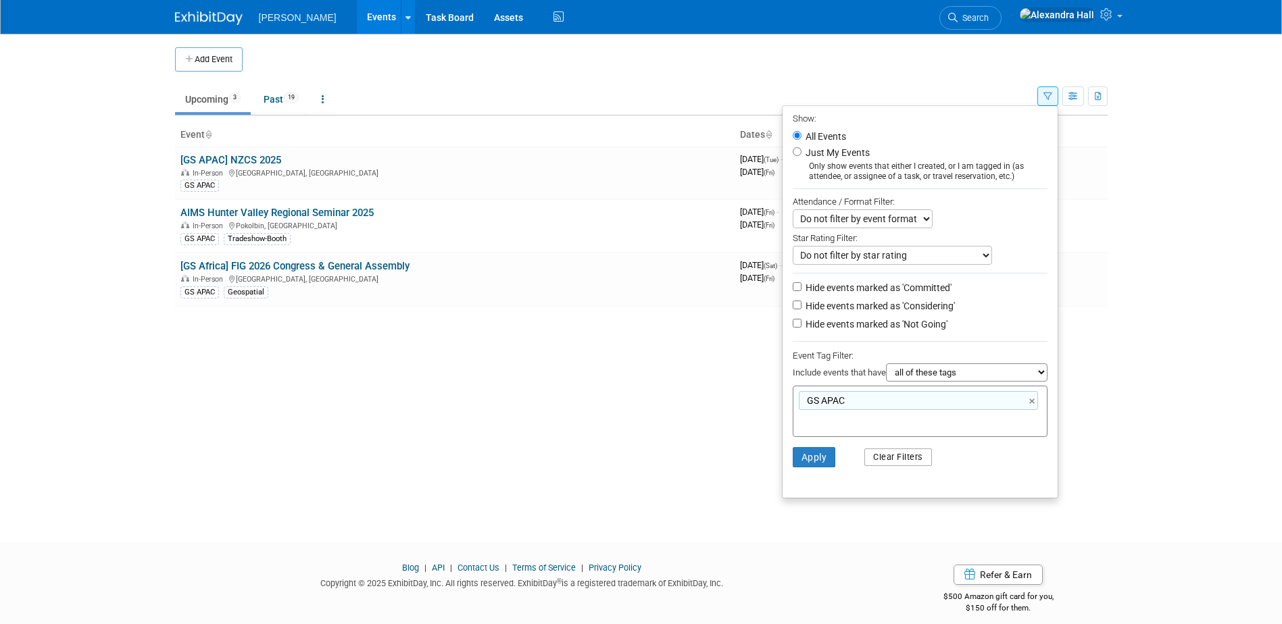
click at [904, 463] on button "Clear Filters" at bounding box center [898, 458] width 68 height 18
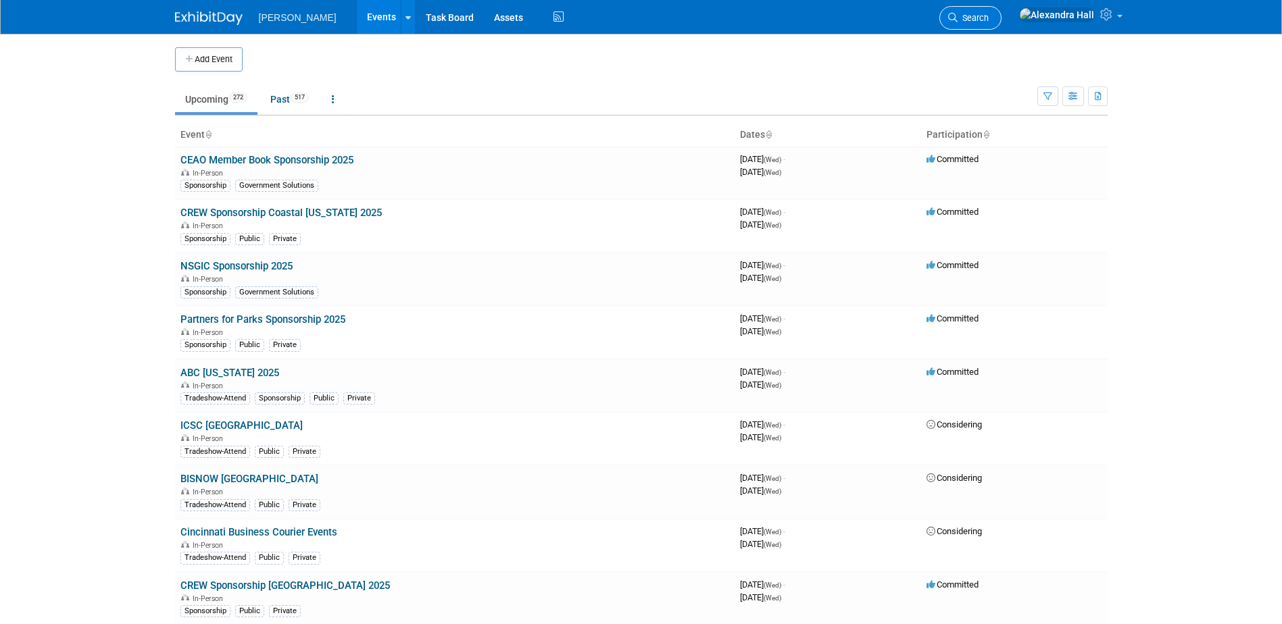
click at [988, 22] on span "Search" at bounding box center [972, 18] width 31 height 10
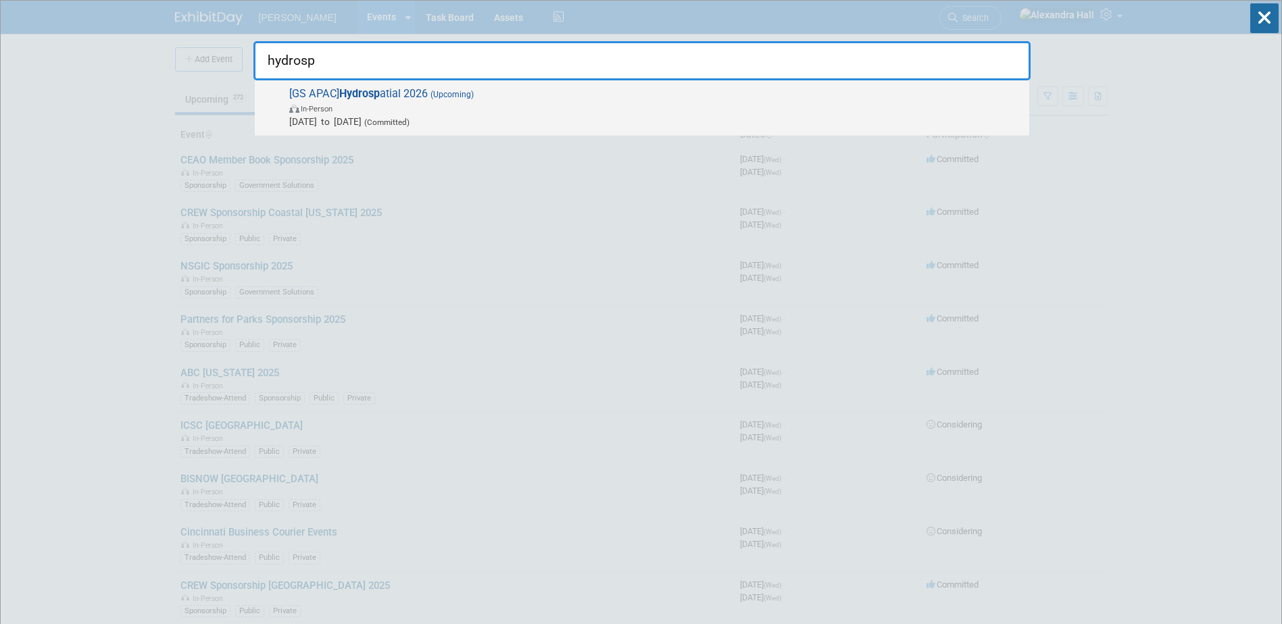
type input "hydrosp"
click at [431, 105] on span "In-Person" at bounding box center [655, 108] width 733 height 14
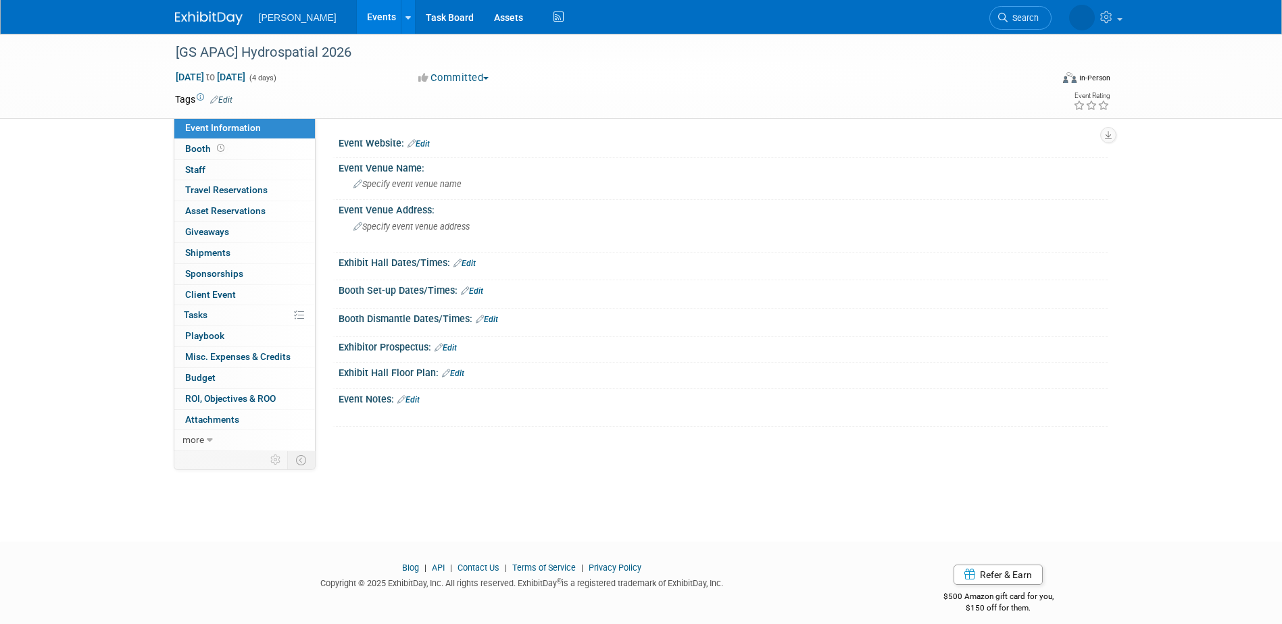
click at [218, 102] on link "Edit" at bounding box center [221, 99] width 22 height 9
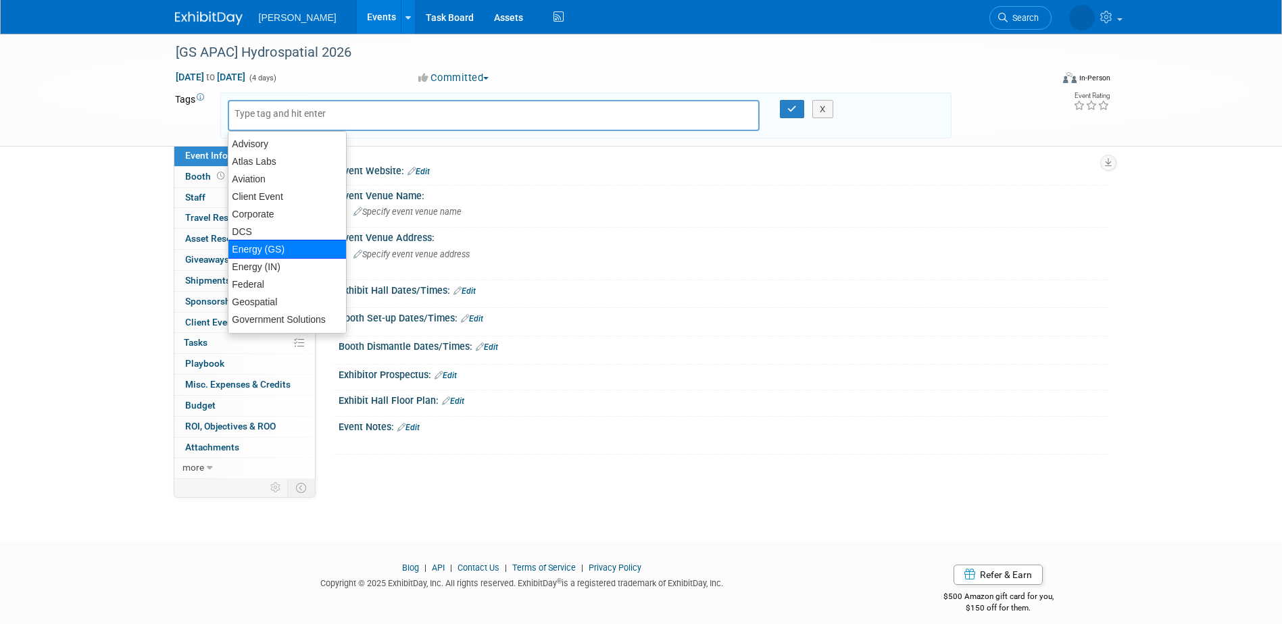
scroll to position [68, 0]
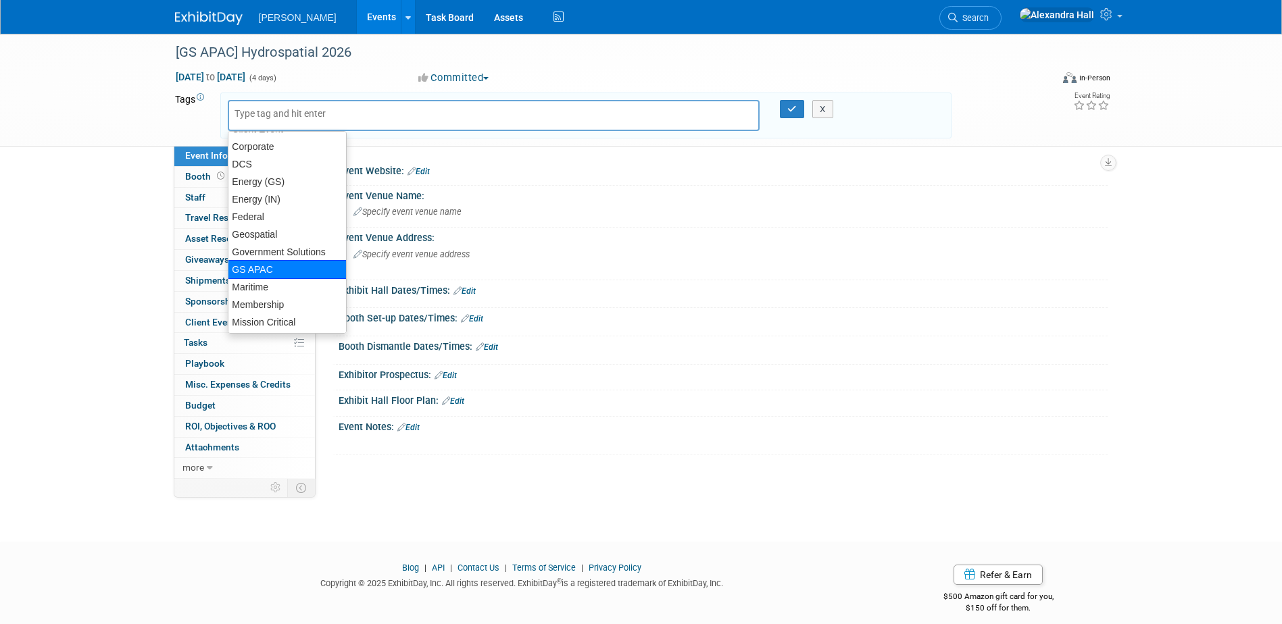
click at [276, 263] on div "GS APAC" at bounding box center [287, 269] width 119 height 19
type input "GS APAC"
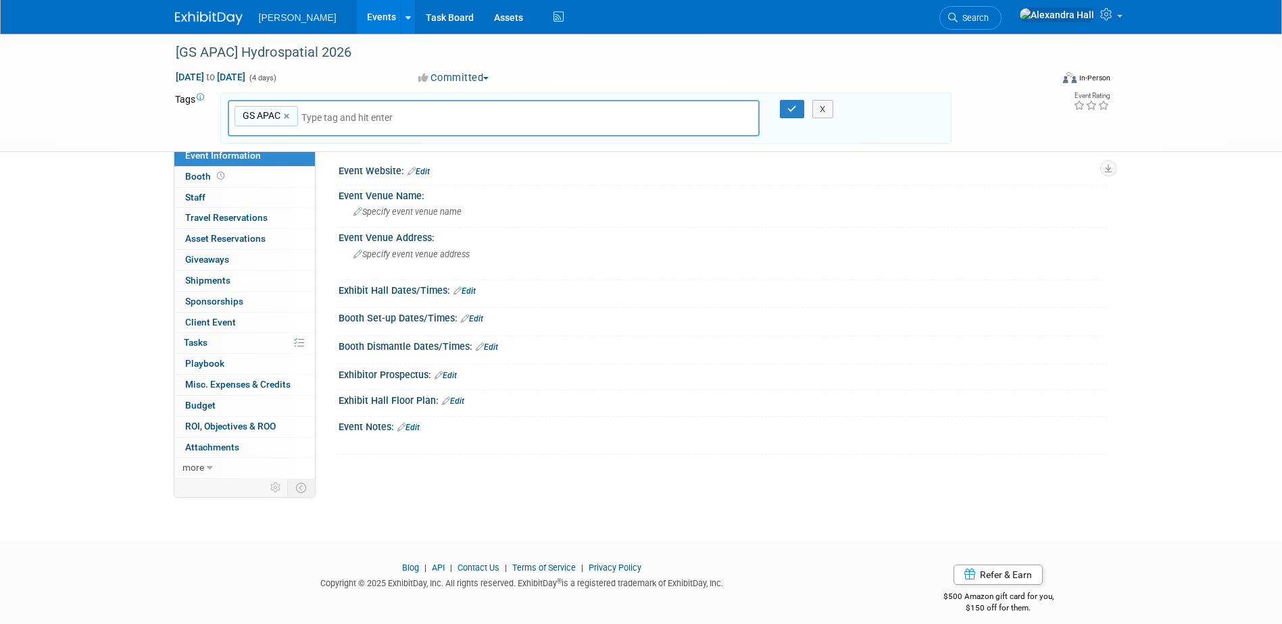
click at [801, 105] on div "X" at bounding box center [828, 109] width 61 height 19
click at [792, 109] on icon "button" at bounding box center [791, 109] width 9 height 9
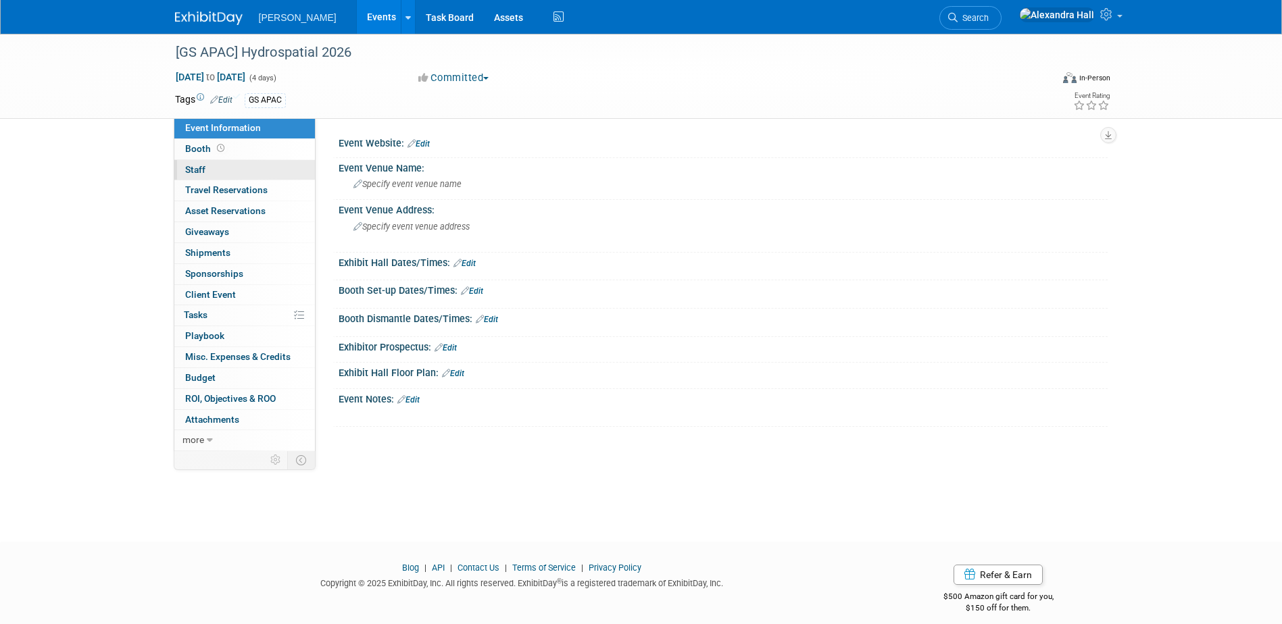
click at [193, 176] on link "0 Staff 0" at bounding box center [244, 170] width 141 height 20
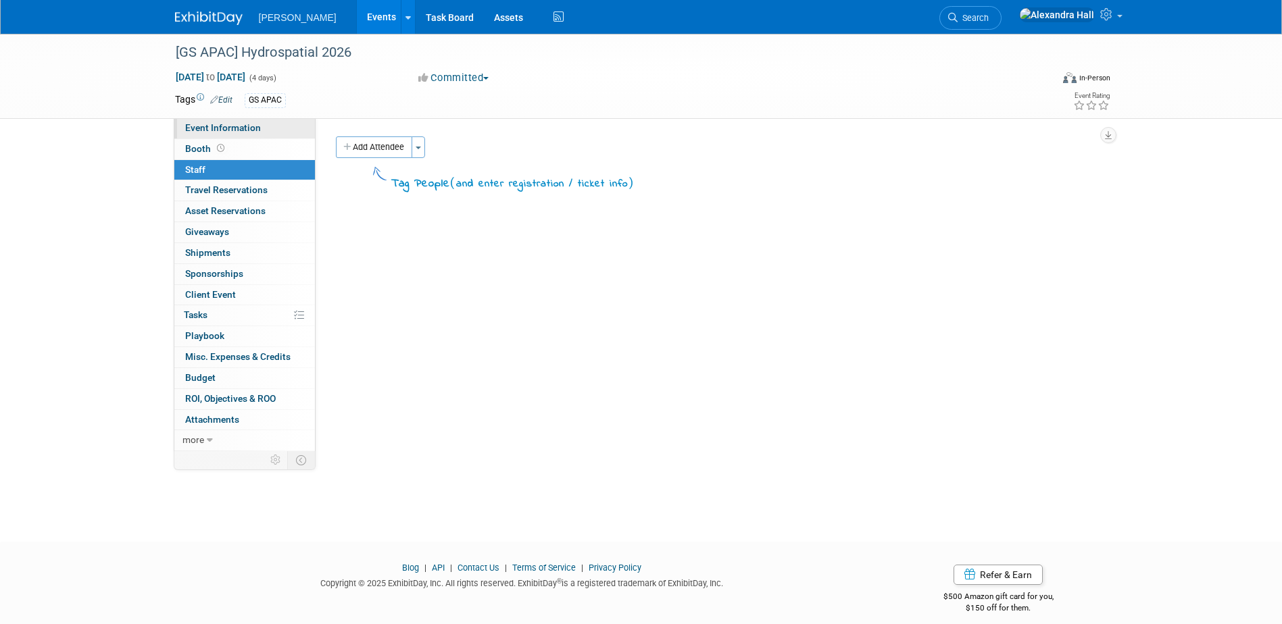
click at [203, 130] on span "Event Information" at bounding box center [223, 127] width 76 height 11
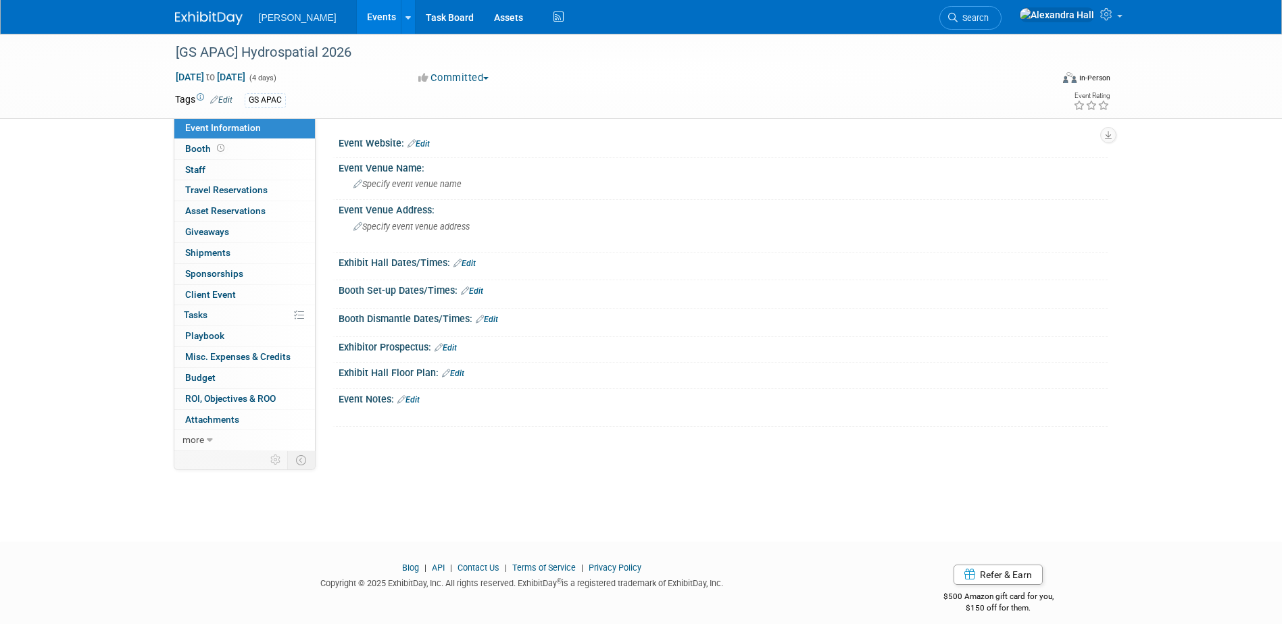
click at [424, 141] on link "Edit" at bounding box center [418, 143] width 22 height 9
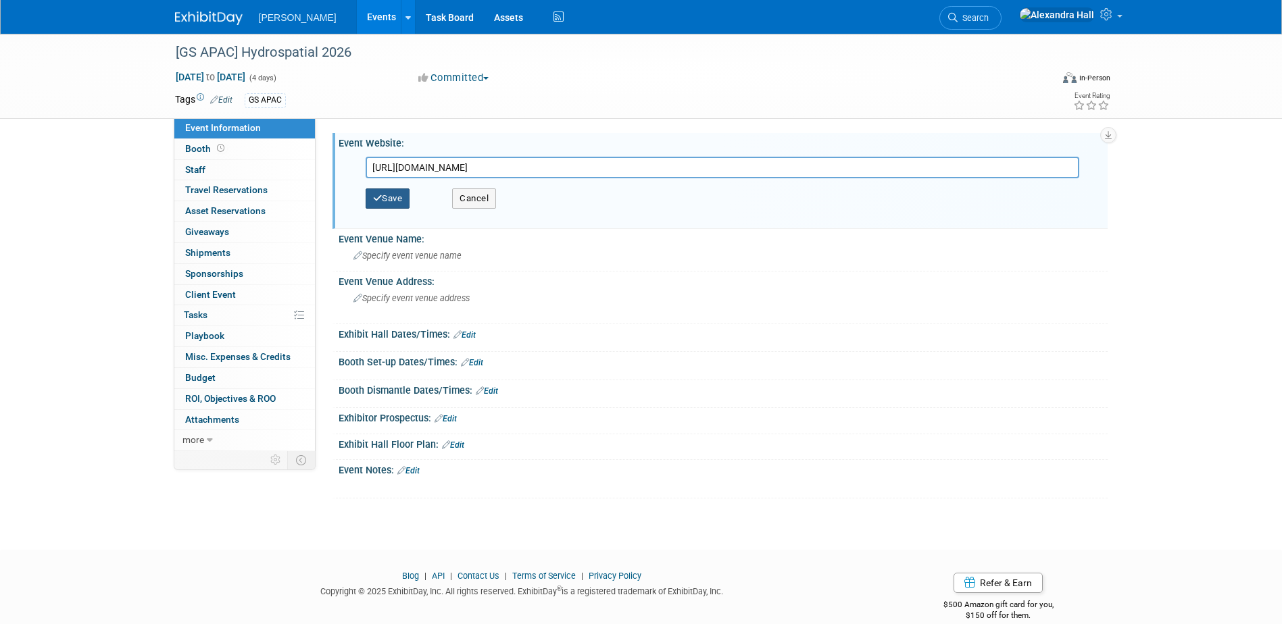
type input "[URL][DOMAIN_NAME]"
click at [397, 201] on button "Save" at bounding box center [387, 198] width 45 height 20
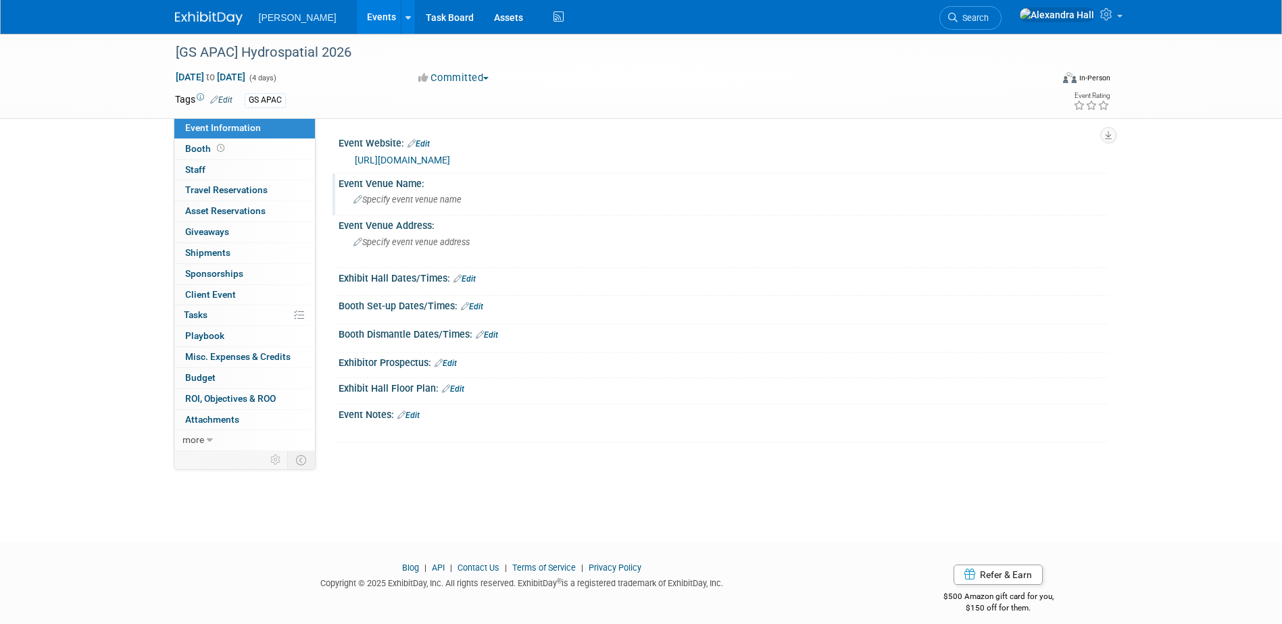
click at [394, 193] on div "Specify event venue name" at bounding box center [723, 199] width 749 height 21
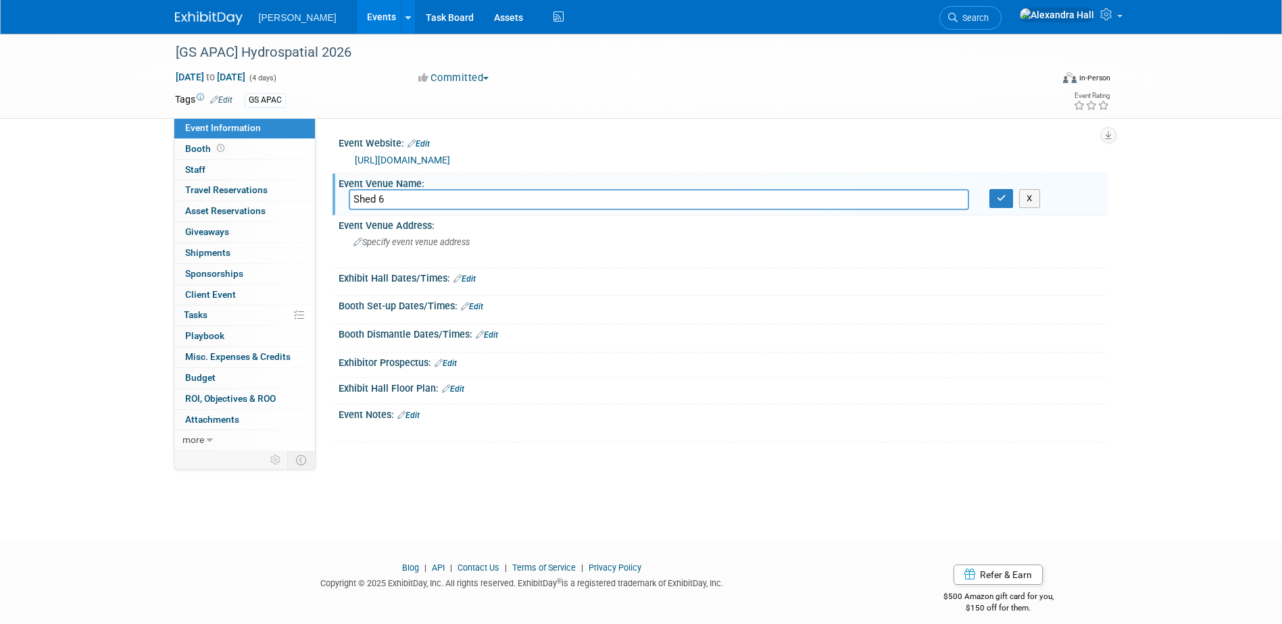
click at [428, 199] on input "Shed 6" at bounding box center [659, 199] width 620 height 21
type input "Shed 6 | [GEOGRAPHIC_DATA]"
click at [1000, 203] on icon "button" at bounding box center [1000, 198] width 9 height 9
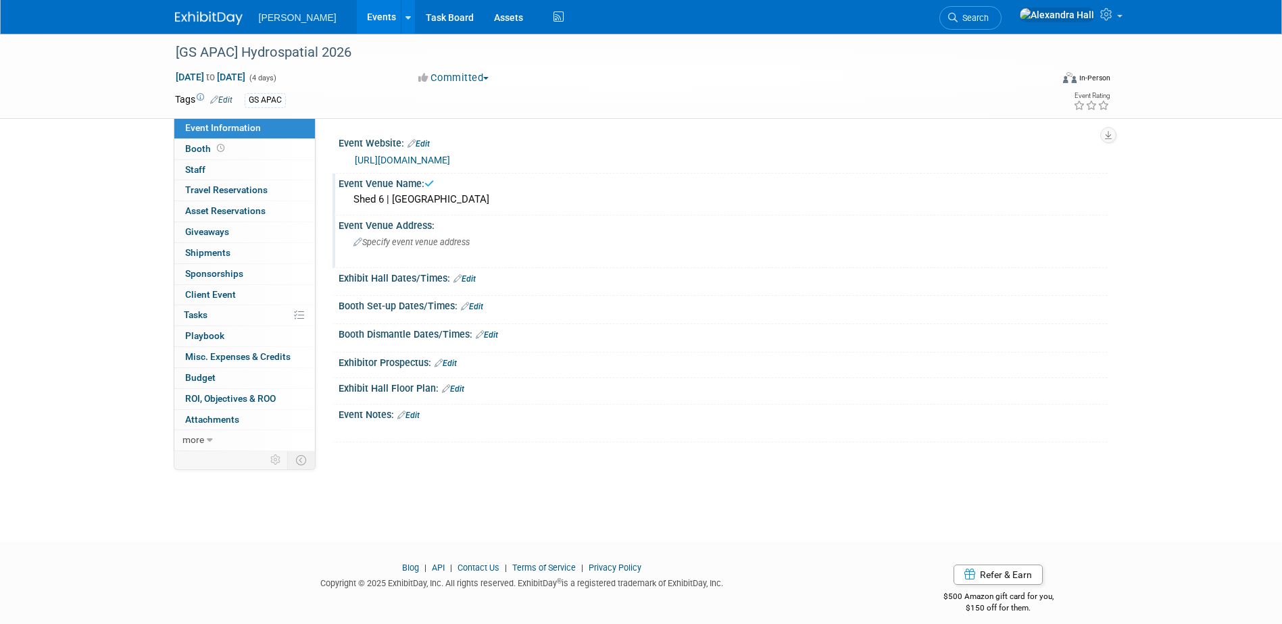
click at [449, 240] on span "Specify event venue address" at bounding box center [411, 242] width 116 height 10
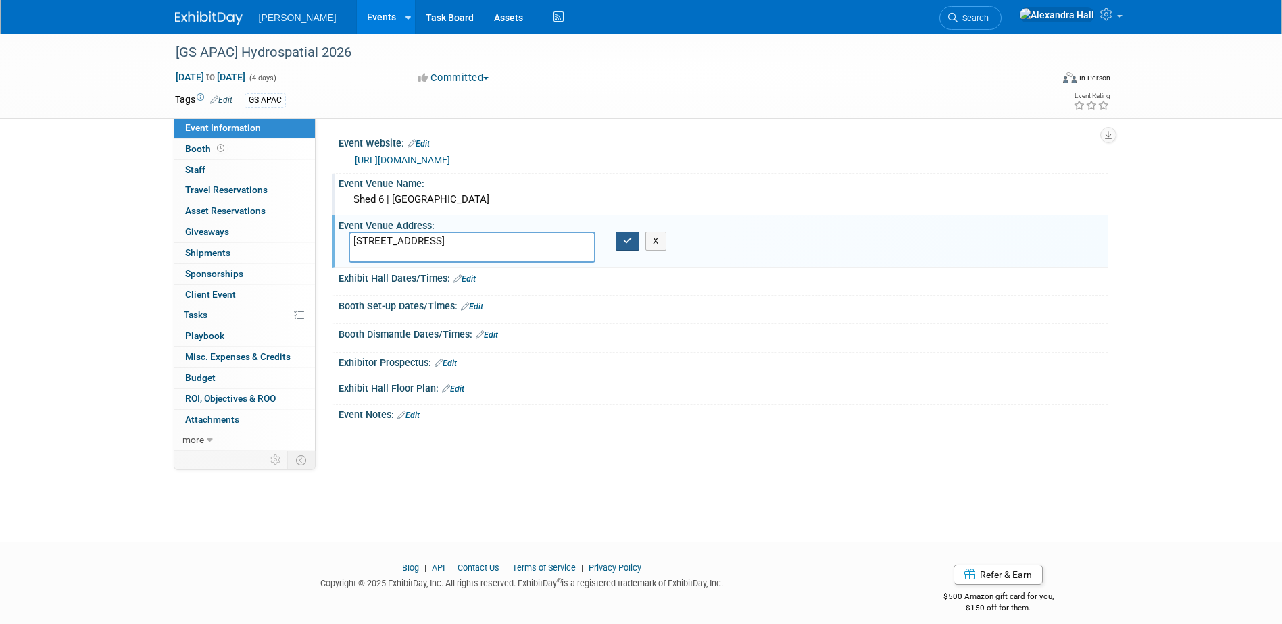
type textarea "[STREET_ADDRESS]"
click at [622, 246] on button "button" at bounding box center [627, 241] width 24 height 19
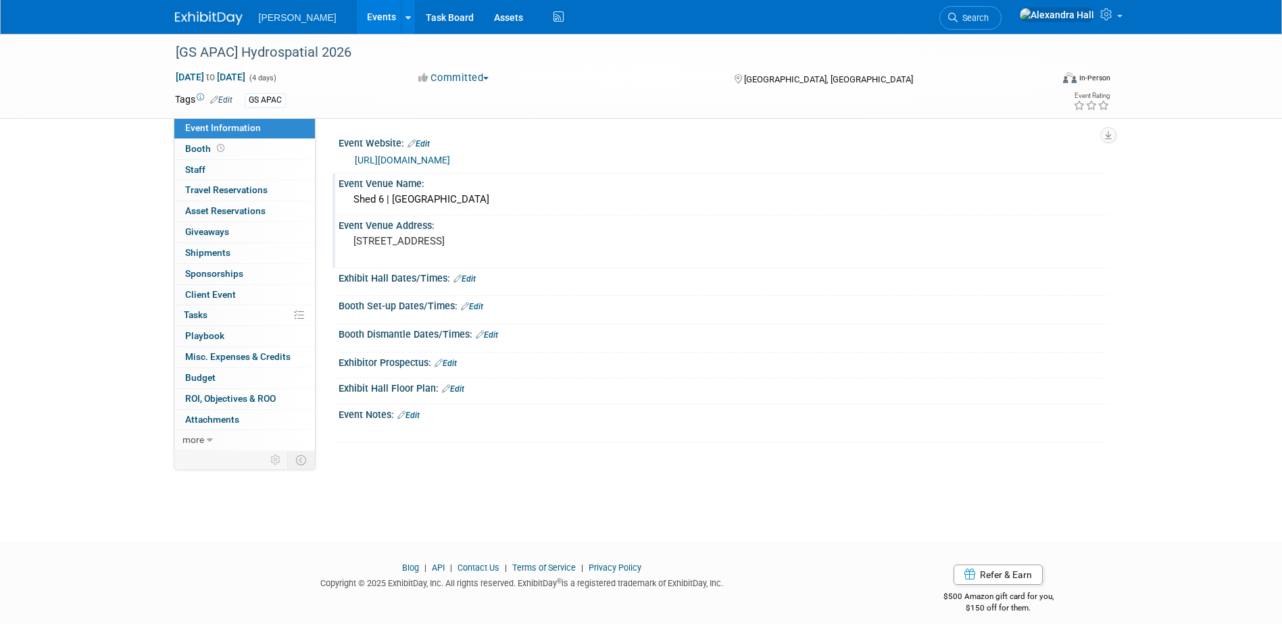
click at [417, 417] on link "Edit" at bounding box center [408, 415] width 22 height 9
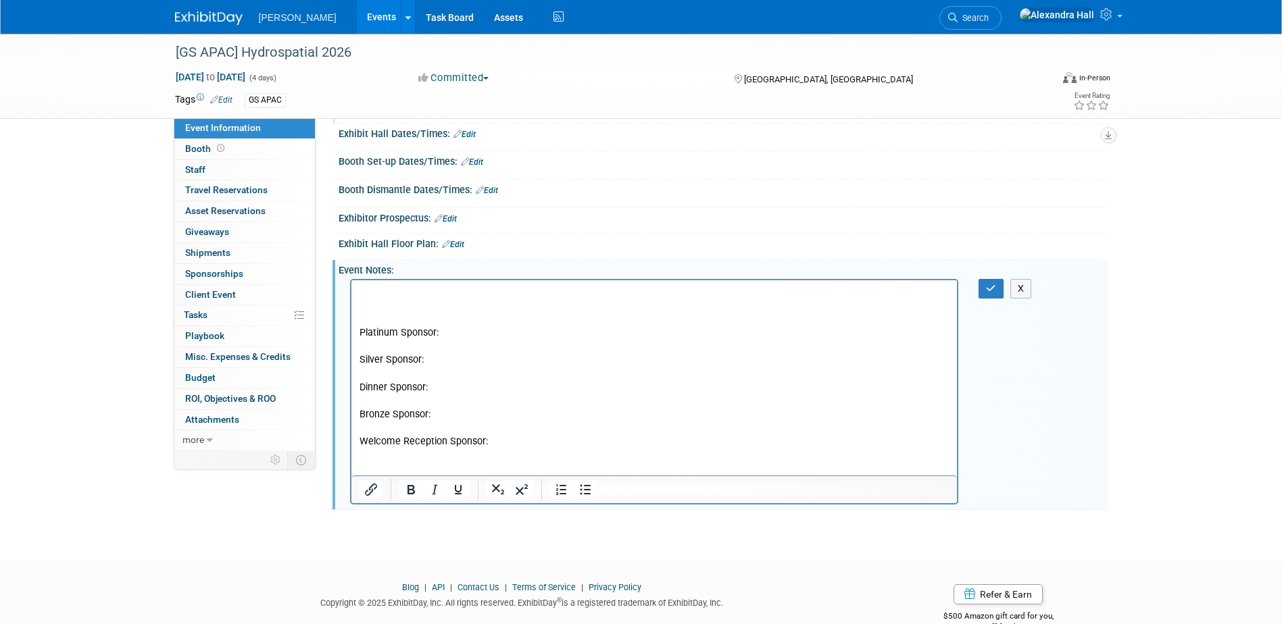
scroll to position [145, 0]
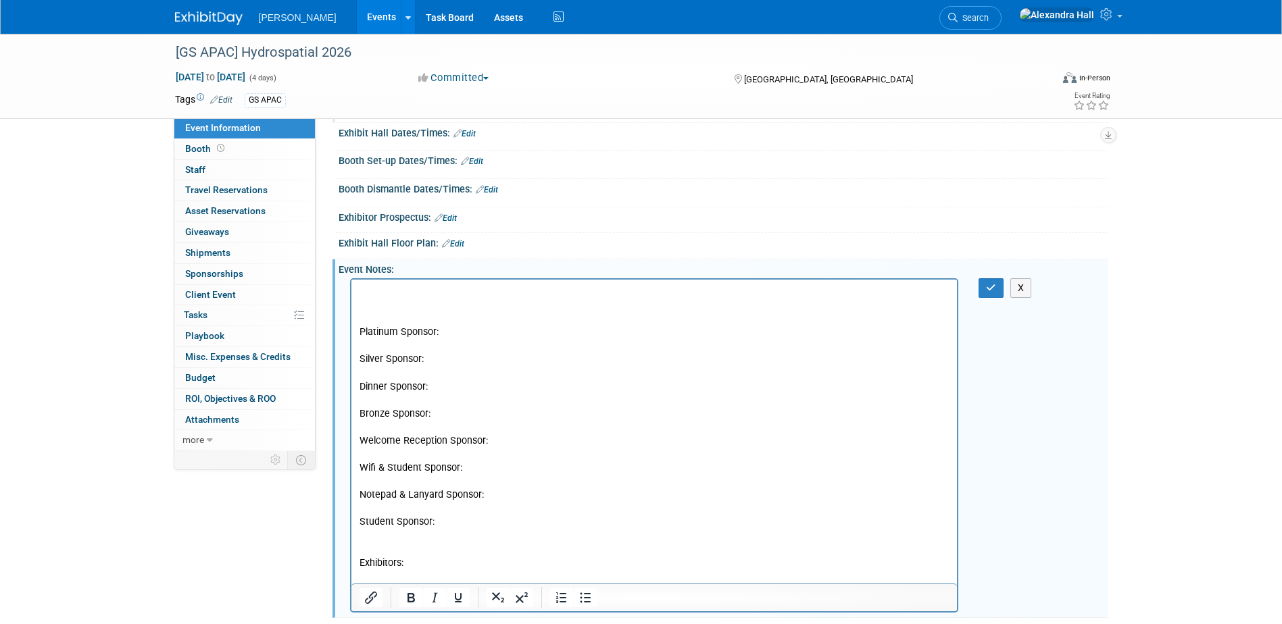
click at [376, 347] on p "Rich Text Area. Press ALT-0 for help." at bounding box center [654, 346] width 590 height 14
click at [578, 601] on icon "Bullet list" at bounding box center [585, 598] width 16 height 16
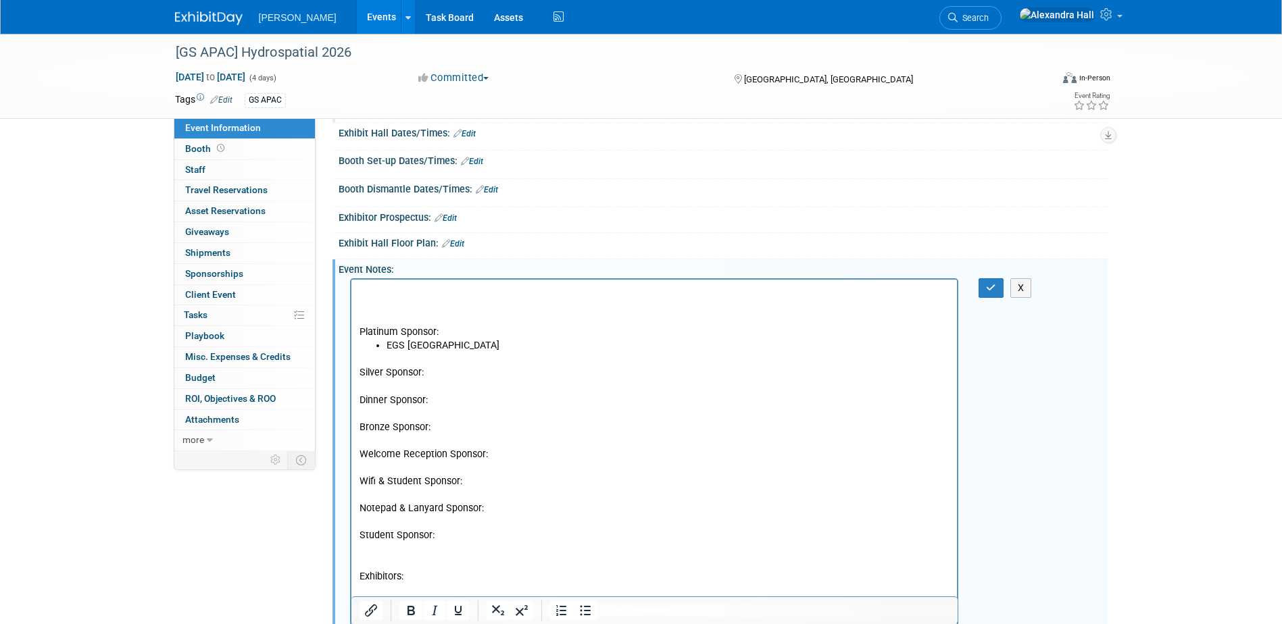
click at [447, 373] on p "Silver Sponsor:" at bounding box center [654, 373] width 590 height 14
click at [424, 373] on p "Silver Sponsor:" at bounding box center [654, 373] width 590 height 14
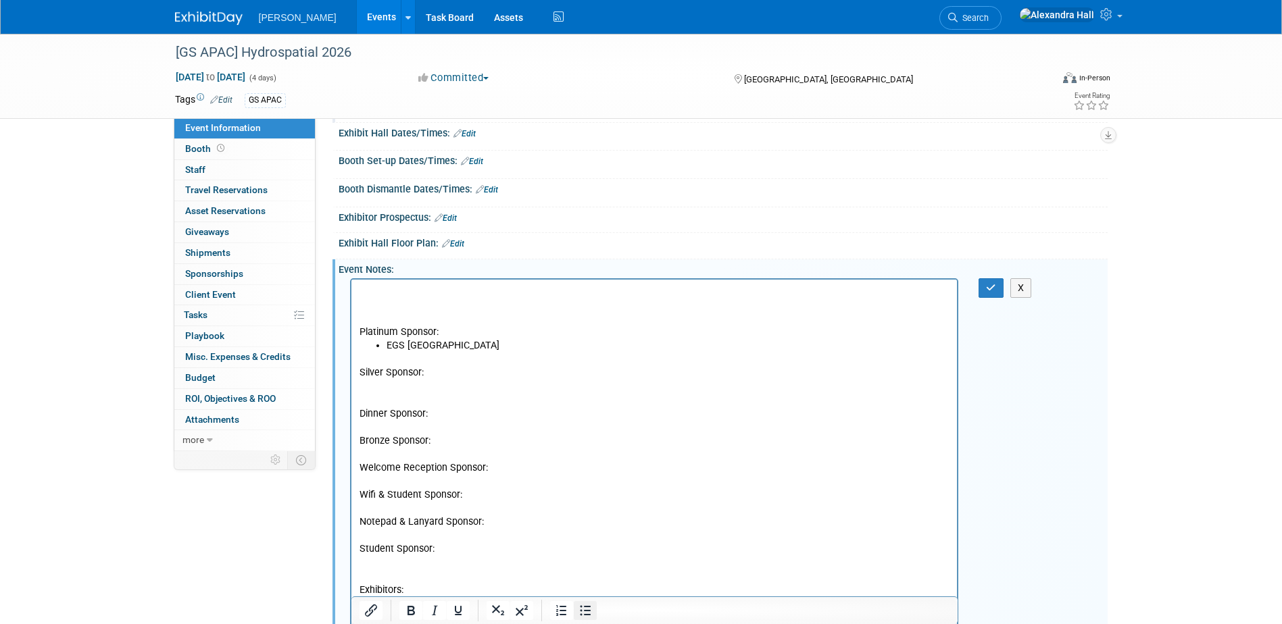
click at [592, 611] on icon "Bullet list" at bounding box center [585, 611] width 16 height 16
click at [438, 409] on p "Dinner Sponsor:" at bounding box center [654, 414] width 590 height 14
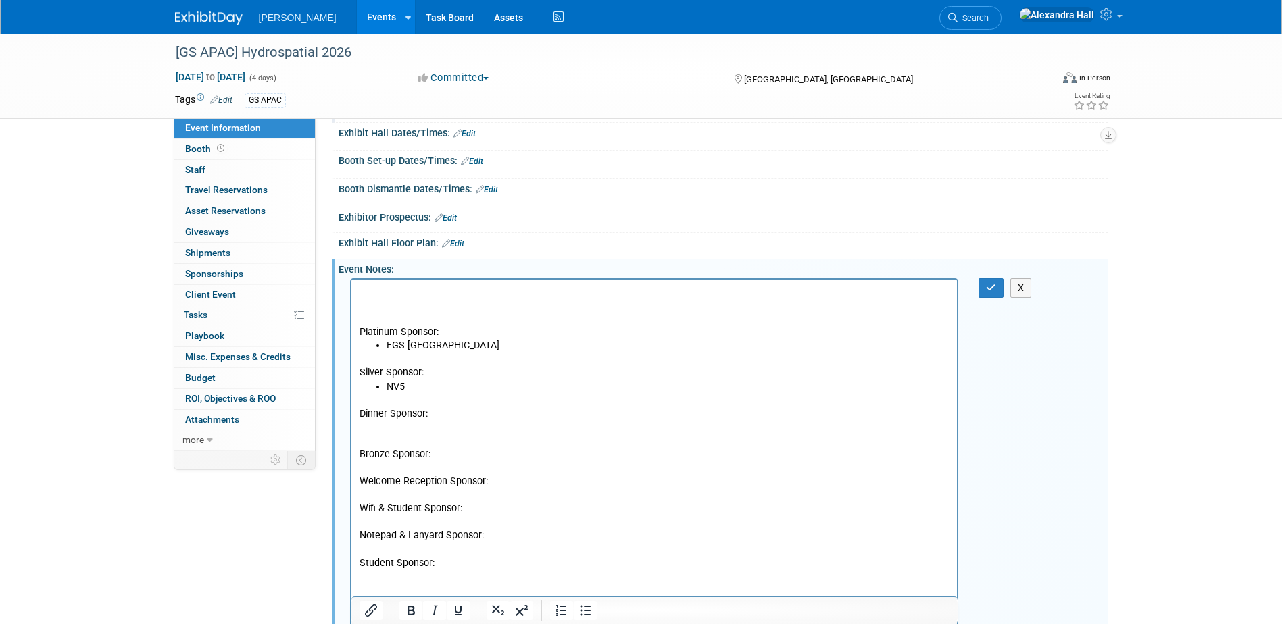
scroll to position [213, 0]
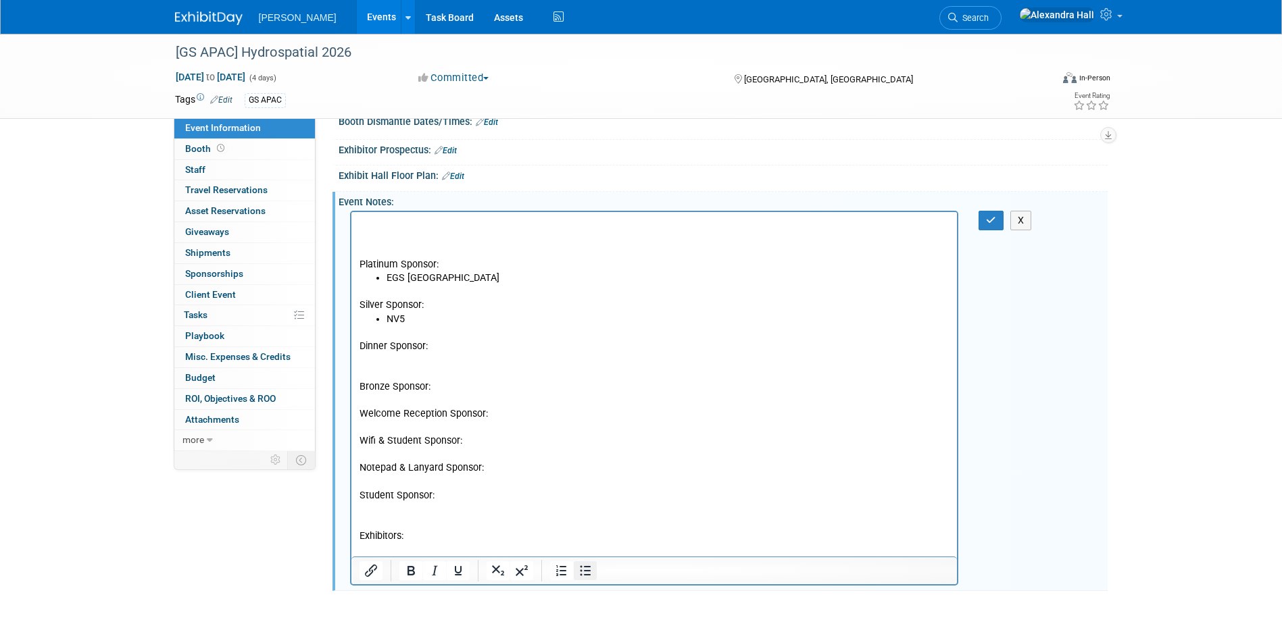
click at [590, 572] on icon "Bullet list" at bounding box center [585, 571] width 16 height 16
click at [480, 380] on p "Bronze Sponsor:" at bounding box center [654, 387] width 590 height 14
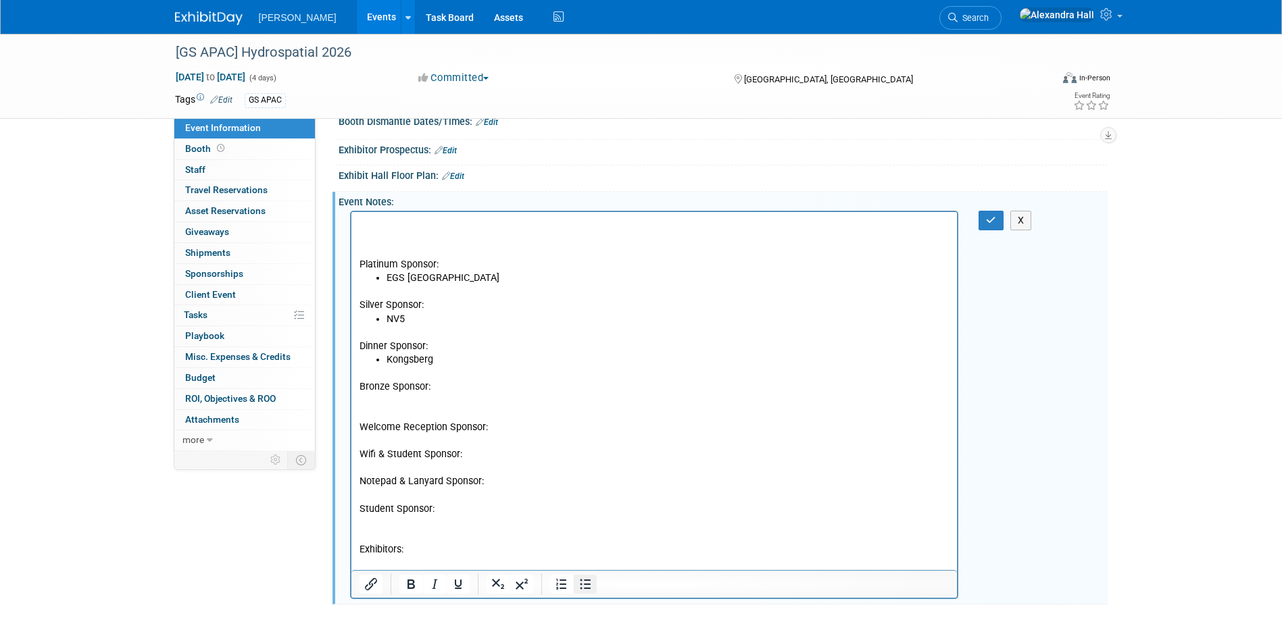
click at [593, 588] on button "Bullet list" at bounding box center [585, 584] width 23 height 19
click at [534, 441] on p "Rich Text Area. Press ALT-0 for help." at bounding box center [654, 441] width 590 height 14
click at [528, 436] on p "Rich Text Area. Press ALT-0 for help." at bounding box center [654, 441] width 590 height 14
click at [520, 428] on p "Welcome Reception Sponsor:" at bounding box center [654, 428] width 590 height 14
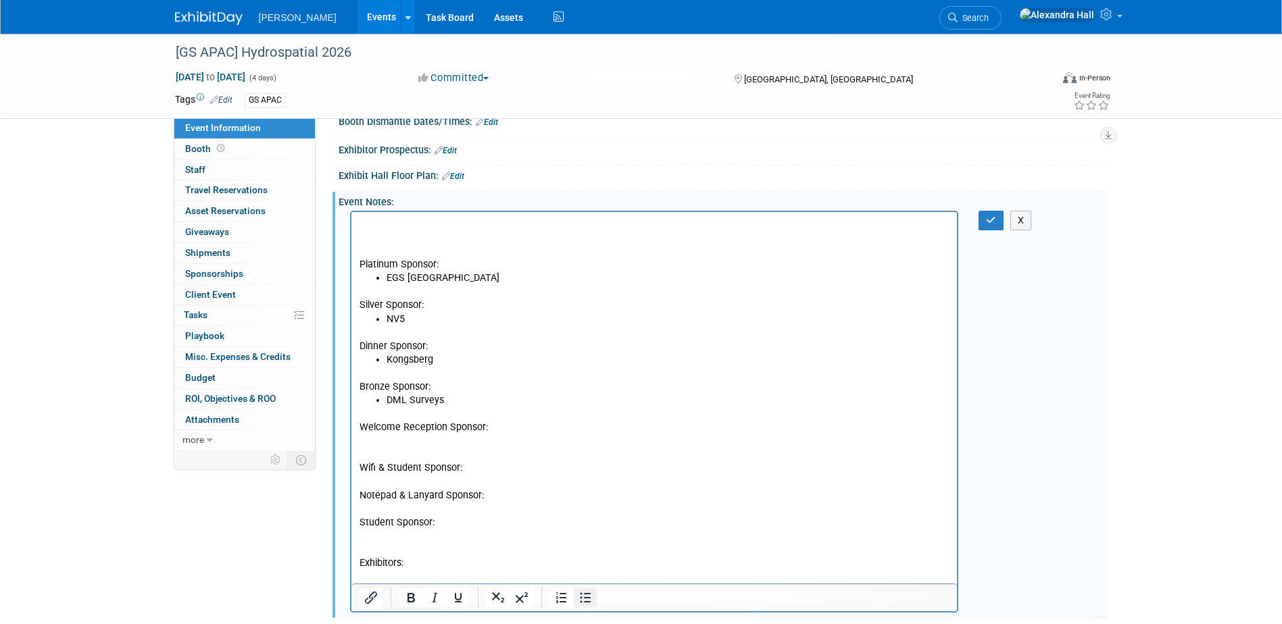
click at [589, 592] on icon "Bullet list" at bounding box center [585, 598] width 16 height 16
click at [509, 476] on p "Rich Text Area. Press ALT-0 for help." at bounding box center [654, 482] width 590 height 14
click at [497, 470] on p "Wifi & Student Sponsor:" at bounding box center [654, 468] width 590 height 14
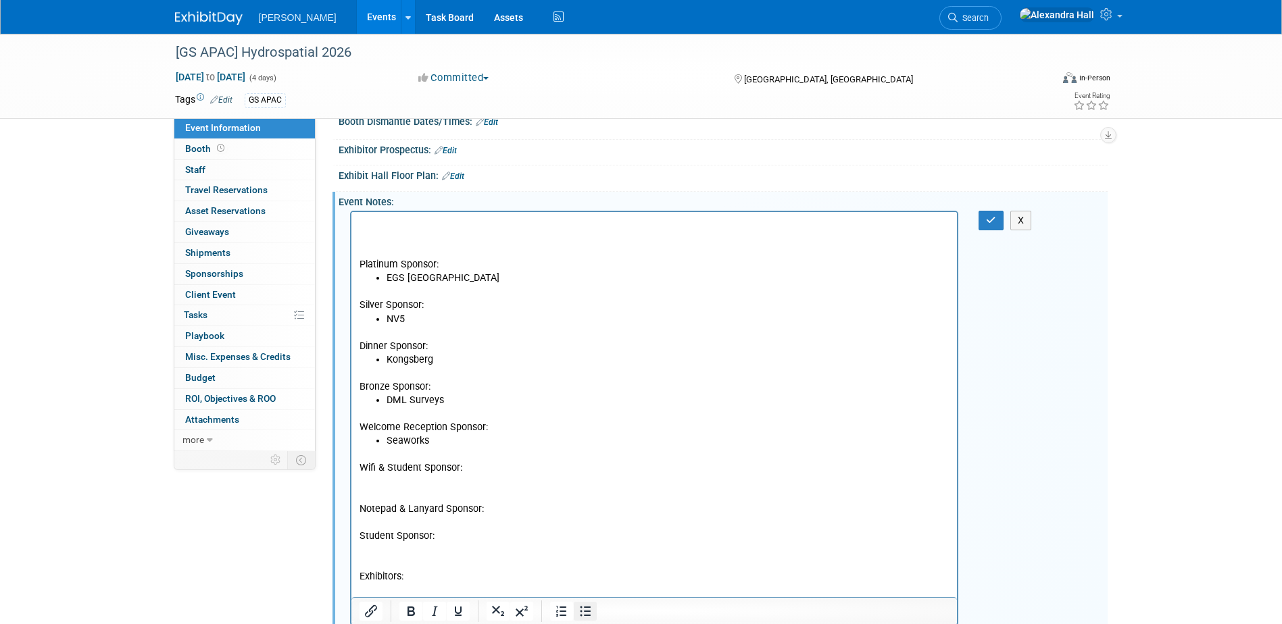
click at [582, 605] on icon "Bullet list" at bounding box center [585, 611] width 16 height 16
click at [506, 503] on p "Notepad & Lanyard Sponsor:" at bounding box center [654, 510] width 590 height 14
click at [590, 619] on button "Bullet list" at bounding box center [585, 610] width 23 height 19
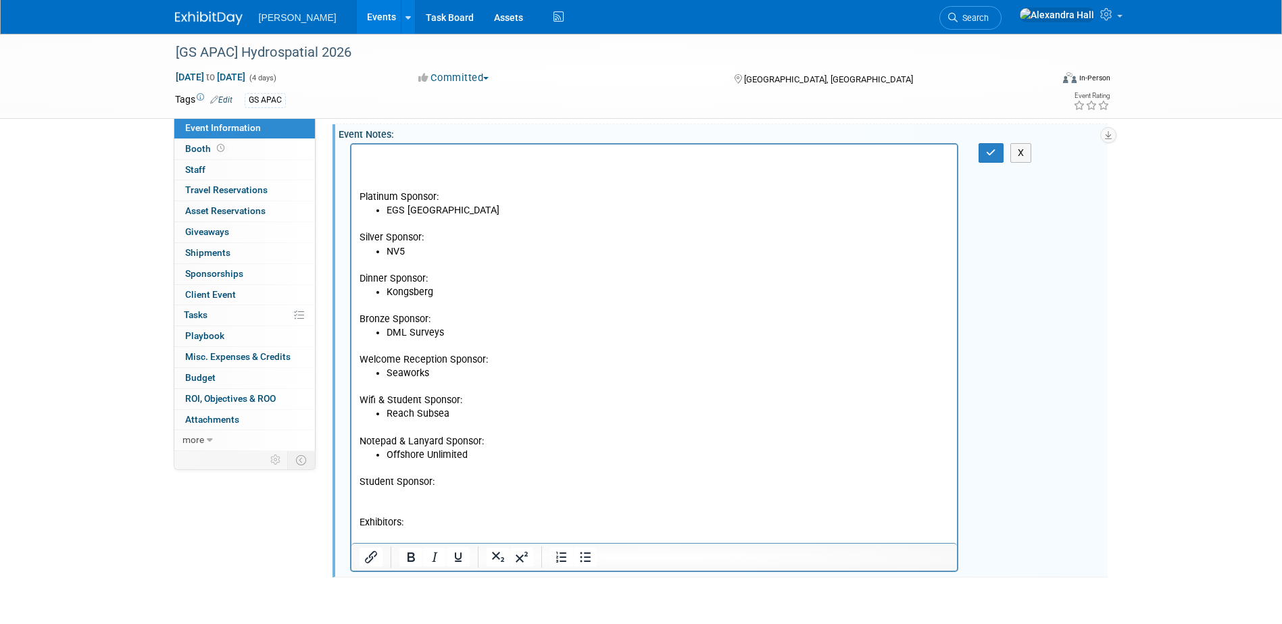
click at [411, 490] on p "Rich Text Area. Press ALT-0 for help." at bounding box center [654, 496] width 590 height 14
click at [586, 561] on icon "Bullet list" at bounding box center [585, 558] width 11 height 10
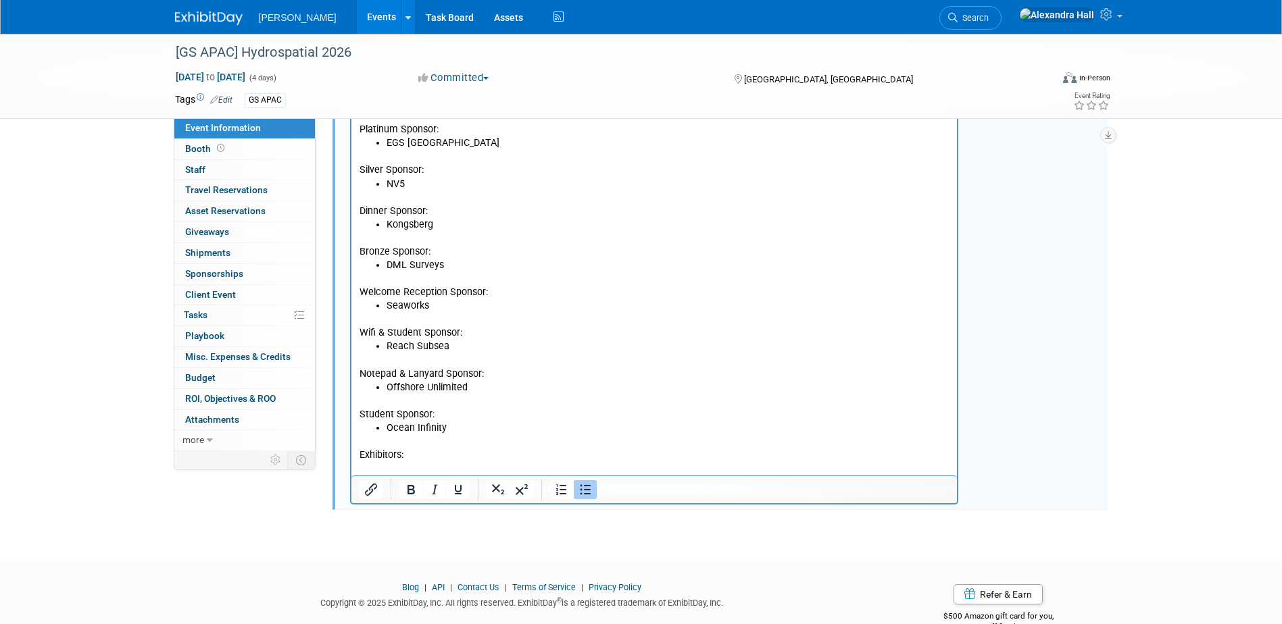
click at [430, 458] on p "Exhibitors:" at bounding box center [654, 456] width 590 height 14
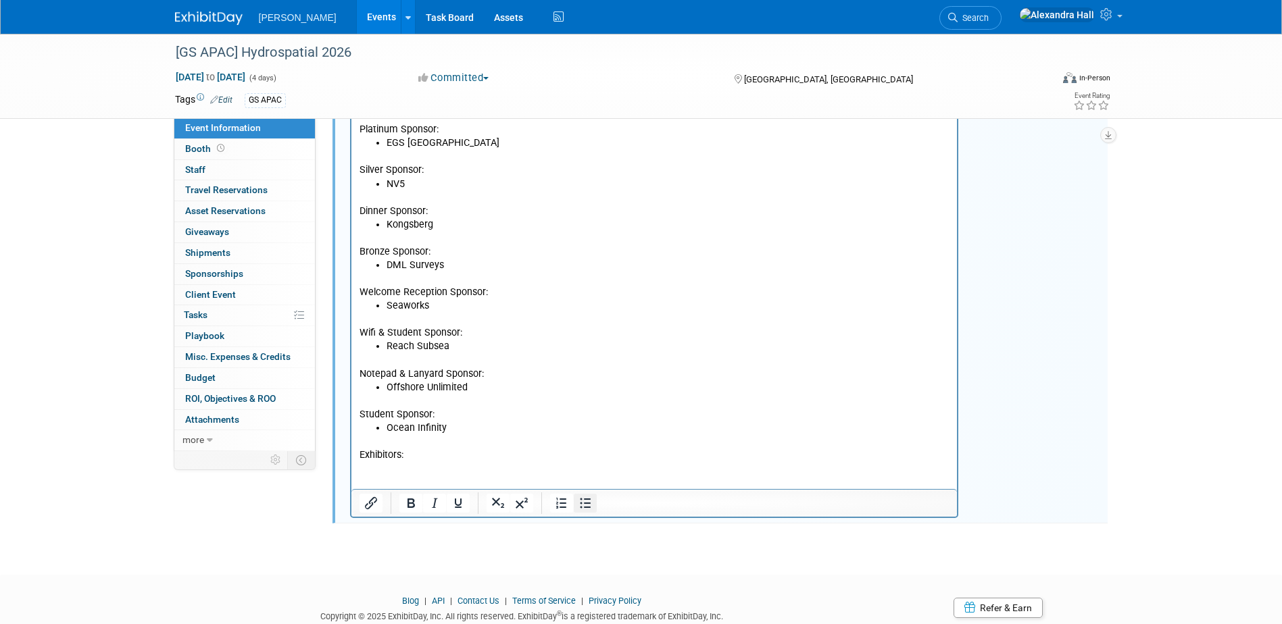
click at [584, 501] on icon "Bullet list" at bounding box center [585, 503] width 16 height 16
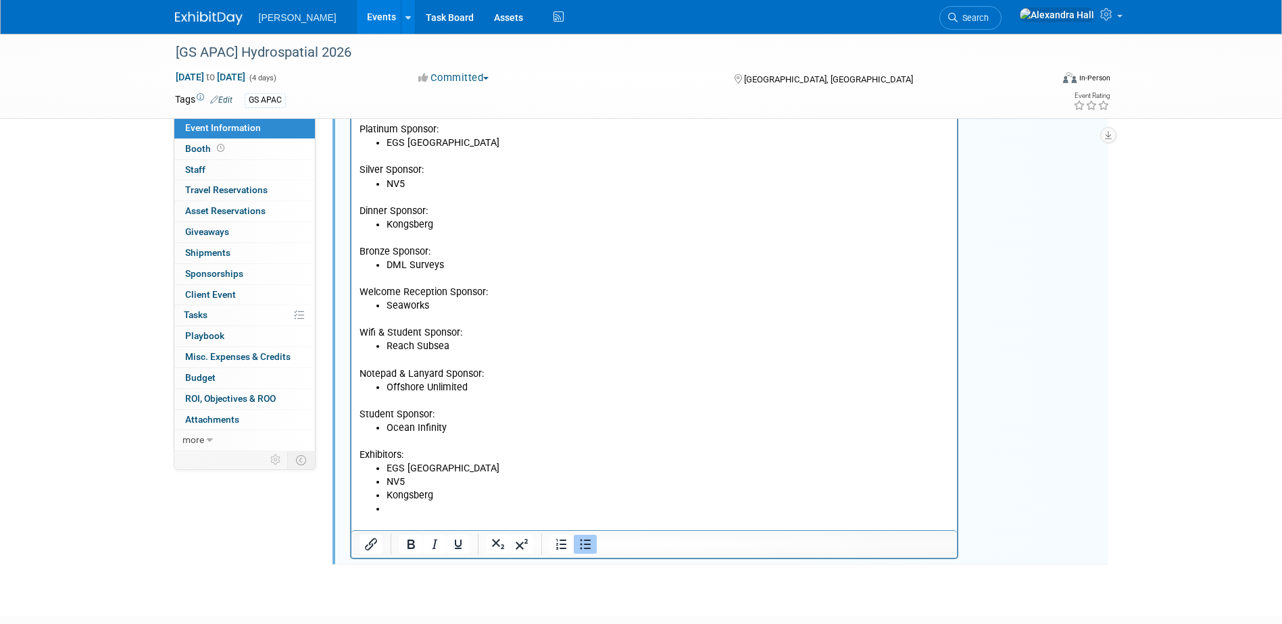
click at [406, 513] on li "Rich Text Area. Press ALT-0 for help." at bounding box center [667, 510] width 563 height 14
click at [570, 505] on li "IIC Technologies" at bounding box center [667, 510] width 563 height 14
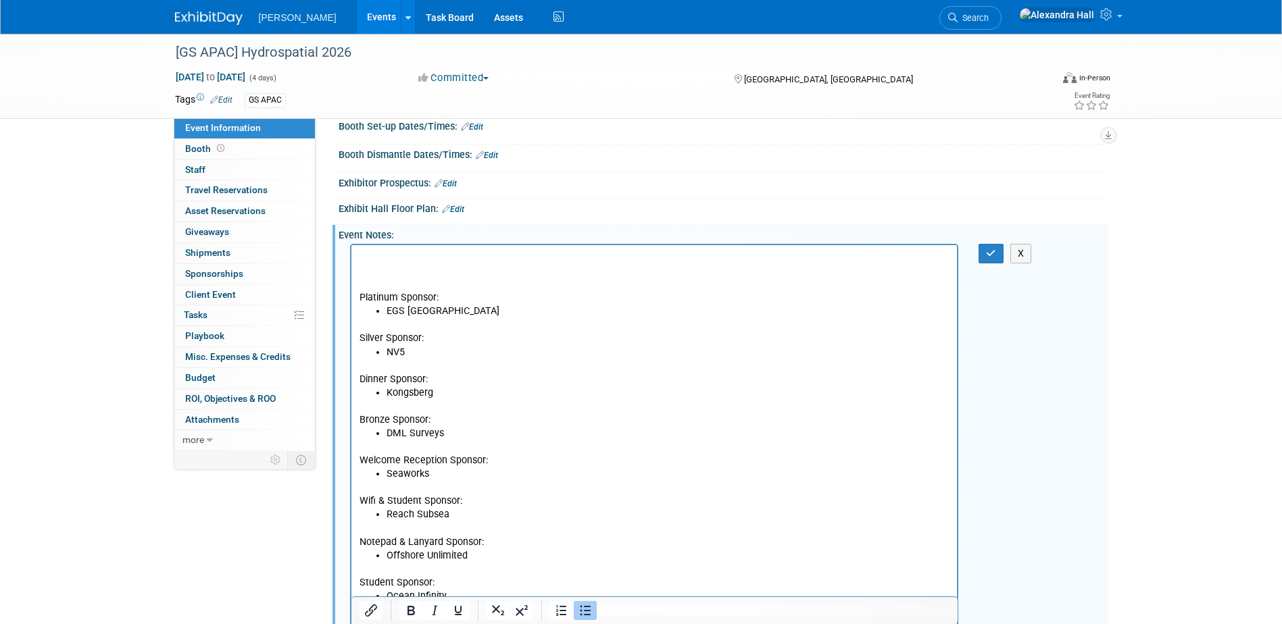
scroll to position [145, 0]
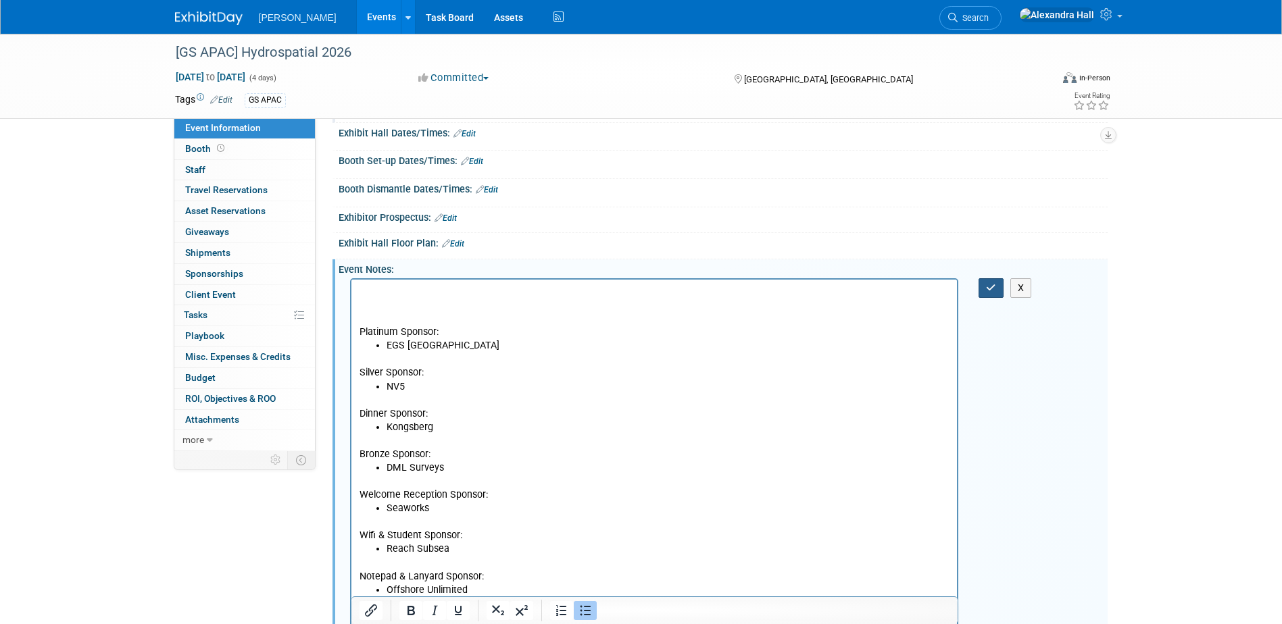
click at [993, 288] on icon "button" at bounding box center [991, 287] width 10 height 9
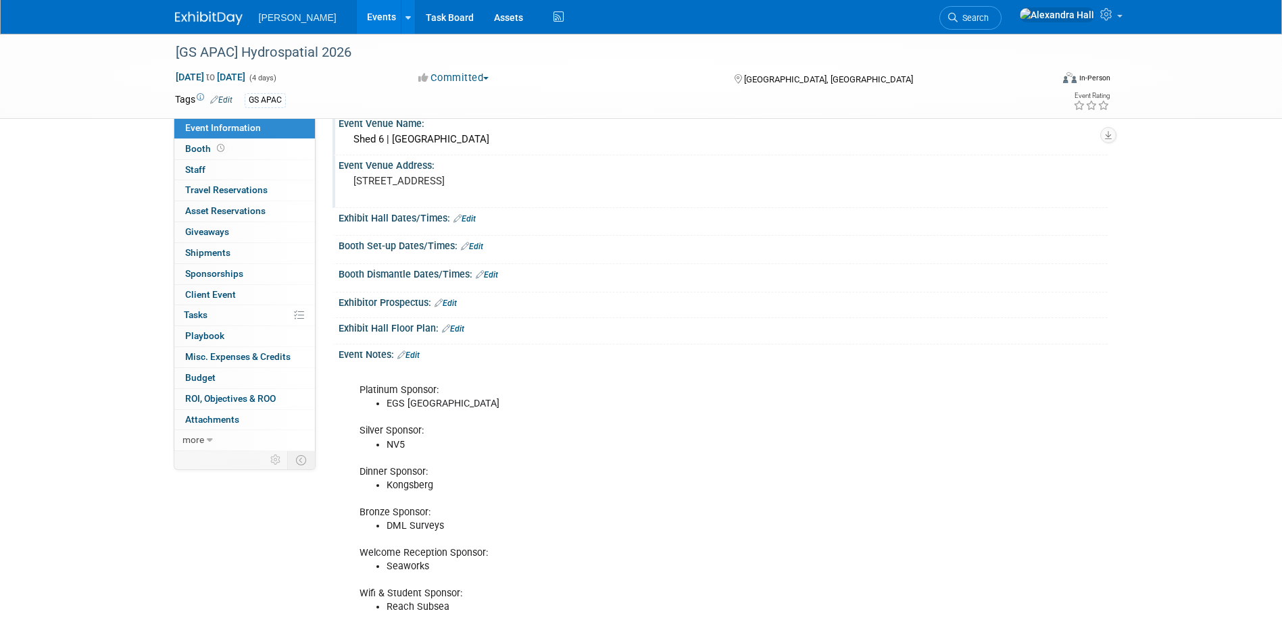
scroll to position [0, 0]
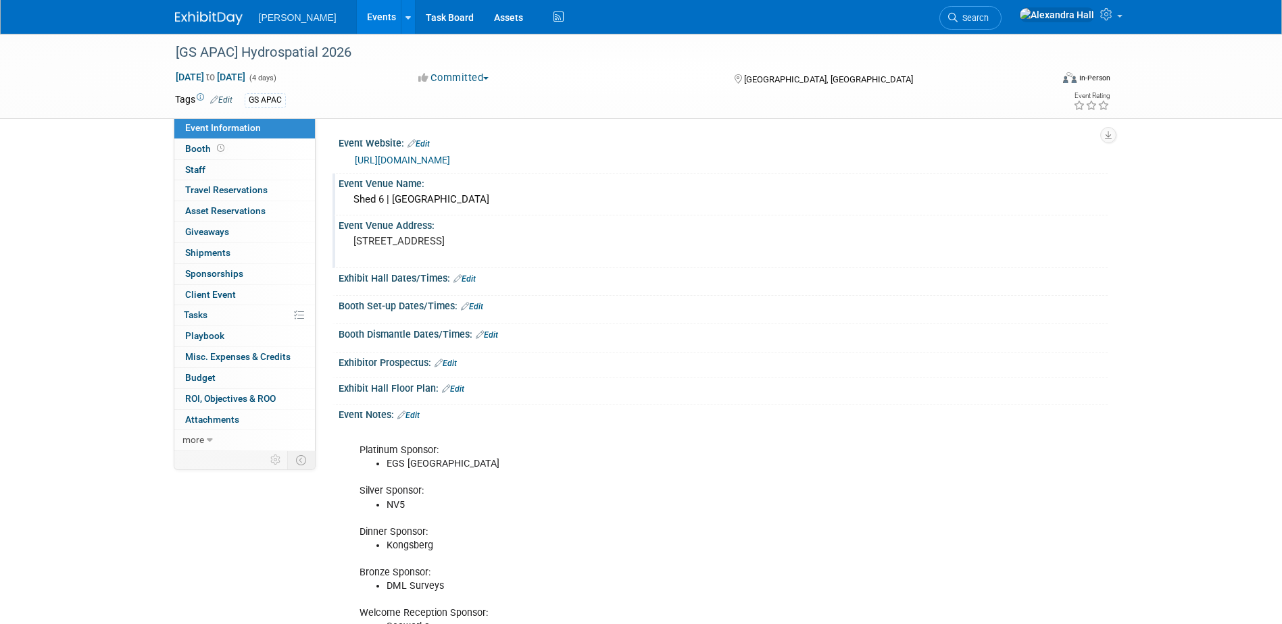
click at [449, 354] on div "Exhibitor Prospectus: Edit" at bounding box center [722, 362] width 769 height 18
click at [449, 360] on link "Edit" at bounding box center [445, 363] width 22 height 9
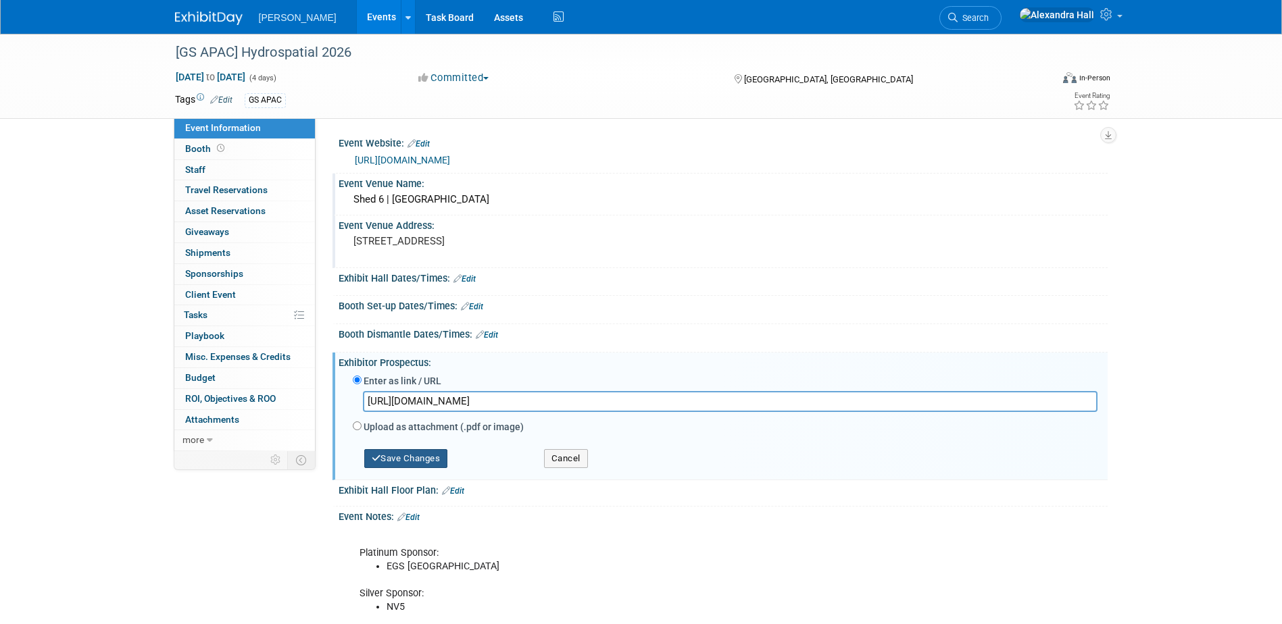
type input "[URL][DOMAIN_NAME]"
click at [438, 465] on button "Save Changes" at bounding box center [406, 458] width 84 height 19
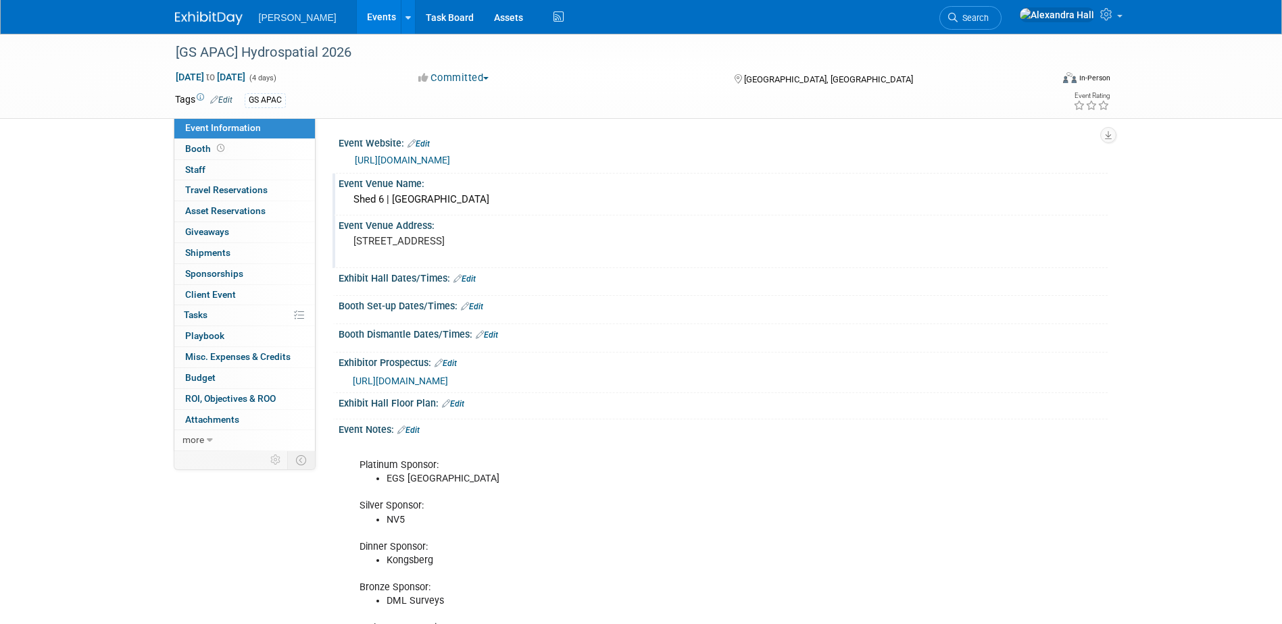
click at [476, 305] on link "Edit" at bounding box center [472, 306] width 22 height 9
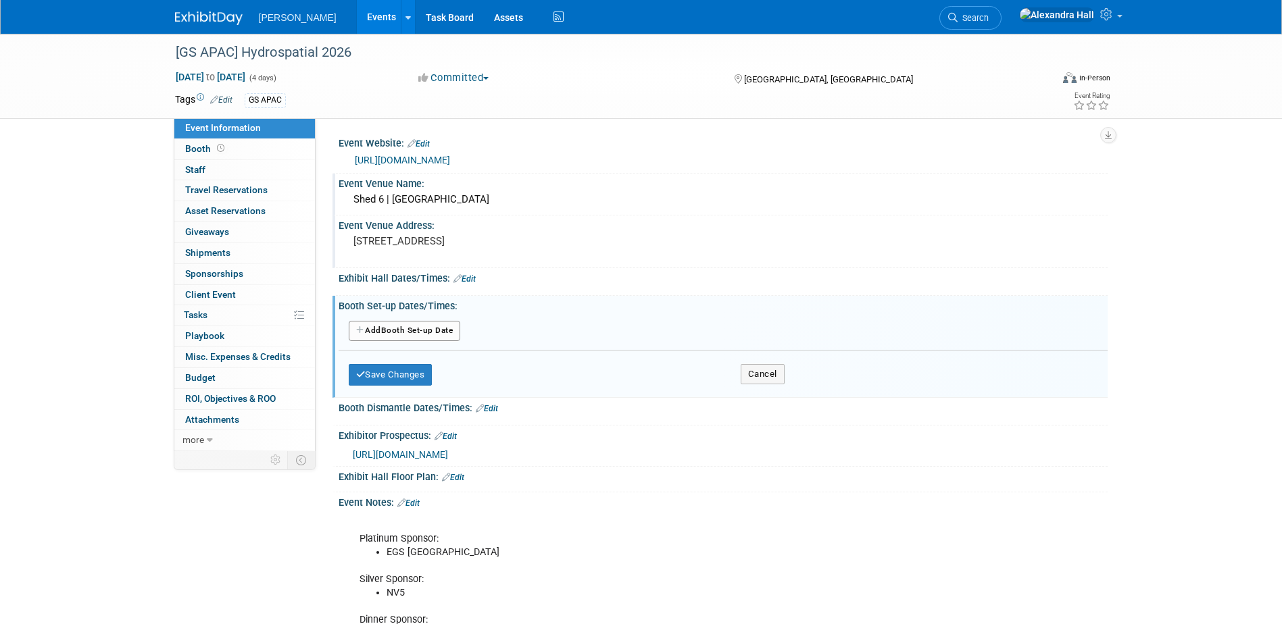
click at [431, 331] on button "Add Another Booth Set-up Date" at bounding box center [405, 331] width 112 height 20
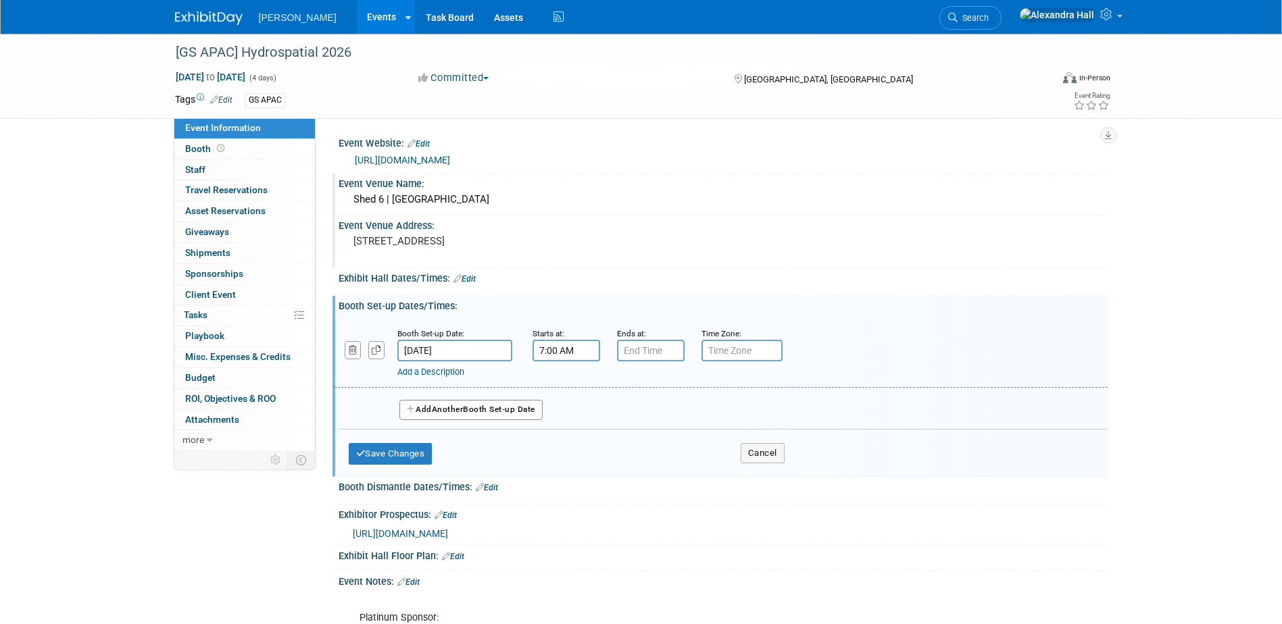
click at [559, 353] on input "7:00 AM" at bounding box center [566, 351] width 68 height 22
click at [682, 403] on button "AM" at bounding box center [681, 412] width 24 height 23
click at [558, 409] on span "07" at bounding box center [564, 413] width 26 height 24
click at [603, 384] on td "01" at bounding box center [600, 384] width 43 height 36
type input "1:00 PM"
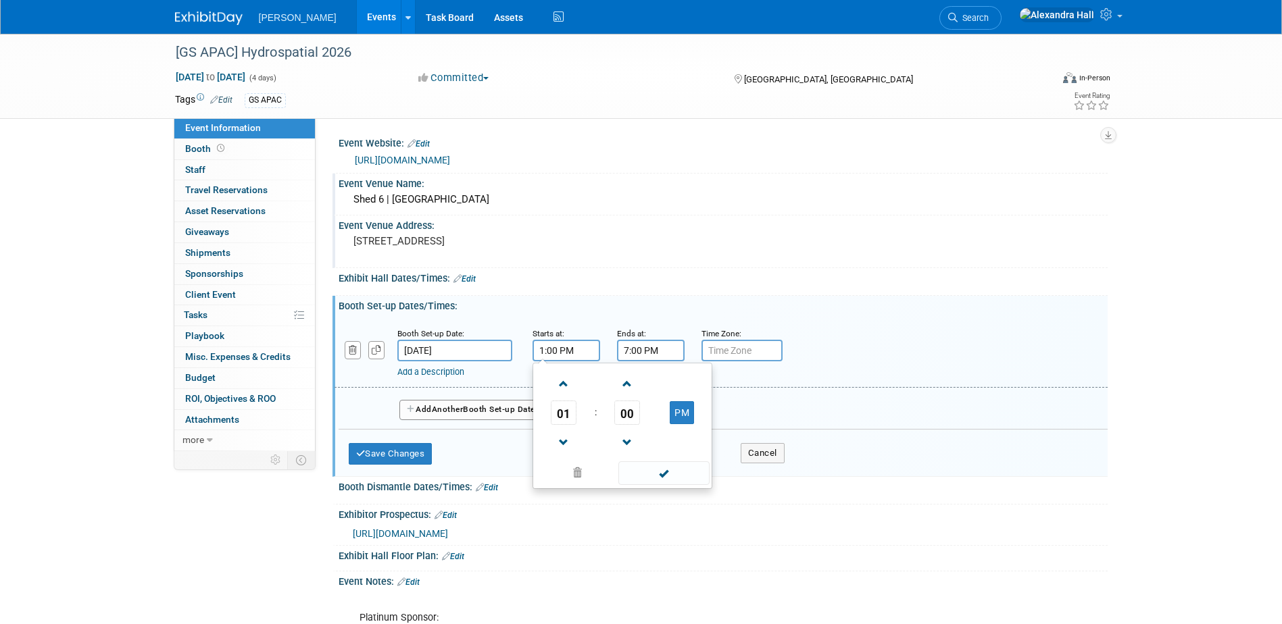
click at [642, 353] on input "7:00 PM" at bounding box center [651, 351] width 68 height 22
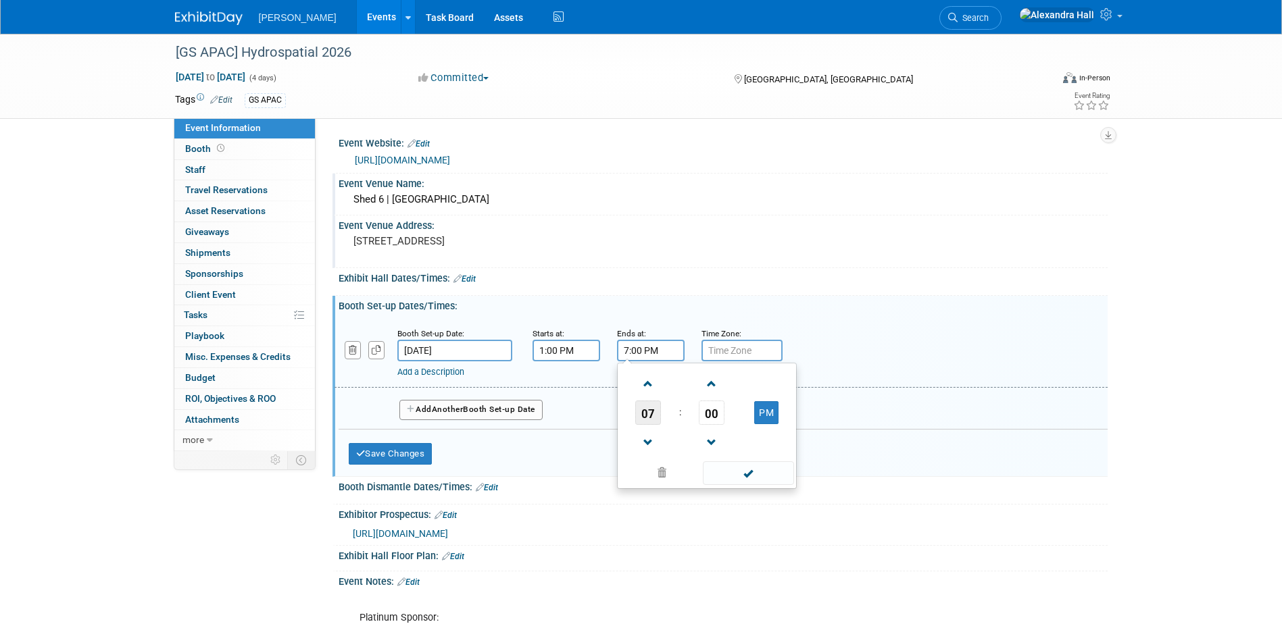
click at [646, 411] on span "07" at bounding box center [648, 413] width 26 height 24
click at [721, 424] on td "06" at bounding box center [728, 421] width 43 height 36
type input "6:00 PM"
click at [896, 325] on div "Booth Set-up Date: [DATE] Starts at: 1:00 PM Ends at: 6:00 PM 06 : 00 PM 12 01 …" at bounding box center [720, 353] width 773 height 69
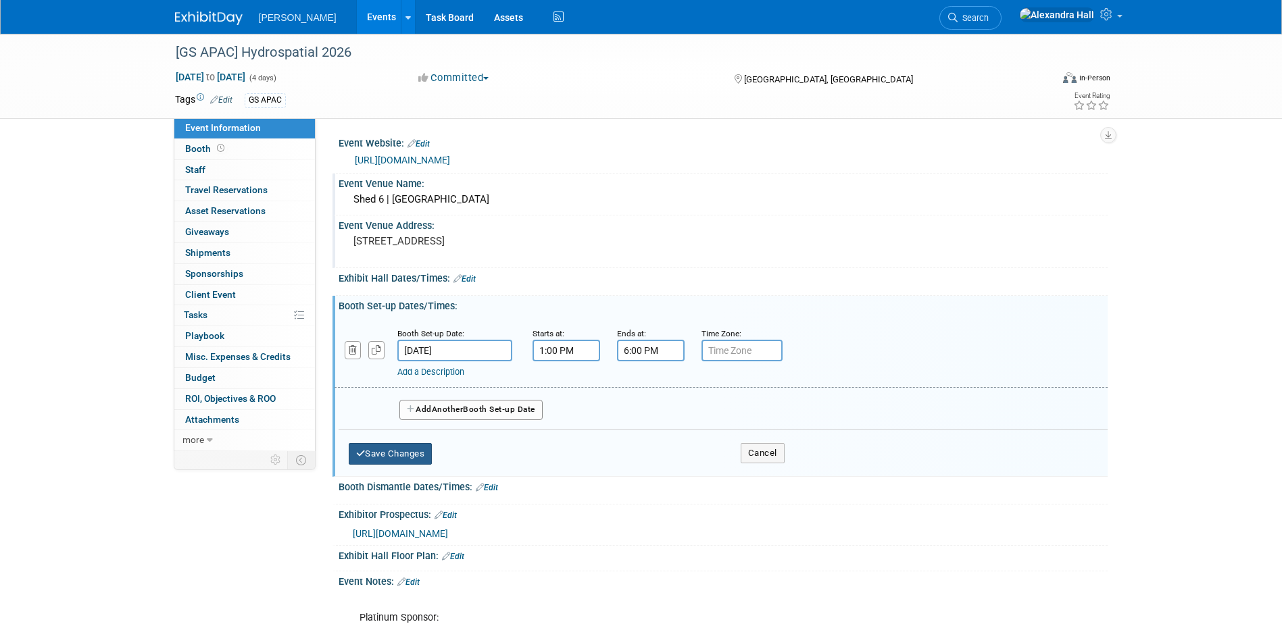
click at [390, 453] on button "Save Changes" at bounding box center [391, 454] width 84 height 22
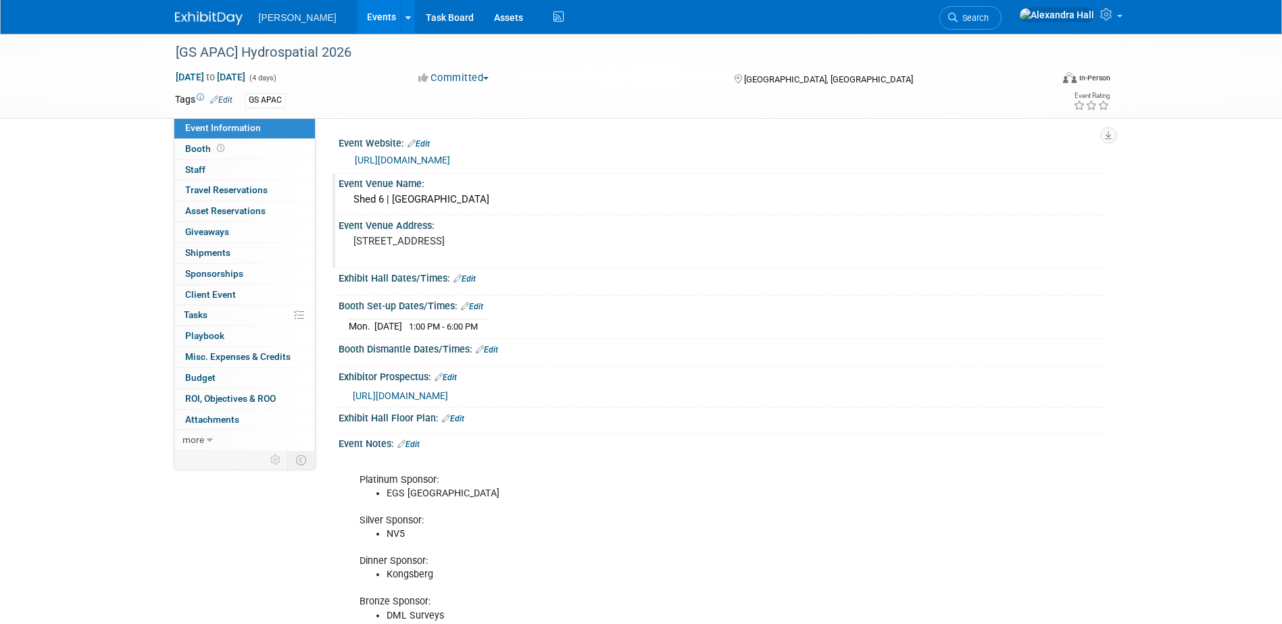
click at [489, 349] on link "Edit" at bounding box center [487, 349] width 22 height 9
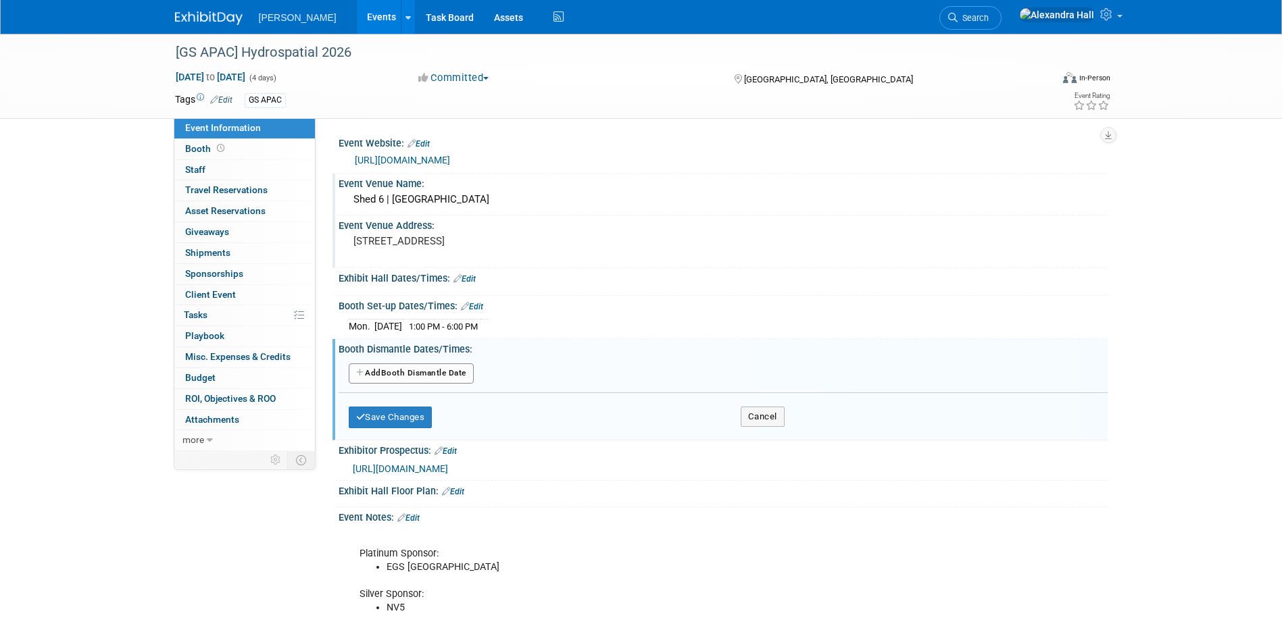
click at [426, 380] on button "Add Another Booth Dismantle Date" at bounding box center [411, 373] width 125 height 20
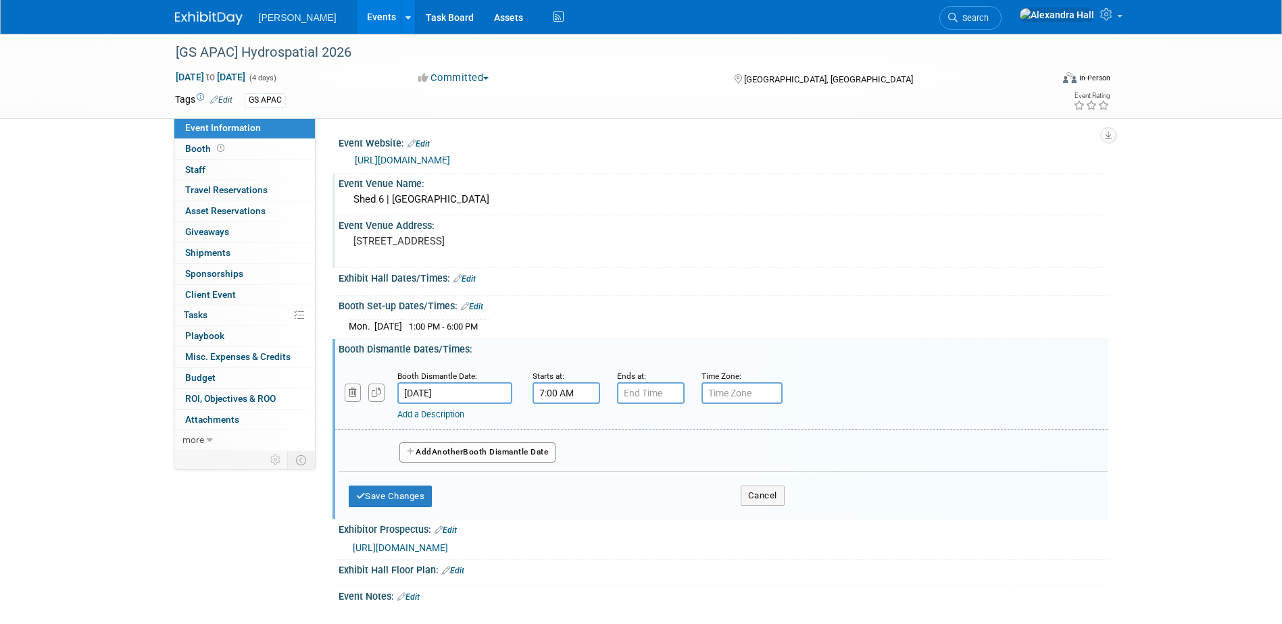
click at [582, 391] on input "7:00 AM" at bounding box center [566, 393] width 68 height 22
click at [680, 458] on button "AM" at bounding box center [681, 455] width 24 height 23
click at [559, 455] on span "07" at bounding box center [564, 455] width 26 height 24
click at [676, 419] on td "03" at bounding box center [686, 427] width 43 height 36
click at [624, 446] on span "00" at bounding box center [627, 455] width 26 height 24
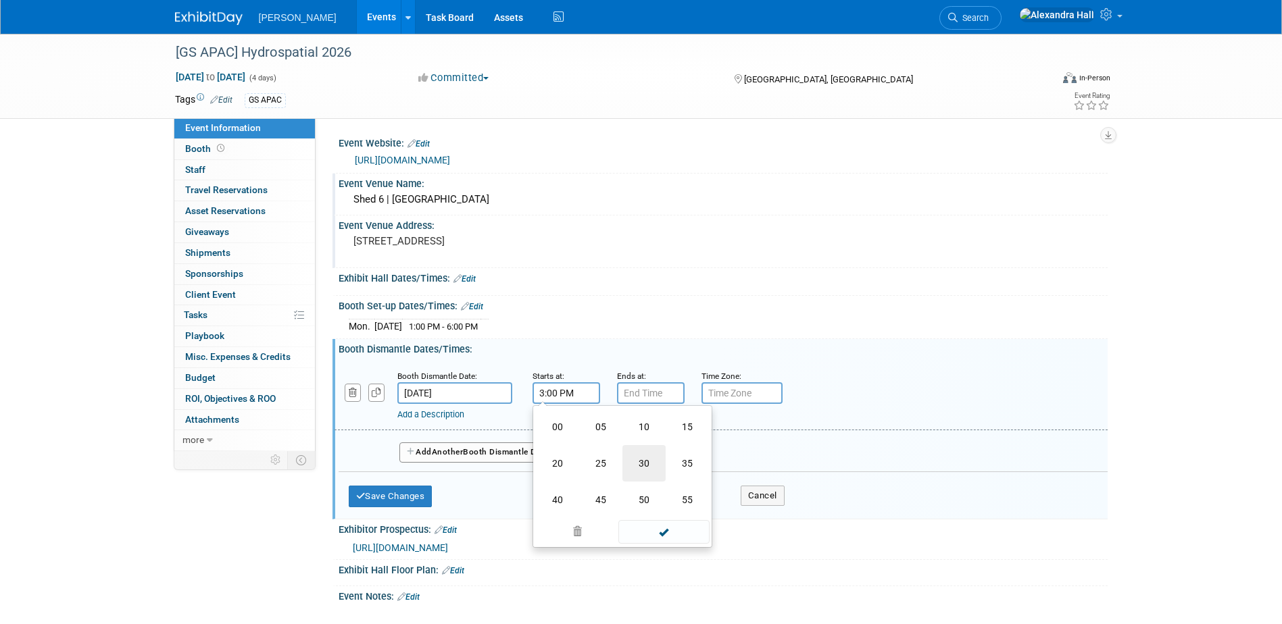
click at [654, 458] on td "30" at bounding box center [643, 463] width 43 height 36
type input "3:30 PM"
click at [645, 387] on input "7:00 PM" at bounding box center [651, 393] width 68 height 22
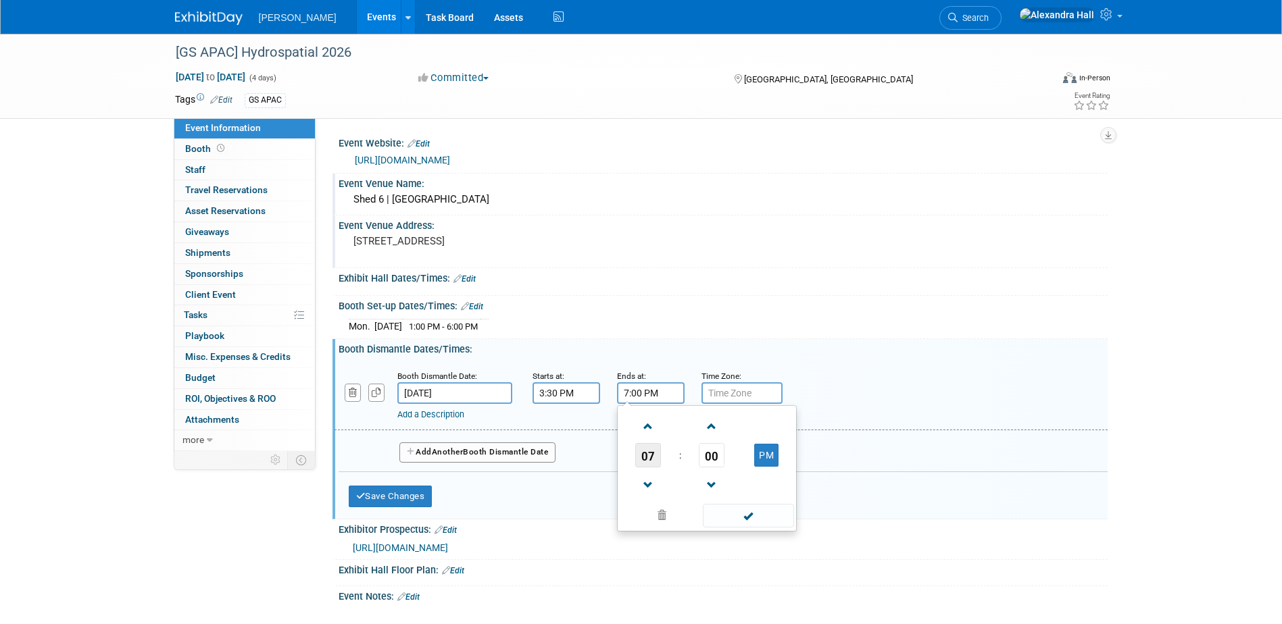
click at [638, 455] on span "07" at bounding box center [648, 455] width 26 height 24
click at [649, 459] on td "04" at bounding box center [641, 463] width 43 height 36
click at [717, 457] on span "00" at bounding box center [712, 455] width 26 height 24
click at [732, 458] on td "30" at bounding box center [728, 463] width 43 height 36
type input "4:30 PM"
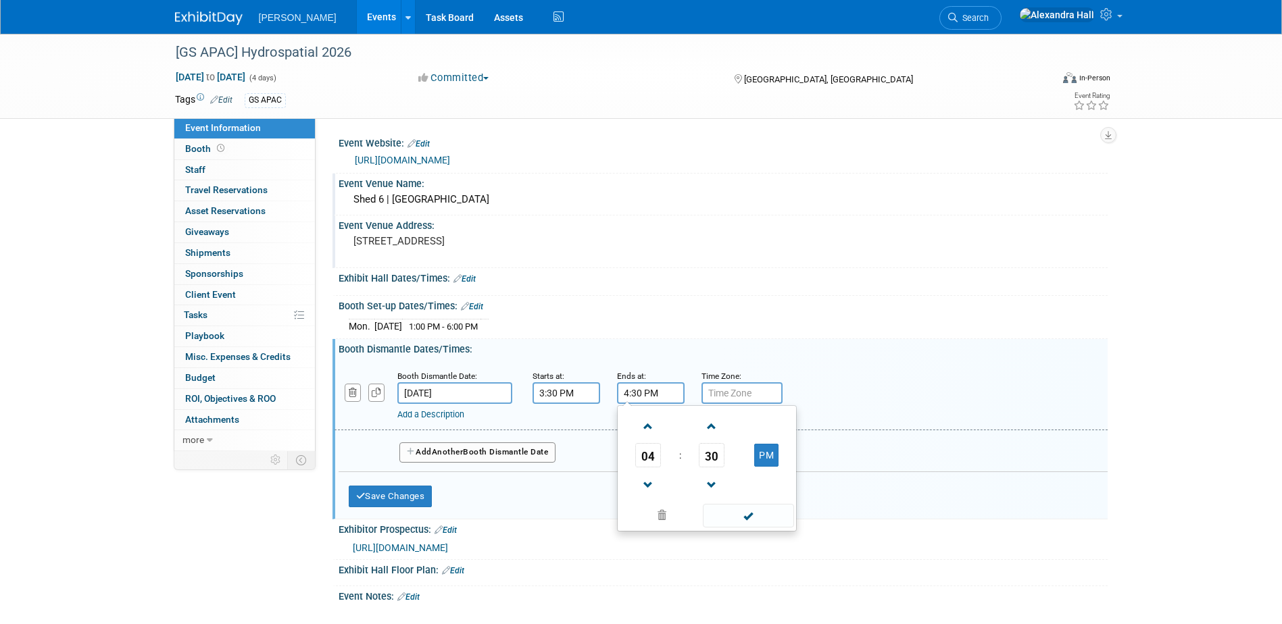
click at [867, 419] on div "Add a Description" at bounding box center [686, 415] width 578 height 12
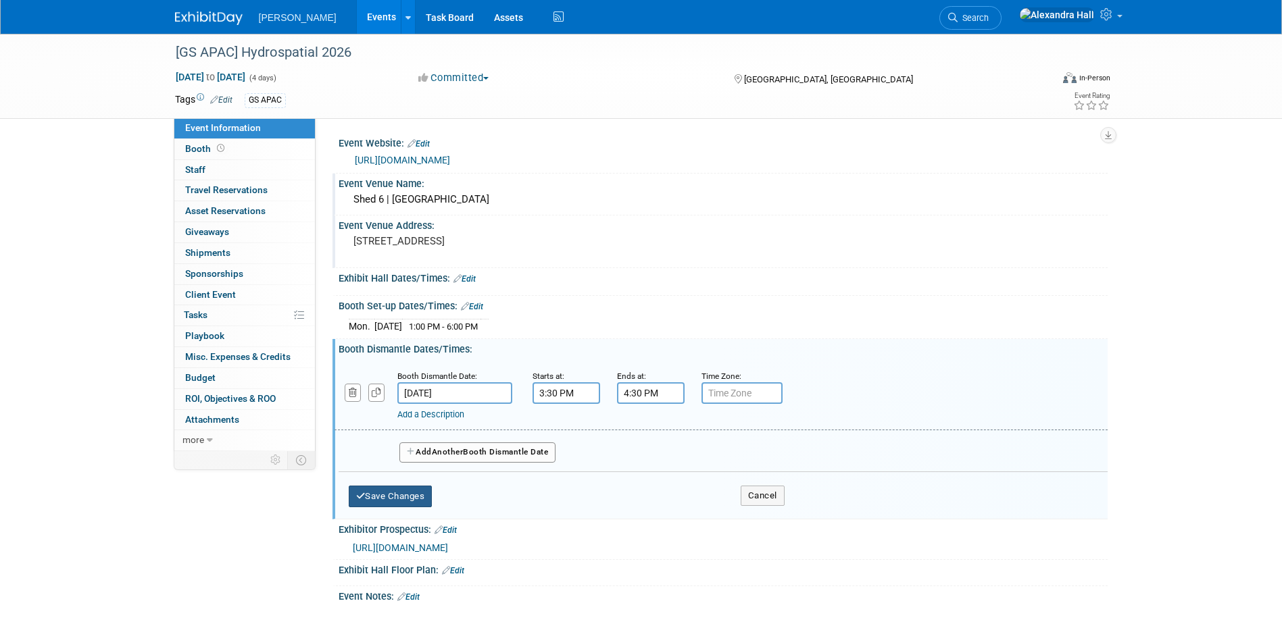
click at [393, 498] on button "Save Changes" at bounding box center [391, 497] width 84 height 22
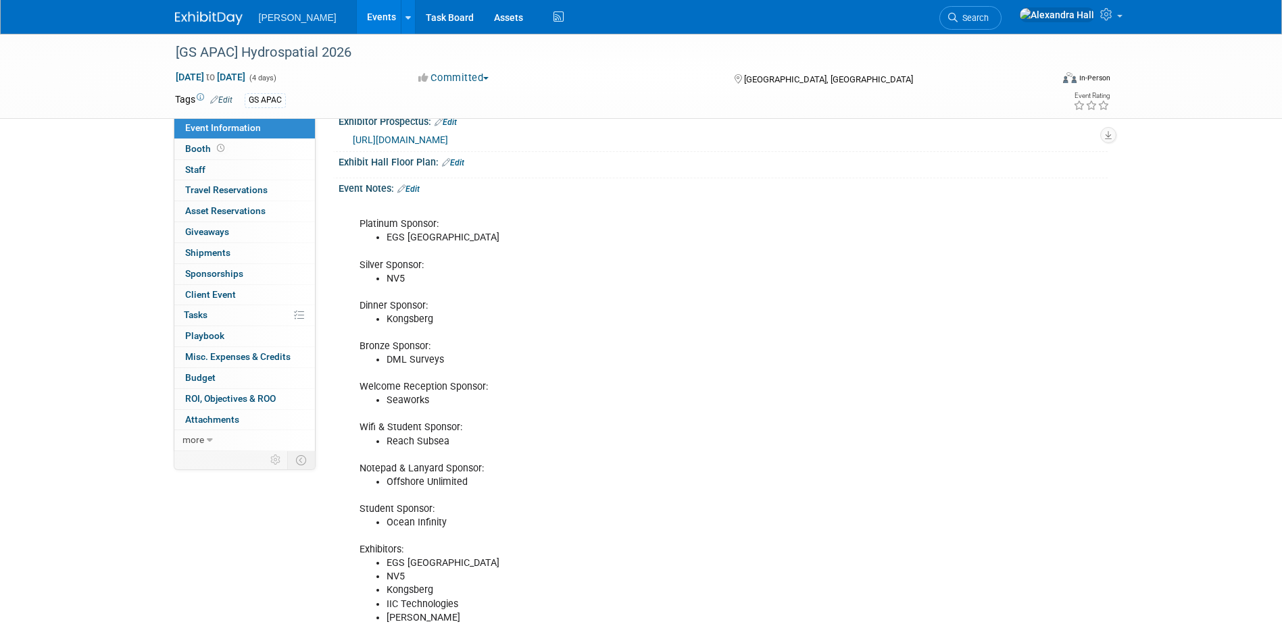
scroll to position [441, 0]
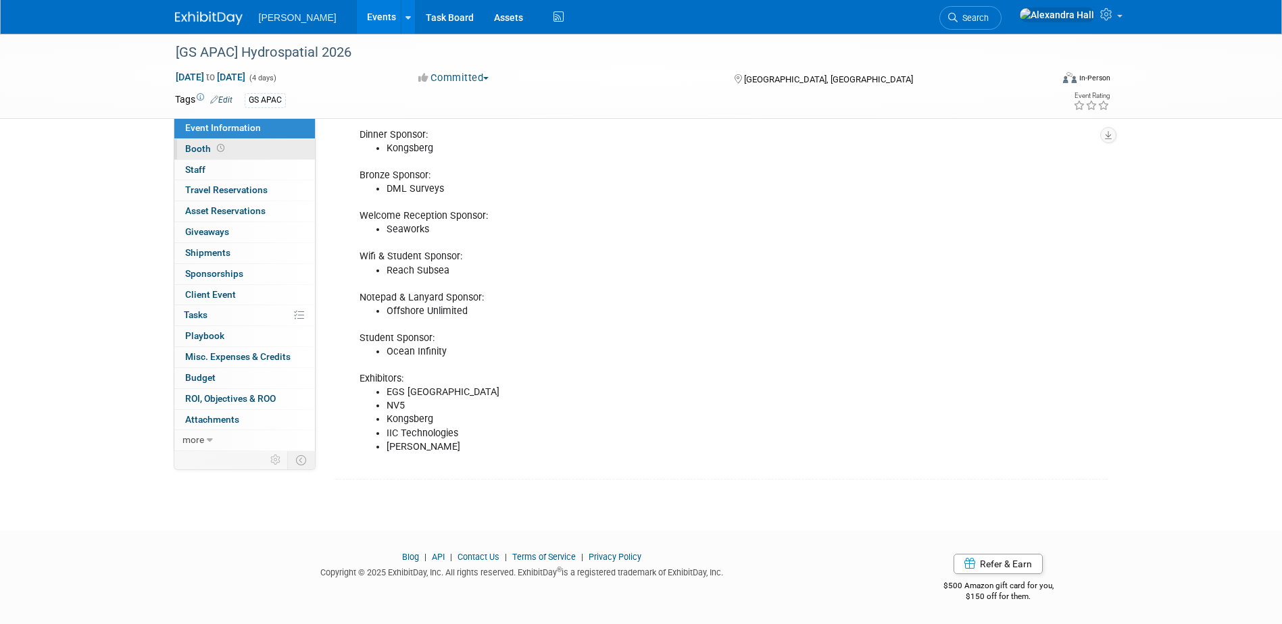
click at [217, 150] on icon at bounding box center [220, 148] width 7 height 7
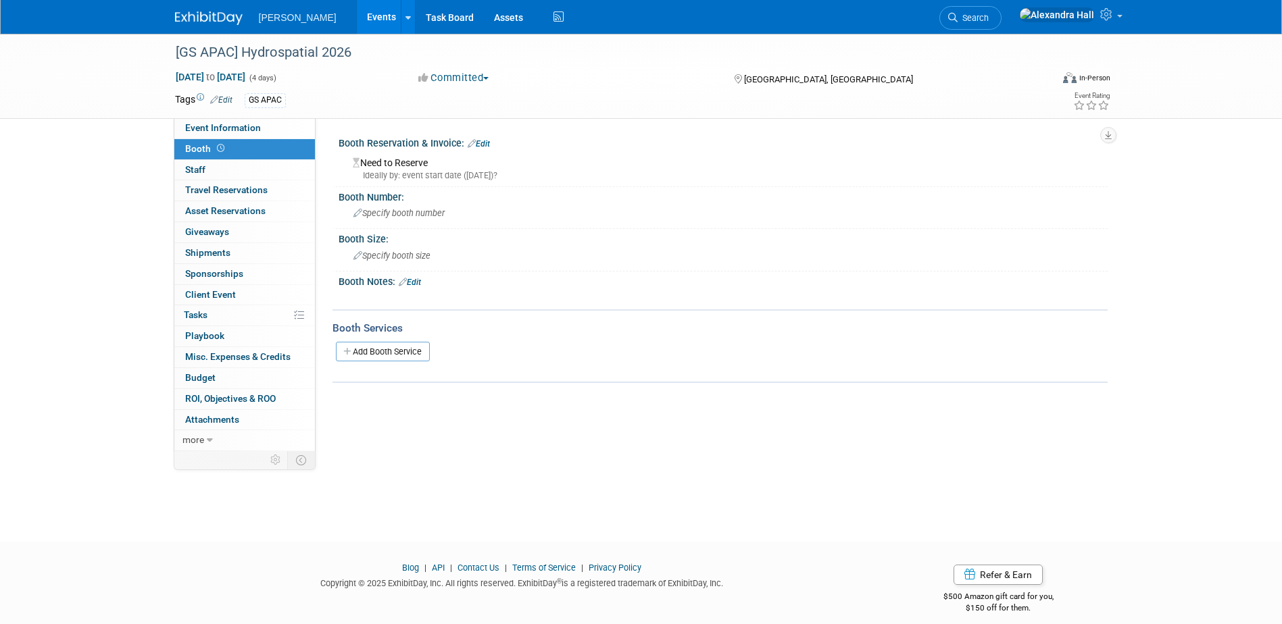
click at [407, 285] on icon at bounding box center [403, 282] width 8 height 9
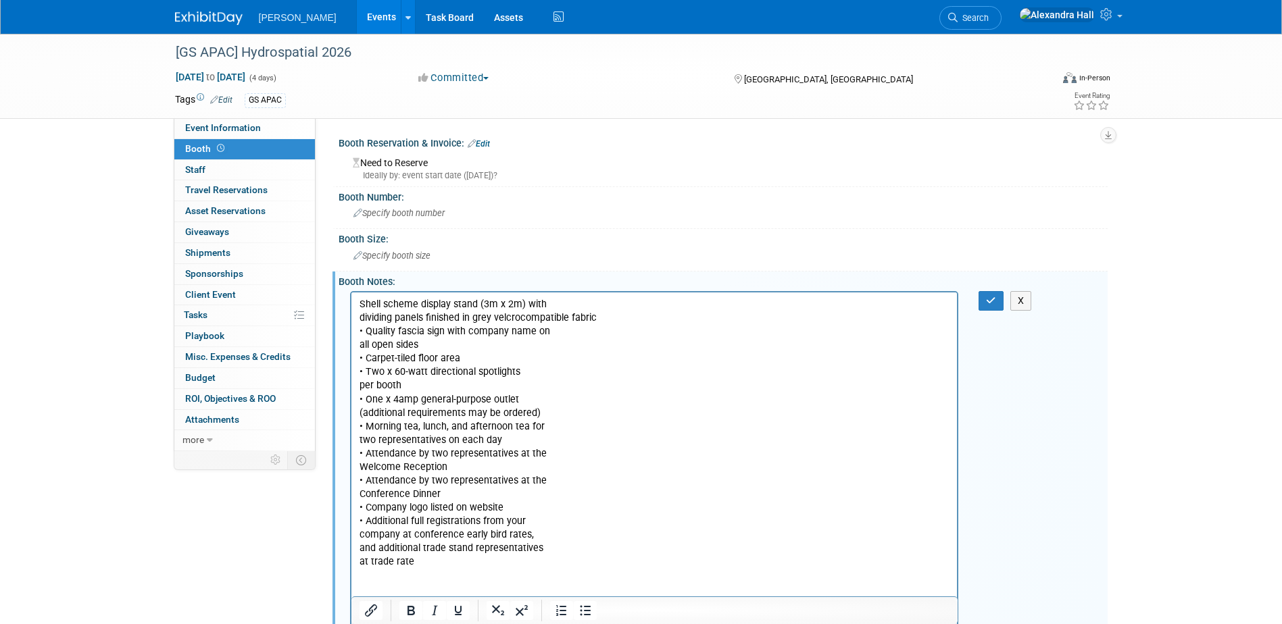
click at [411, 565] on p "Shell scheme display stand (3m x 2m) with dividing panels finished in grey velc…" at bounding box center [654, 433] width 590 height 272
click at [994, 303] on icon "button" at bounding box center [991, 300] width 10 height 9
